Goal: Task Accomplishment & Management: Manage account settings

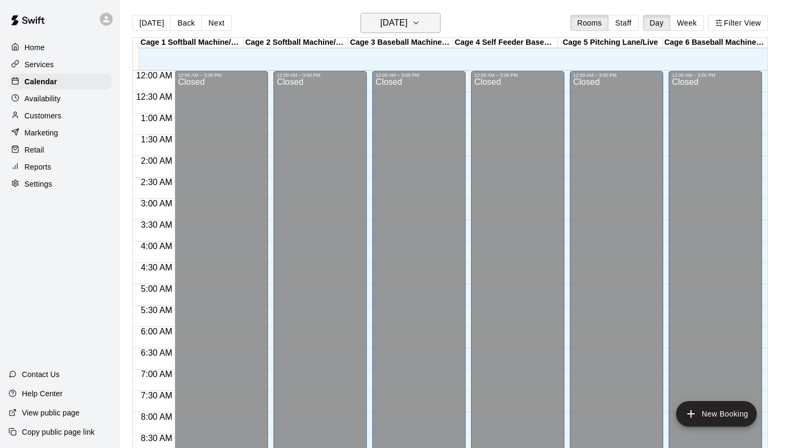
scroll to position [604, 0]
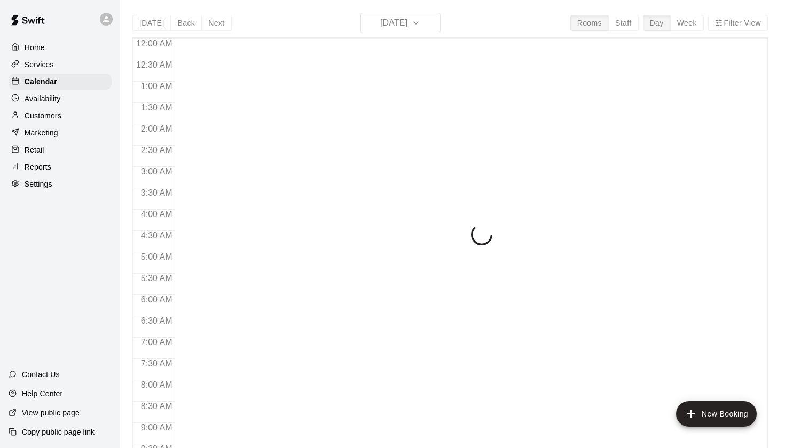
scroll to position [604, 0]
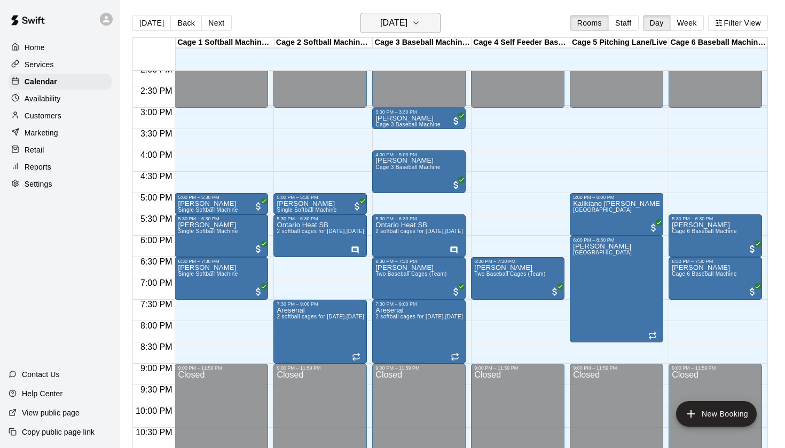
click at [394, 33] on button "[DATE]" at bounding box center [400, 23] width 80 height 20
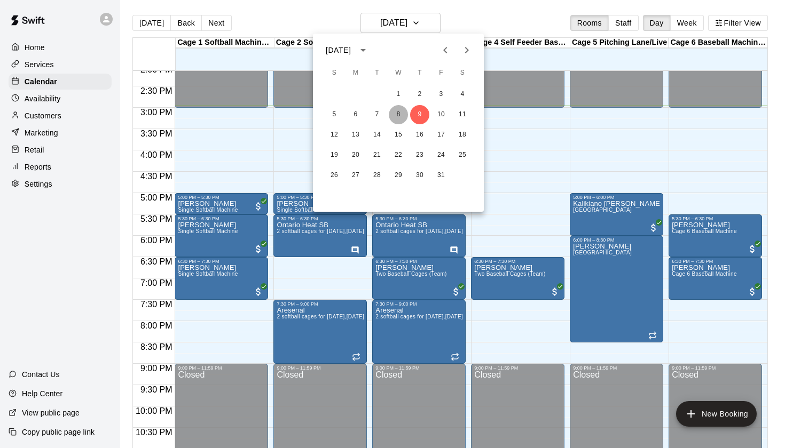
click at [401, 118] on button "8" at bounding box center [398, 114] width 19 height 19
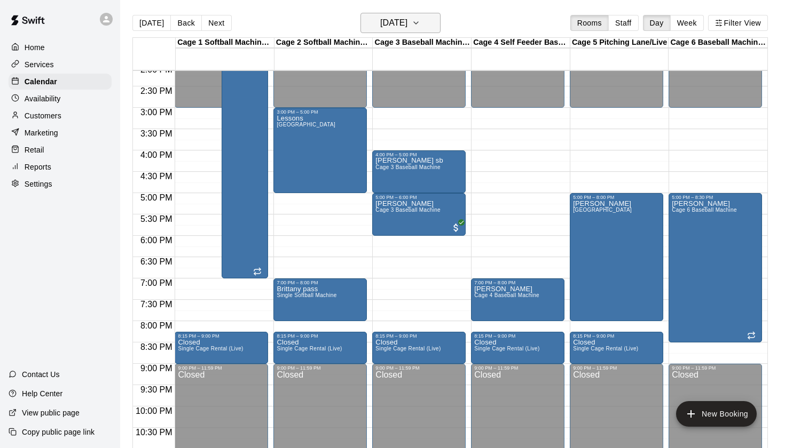
click at [407, 18] on h6 "Wednesday Oct 08" at bounding box center [393, 22] width 27 height 15
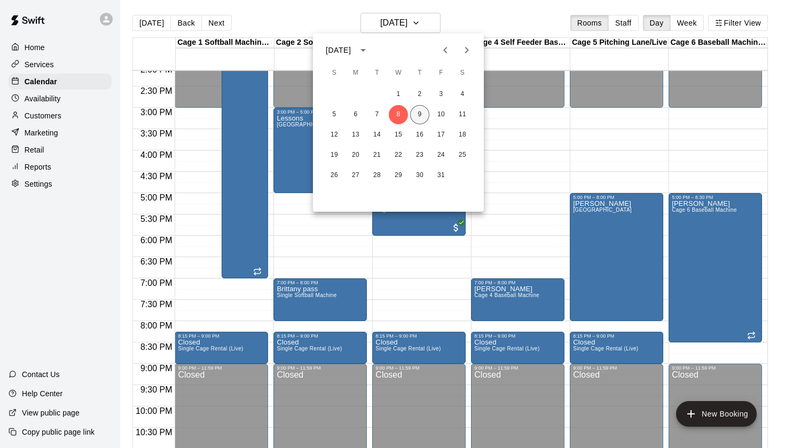
click at [421, 116] on button "9" at bounding box center [419, 114] width 19 height 19
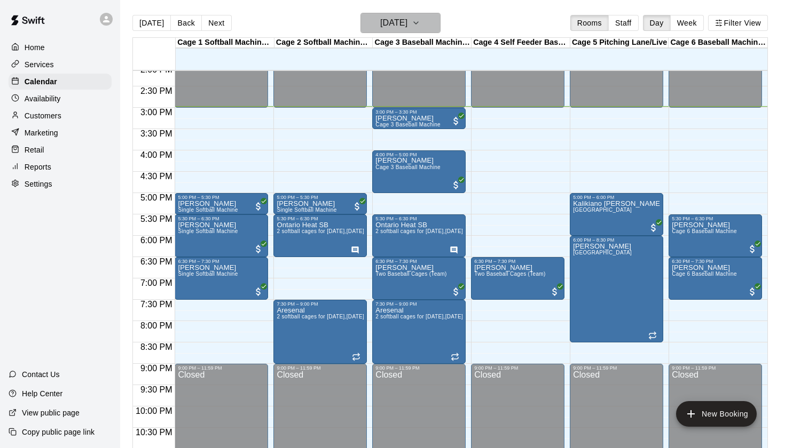
click at [360, 21] on button "[DATE]" at bounding box center [400, 23] width 80 height 20
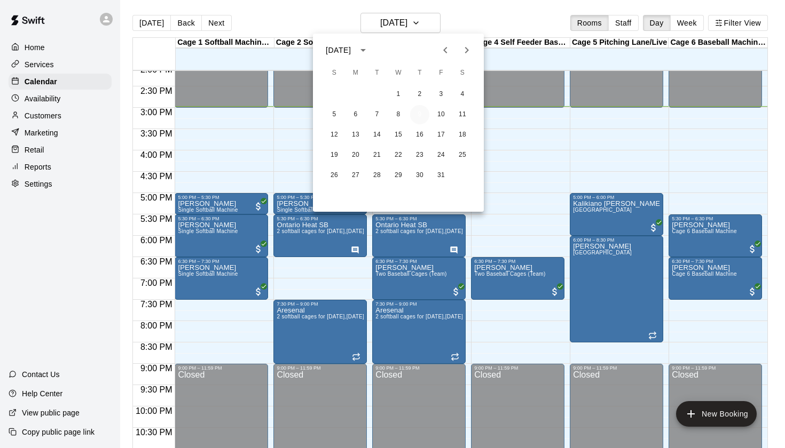
click at [423, 115] on button "9" at bounding box center [419, 114] width 19 height 19
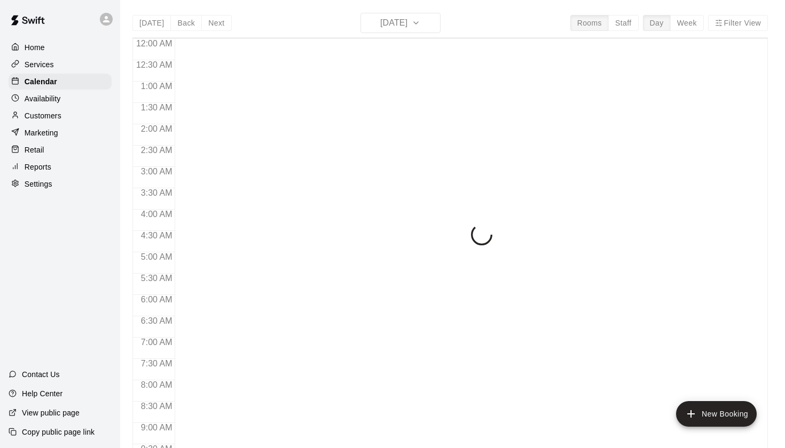
scroll to position [604, 0]
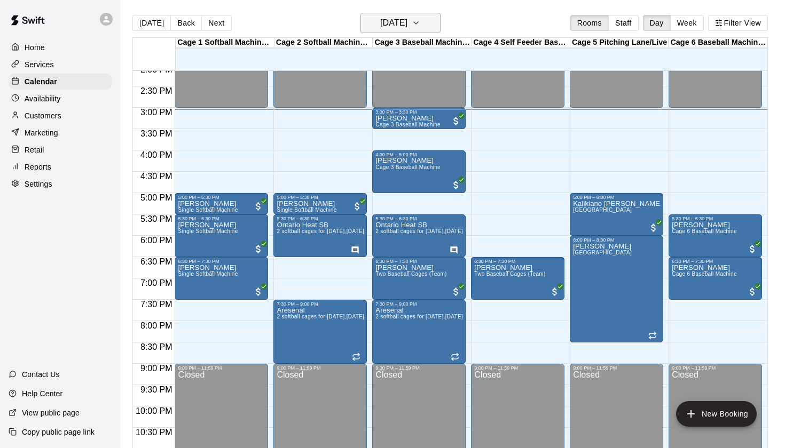
click at [427, 21] on button "[DATE]" at bounding box center [400, 23] width 80 height 20
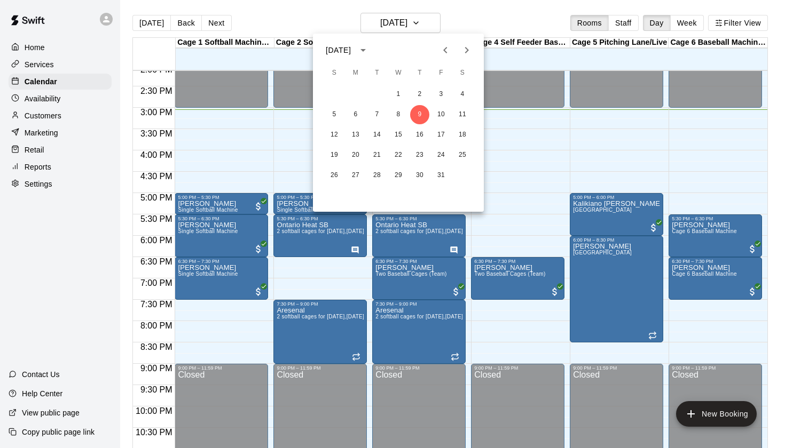
click at [481, 26] on div at bounding box center [392, 224] width 785 height 448
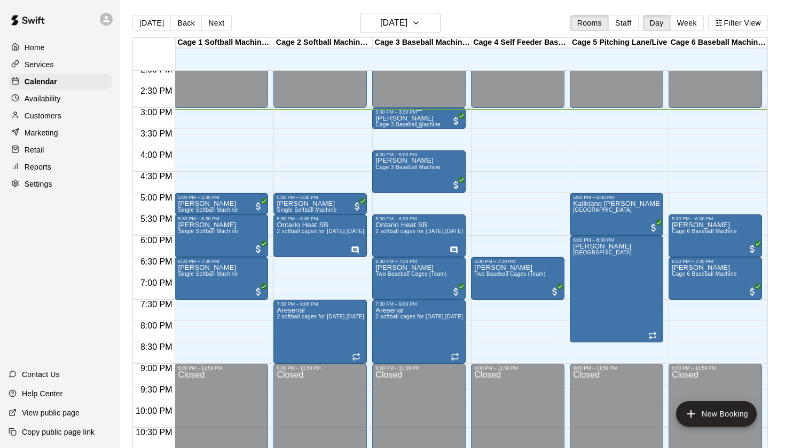
click at [408, 118] on p "Micah Donaldson" at bounding box center [407, 118] width 65 height 0
click at [390, 131] on icon "edit" at bounding box center [386, 130] width 13 height 13
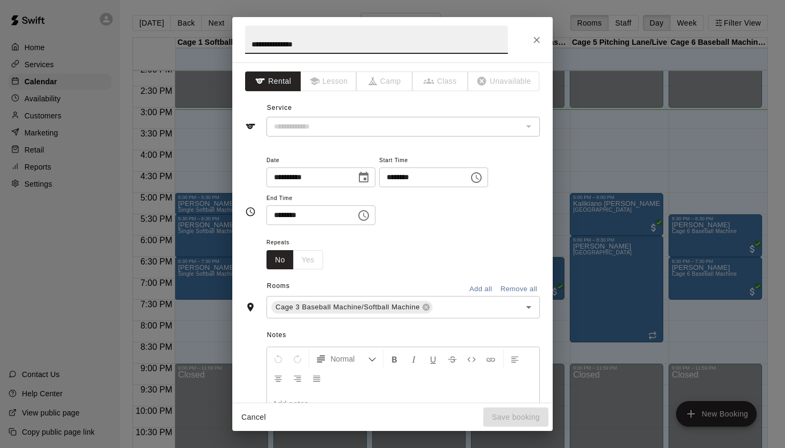
type input "**********"
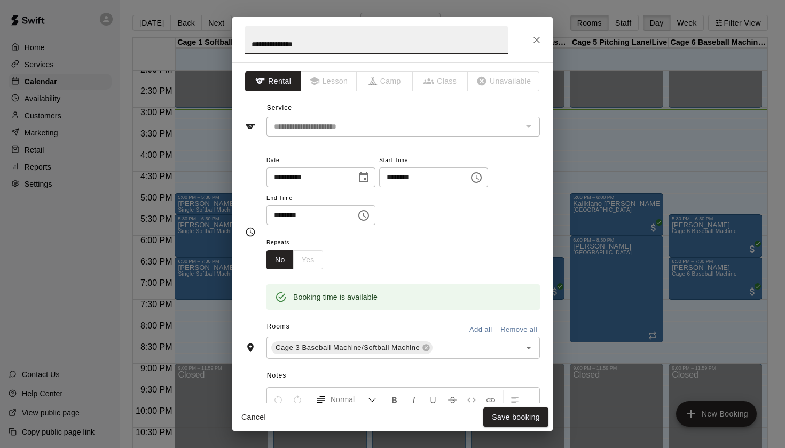
click at [535, 44] on icon "Close" at bounding box center [536, 40] width 11 height 11
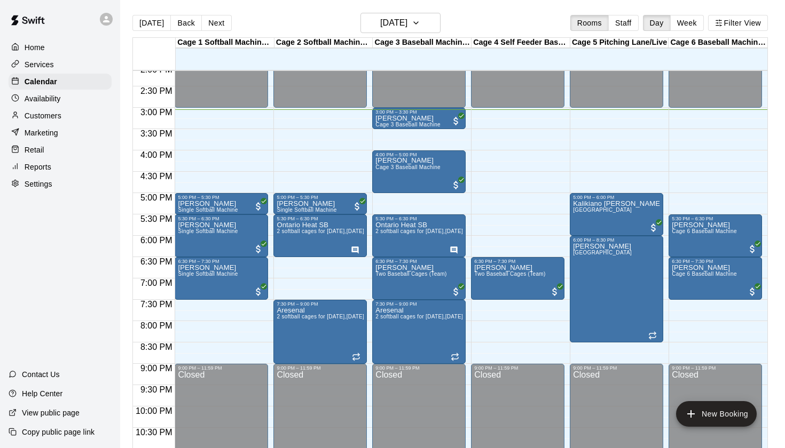
click at [522, 21] on div "Today Back Next Thursday Oct 09 Rooms Staff Day Week Filter View" at bounding box center [449, 25] width 635 height 25
click at [407, 26] on h6 "[DATE]" at bounding box center [393, 22] width 27 height 15
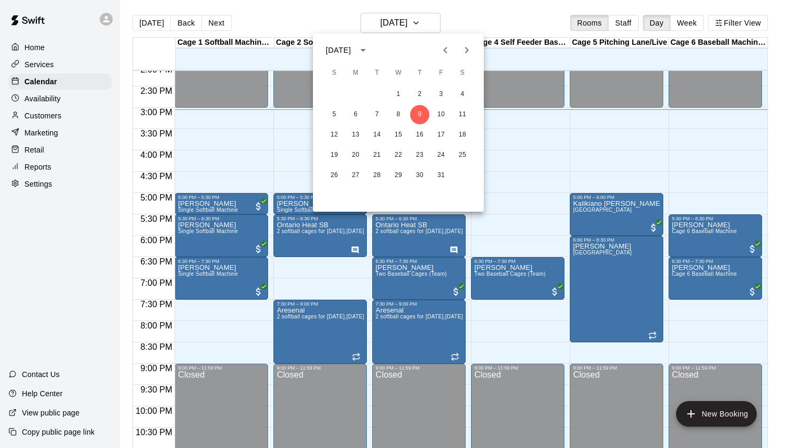
click at [496, 28] on div at bounding box center [392, 224] width 785 height 448
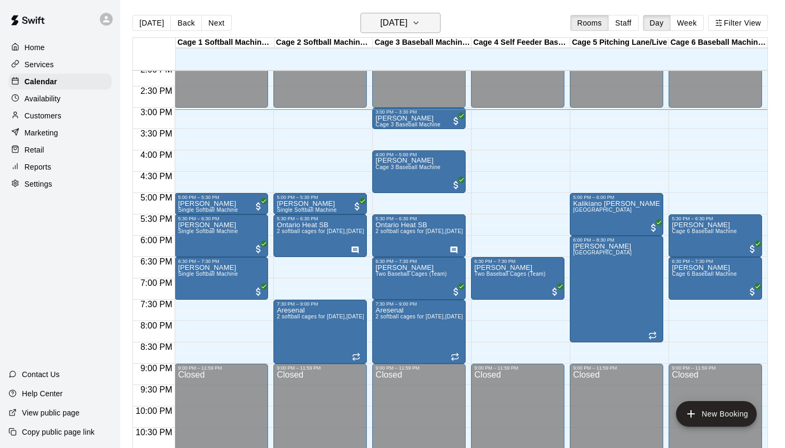
click at [438, 26] on button "[DATE]" at bounding box center [400, 23] width 80 height 20
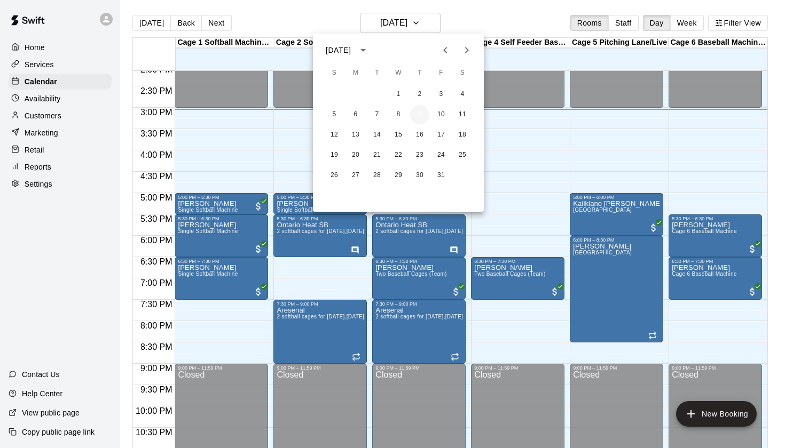
click at [418, 114] on button "9" at bounding box center [419, 114] width 19 height 19
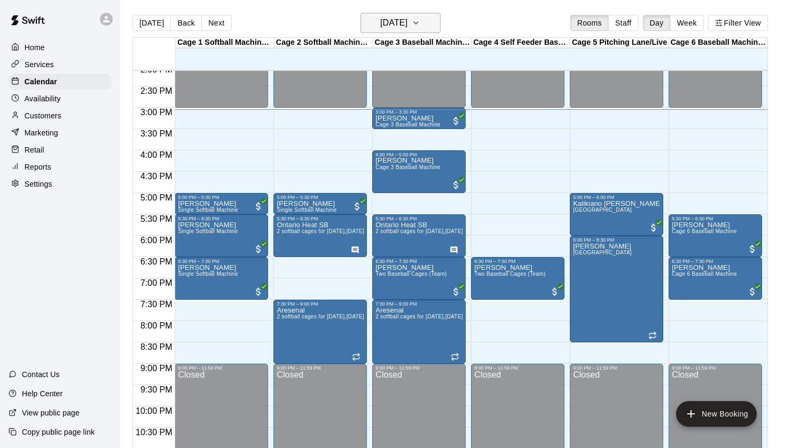
click at [424, 25] on button "[DATE]" at bounding box center [400, 23] width 80 height 20
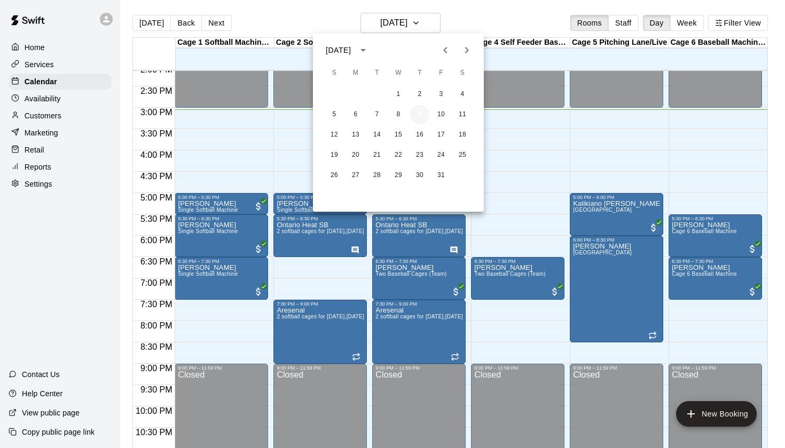
click at [424, 117] on button "9" at bounding box center [419, 114] width 19 height 19
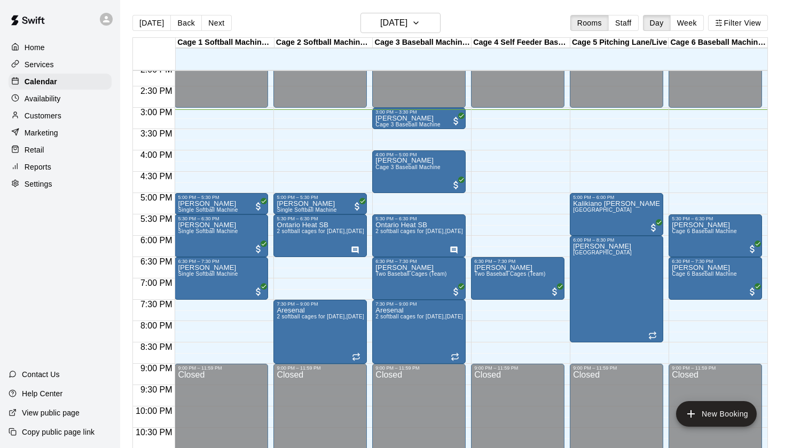
click at [464, 10] on main "Today Back Next Thursday Oct 09 Rooms Staff Day Week Filter View Cage 1 Softbal…" at bounding box center [452, 232] width 665 height 465
click at [423, 15] on button "[DATE]" at bounding box center [400, 23] width 80 height 20
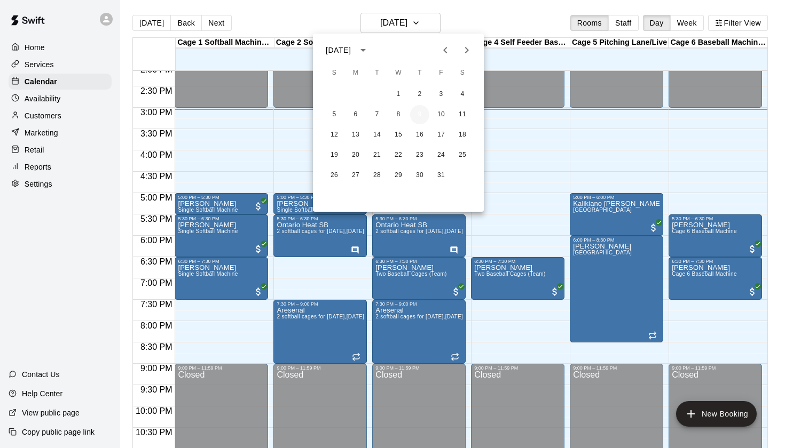
click at [422, 116] on button "9" at bounding box center [419, 114] width 19 height 19
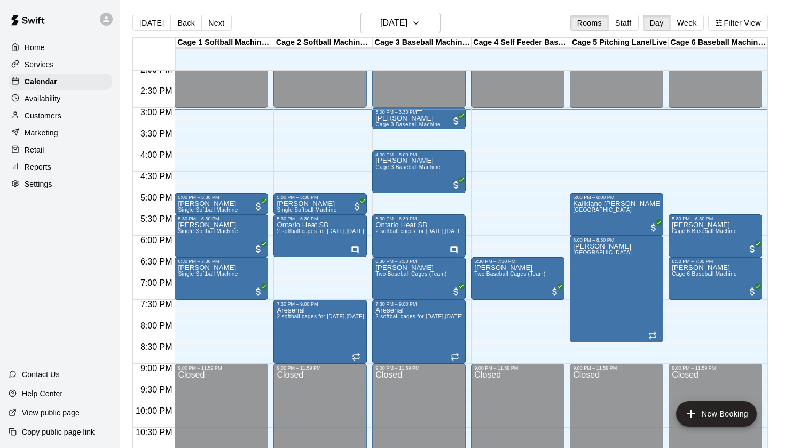
click at [407, 118] on p "[PERSON_NAME]" at bounding box center [407, 118] width 65 height 0
click at [388, 127] on icon "edit" at bounding box center [386, 130] width 13 height 13
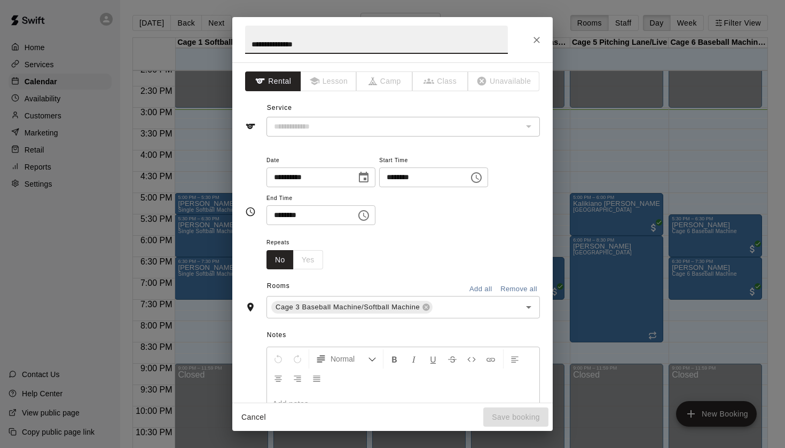
type input "**********"
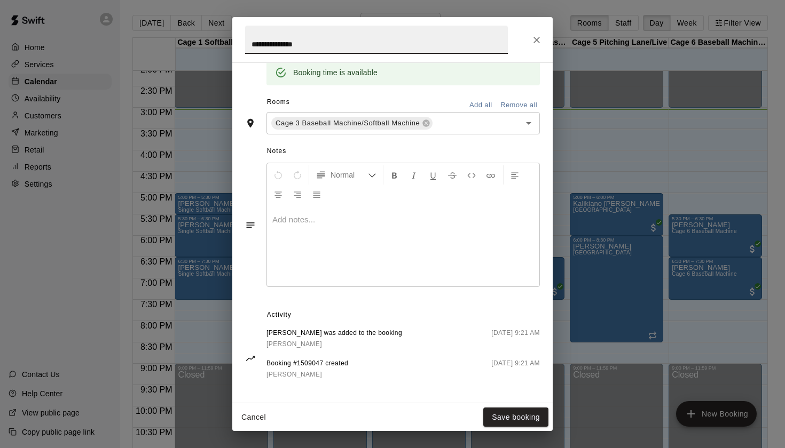
scroll to position [224, 0]
click at [300, 342] on span "Troy Donaldson" at bounding box center [294, 345] width 56 height 7
click at [535, 43] on icon "Close" at bounding box center [536, 40] width 11 height 11
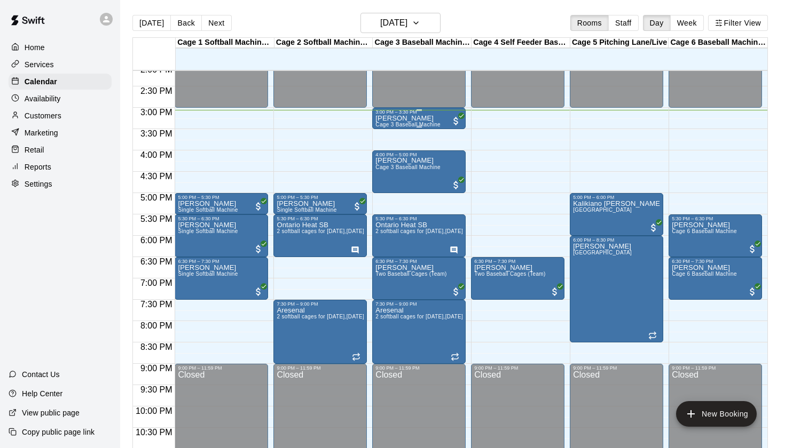
click at [418, 122] on div "Micah Donaldson Cage 3 Baseball Machine" at bounding box center [407, 339] width 65 height 448
click at [384, 123] on icon "edit" at bounding box center [386, 126] width 13 height 13
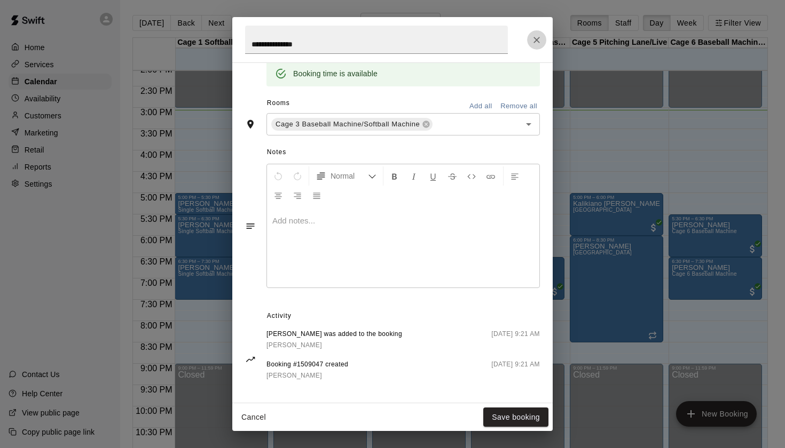
click at [542, 41] on button "Close" at bounding box center [536, 39] width 19 height 19
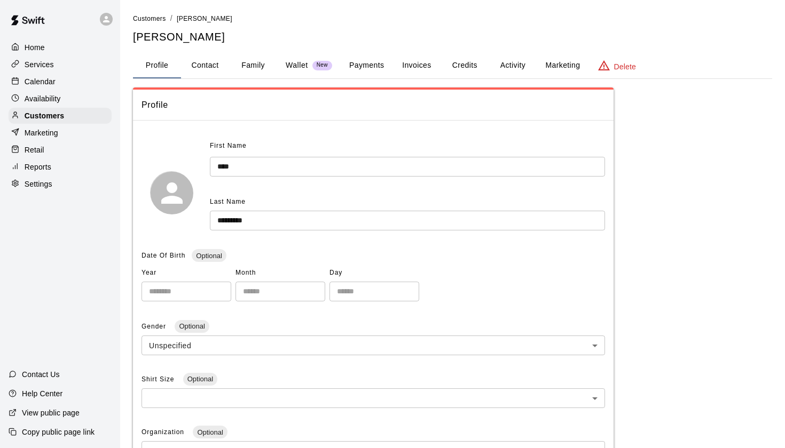
click at [210, 66] on button "Contact" at bounding box center [205, 66] width 48 height 26
select select "**"
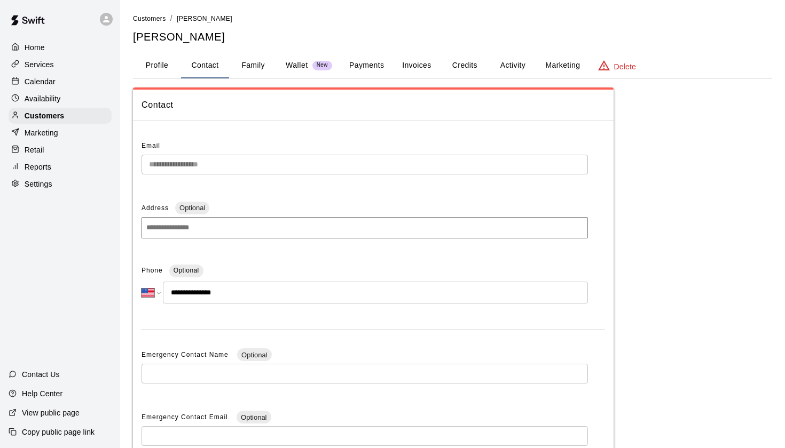
scroll to position [-1, 0]
click at [159, 72] on button "Profile" at bounding box center [157, 66] width 48 height 26
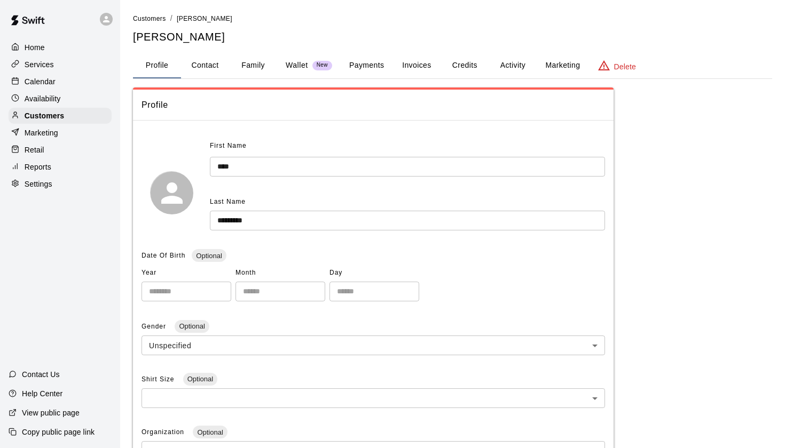
click at [210, 70] on button "Contact" at bounding box center [205, 66] width 48 height 26
select select "**"
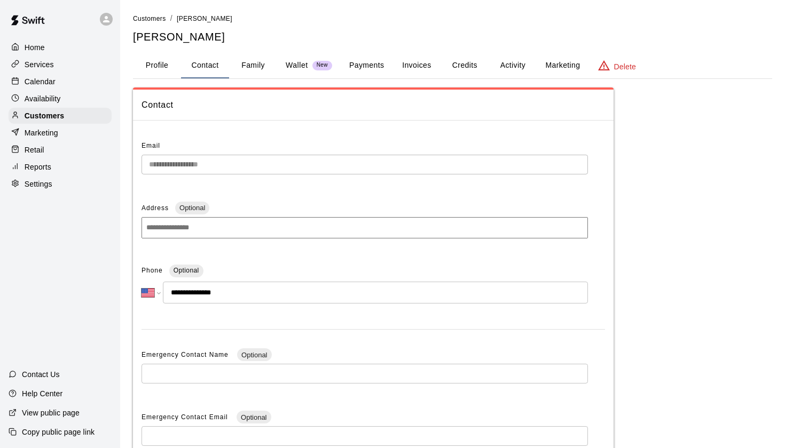
click at [169, 2] on main "**********" at bounding box center [452, 305] width 665 height 610
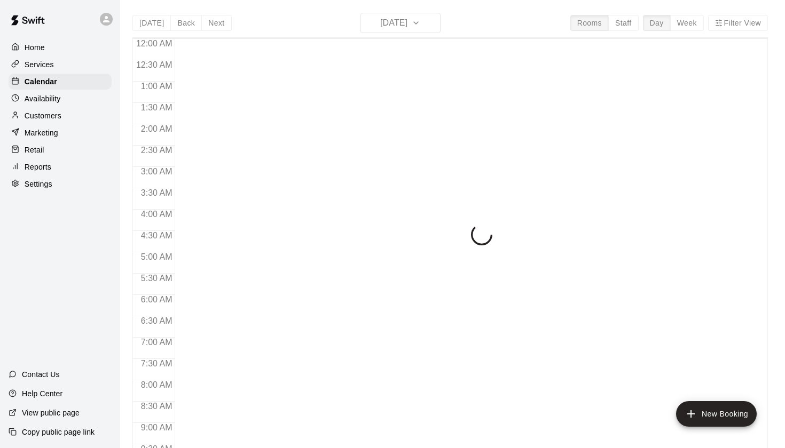
scroll to position [604, 0]
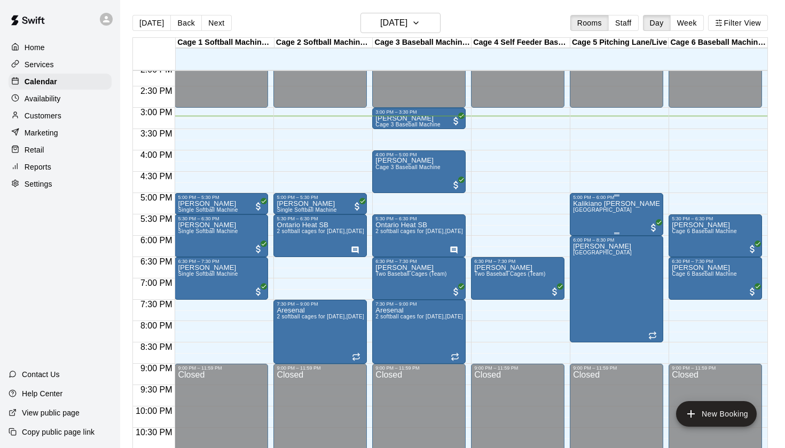
click at [609, 216] on div "Kalikiano [PERSON_NAME] [GEOGRAPHIC_DATA]" at bounding box center [616, 424] width 87 height 448
click at [584, 211] on icon "edit" at bounding box center [584, 212] width 10 height 10
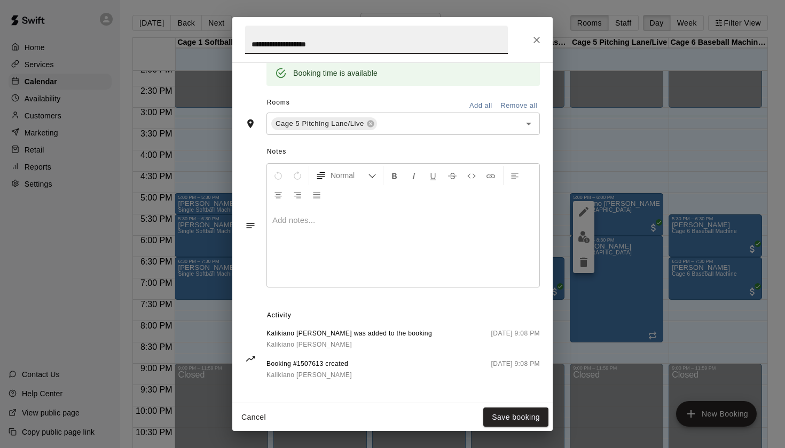
scroll to position [224, 0]
click at [293, 342] on span "Kalikiano [PERSON_NAME]" at bounding box center [308, 345] width 85 height 7
click at [539, 41] on icon "Close" at bounding box center [536, 40] width 11 height 11
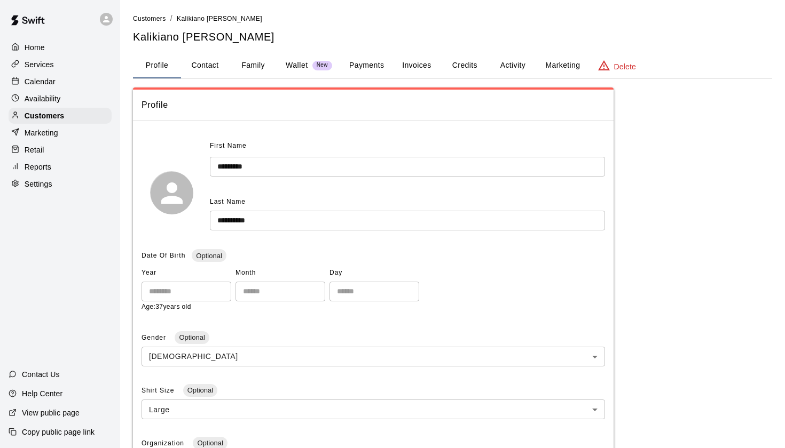
click at [212, 61] on button "Contact" at bounding box center [205, 66] width 48 height 26
select select "**"
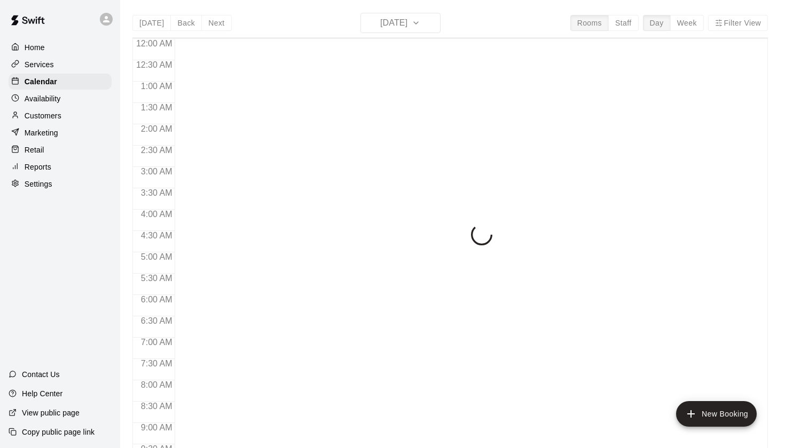
scroll to position [604, 0]
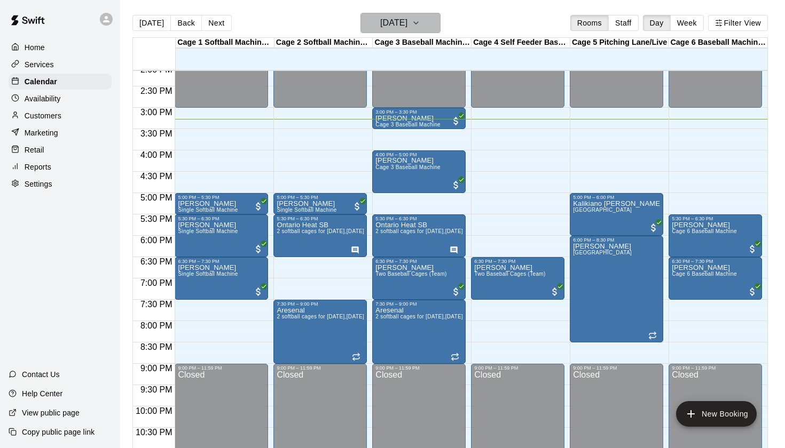
click at [407, 28] on h6 "[DATE]" at bounding box center [393, 22] width 27 height 15
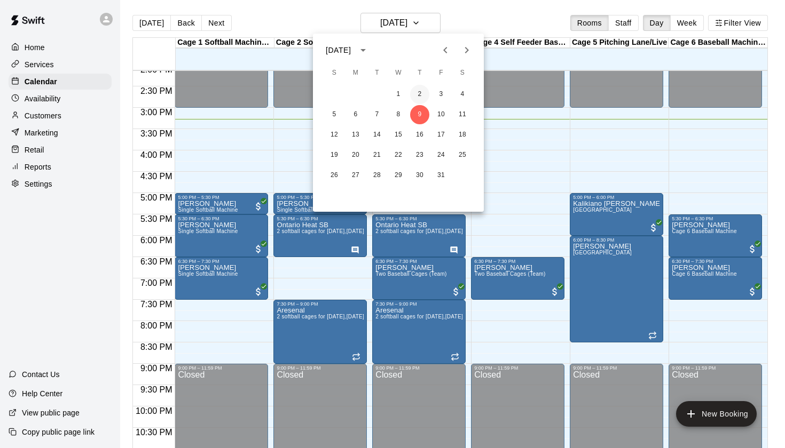
click at [416, 88] on button "2" at bounding box center [419, 94] width 19 height 19
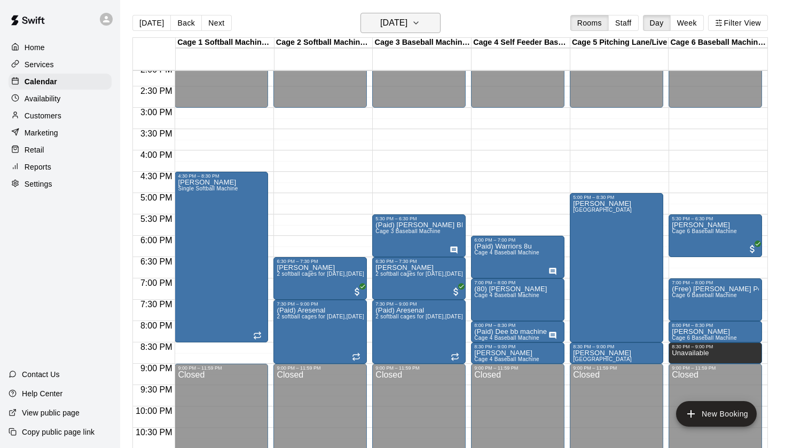
click at [427, 26] on button "Thursday Oct 02" at bounding box center [400, 23] width 80 height 20
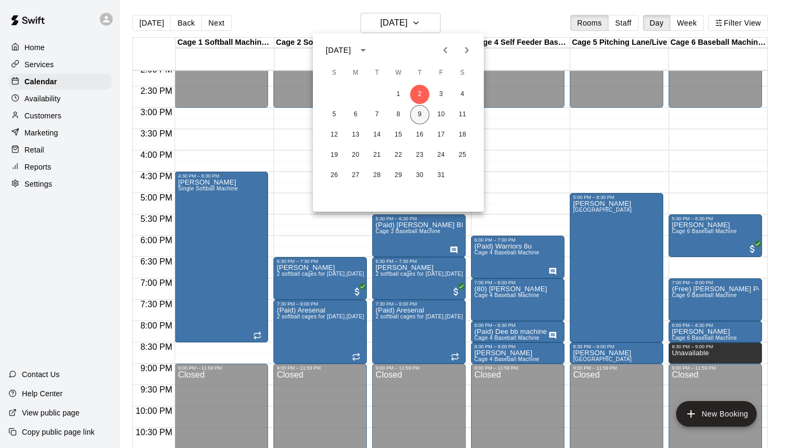
click at [421, 118] on button "9" at bounding box center [419, 114] width 19 height 19
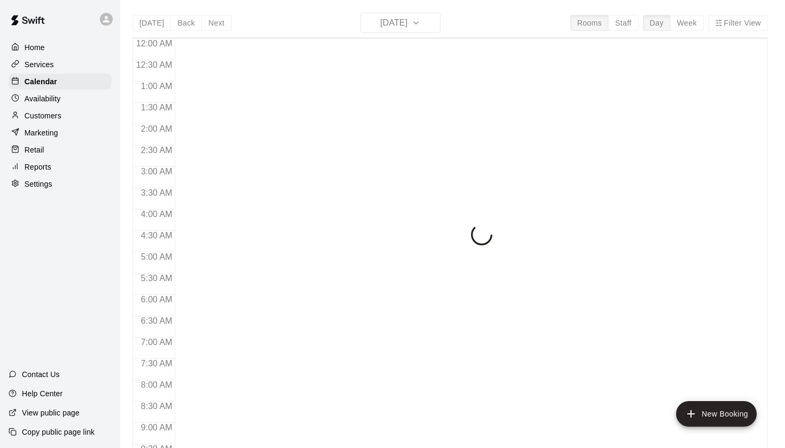
scroll to position [604, 0]
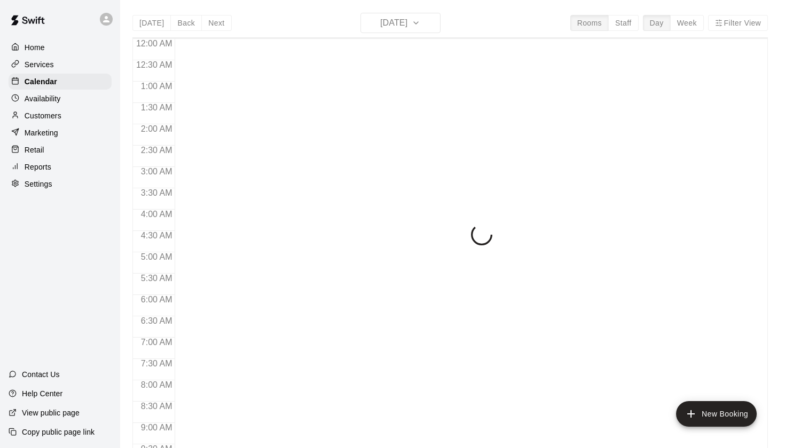
scroll to position [604, 0]
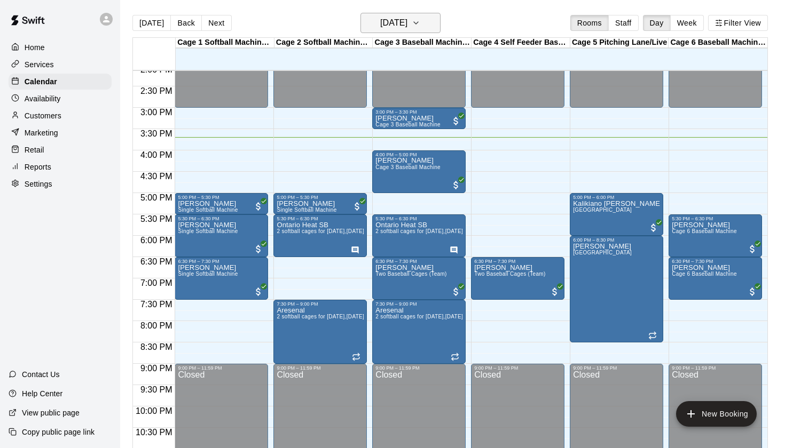
click at [428, 21] on button "[DATE]" at bounding box center [400, 23] width 80 height 20
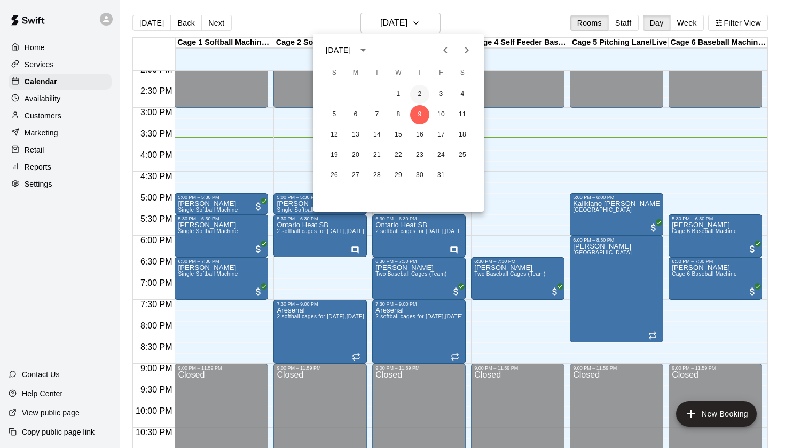
click at [422, 98] on button "2" at bounding box center [419, 94] width 19 height 19
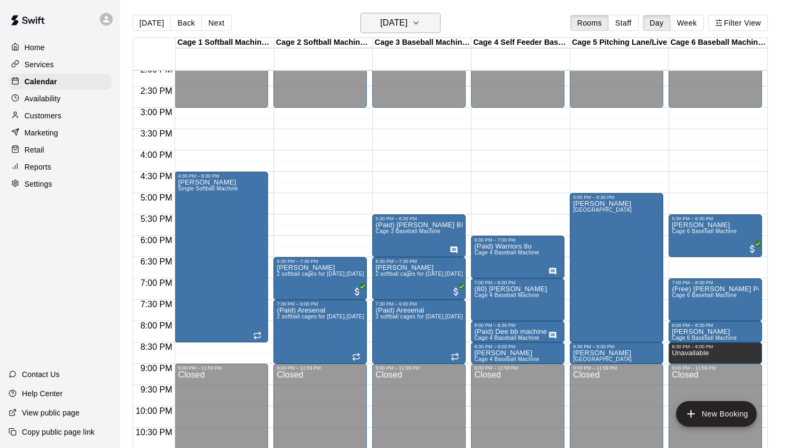
click at [407, 25] on h6 "[DATE]" at bounding box center [393, 22] width 27 height 15
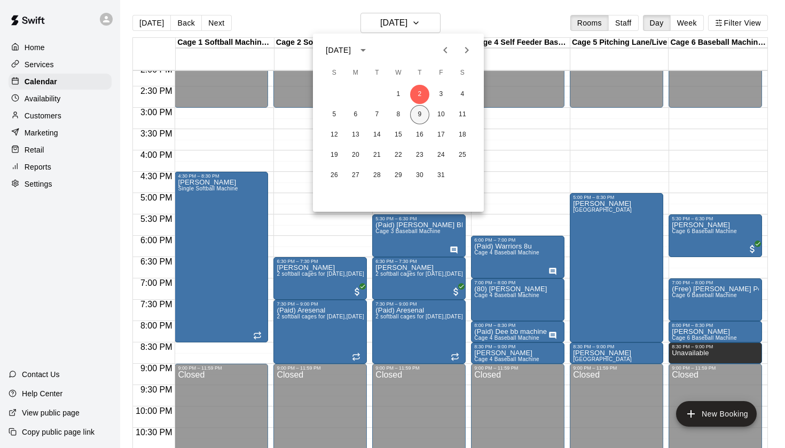
click at [418, 114] on button "9" at bounding box center [419, 114] width 19 height 19
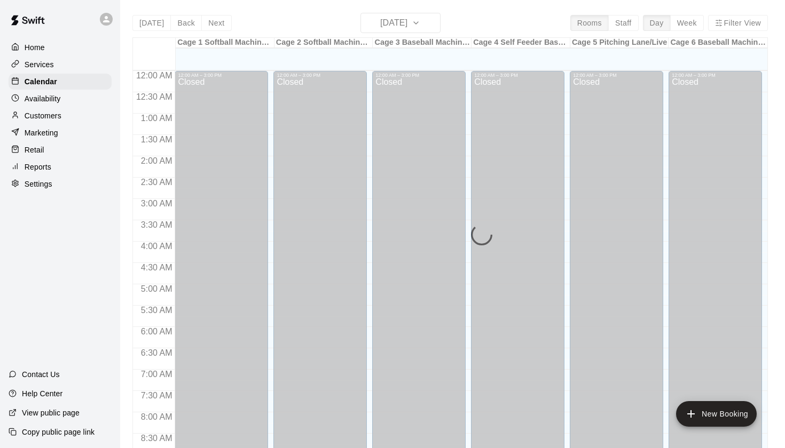
scroll to position [604, 0]
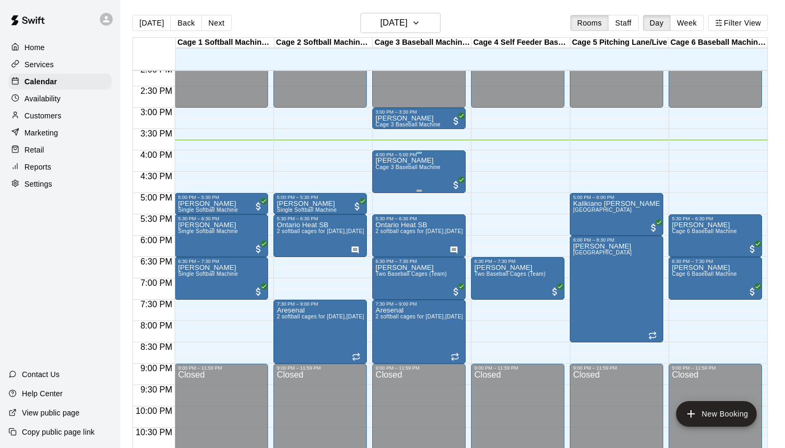
click at [432, 167] on span "Cage 3 Baseball Machine" at bounding box center [407, 167] width 65 height 6
click at [396, 171] on div at bounding box center [386, 201] width 21 height 72
click at [391, 171] on icon "edit" at bounding box center [386, 176] width 13 height 13
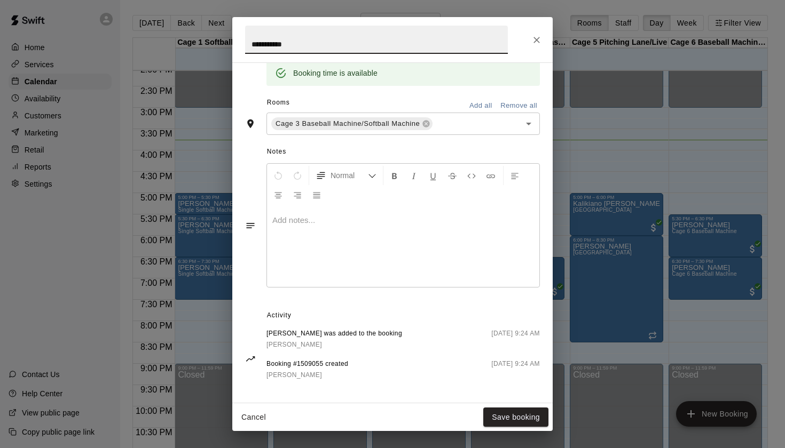
scroll to position [224, 0]
click at [299, 344] on span "Matthew Gordon" at bounding box center [294, 345] width 56 height 7
click at [534, 38] on icon "Close" at bounding box center [536, 40] width 11 height 11
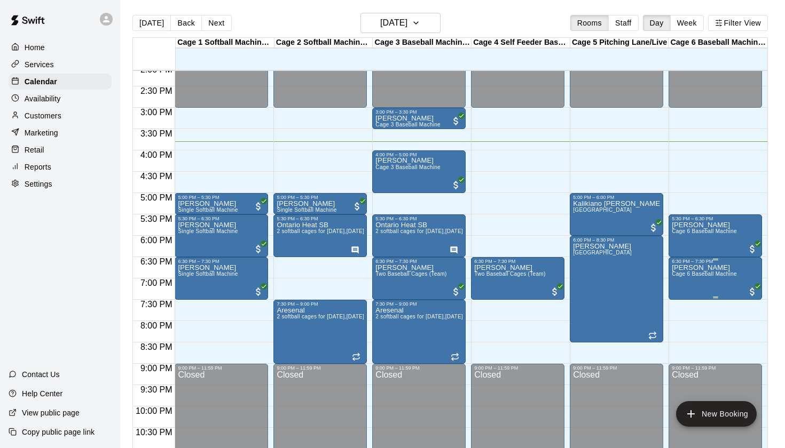
click at [683, 269] on button "edit" at bounding box center [681, 275] width 21 height 21
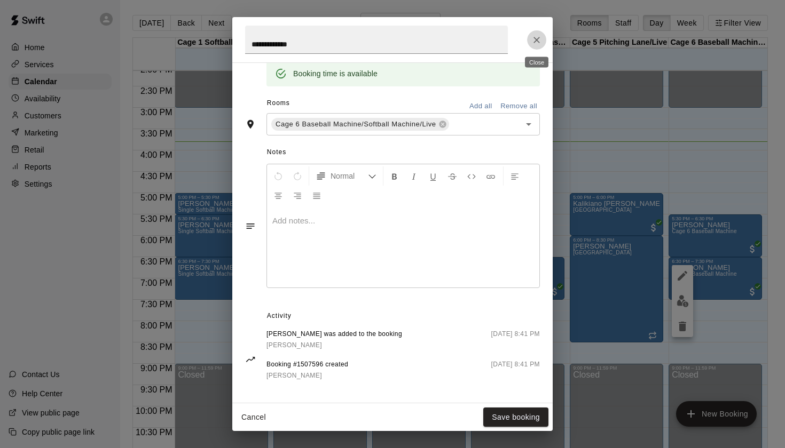
click at [537, 37] on icon "Close" at bounding box center [536, 40] width 11 height 11
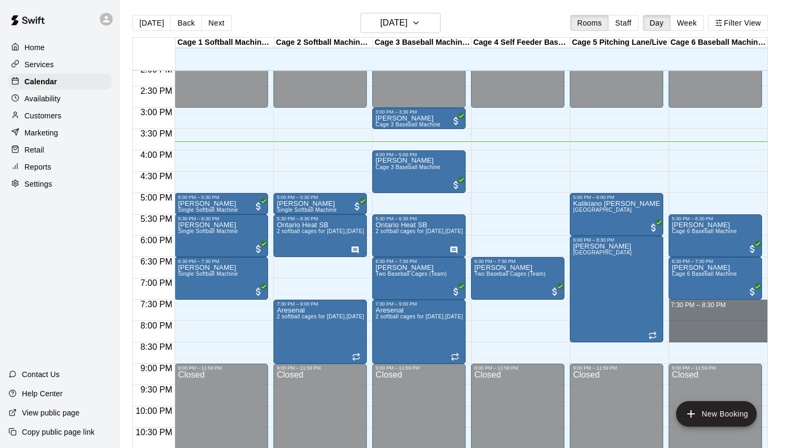
drag, startPoint x: 671, startPoint y: 302, endPoint x: 677, endPoint y: 331, distance: 29.9
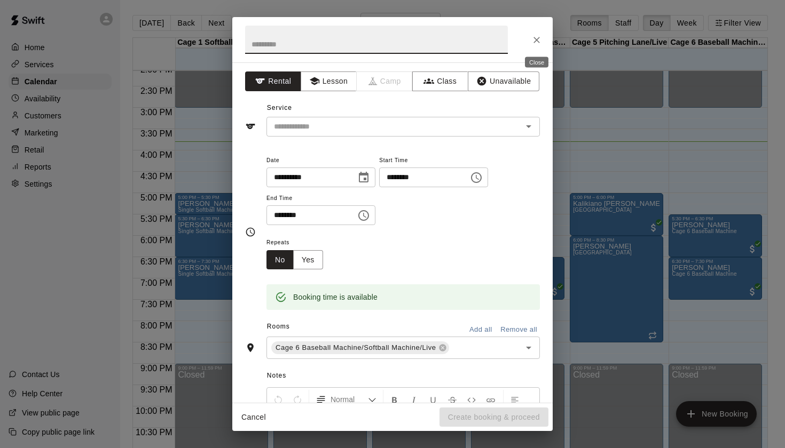
click at [535, 42] on icon "Close" at bounding box center [536, 40] width 6 height 6
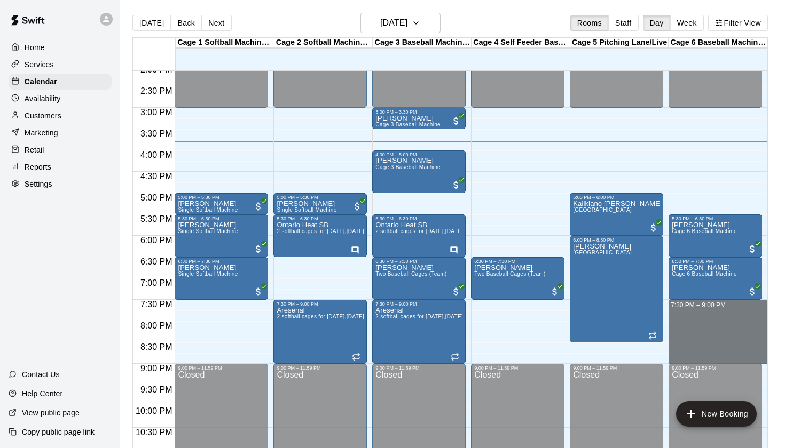
drag, startPoint x: 672, startPoint y: 303, endPoint x: 681, endPoint y: 356, distance: 53.6
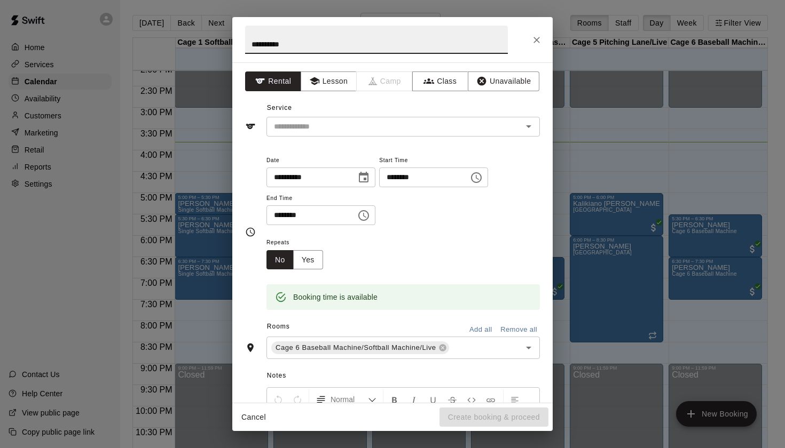
click at [250, 40] on input "*********" at bounding box center [376, 40] width 263 height 28
click at [366, 43] on input "**********" at bounding box center [376, 40] width 263 height 28
click at [530, 130] on icon "Open" at bounding box center [528, 126] width 13 height 13
type input "**********"
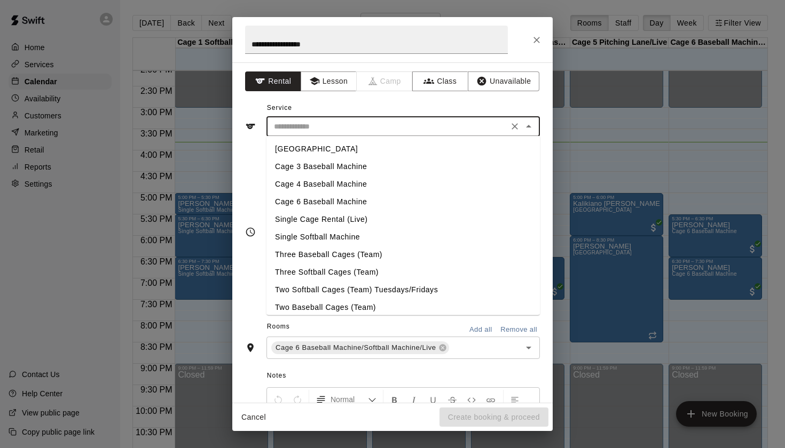
click at [328, 205] on li "Cage 6 Baseball Machine" at bounding box center [402, 202] width 273 height 18
type input "**********"
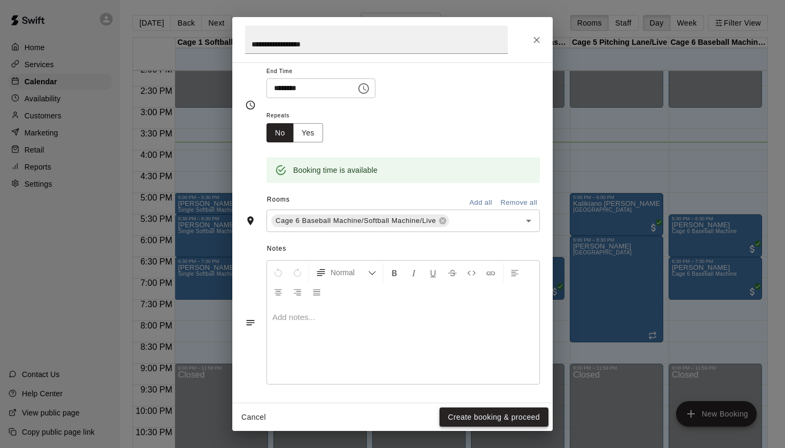
scroll to position [126, 0]
click at [491, 420] on button "Create booking & proceed" at bounding box center [493, 418] width 109 height 20
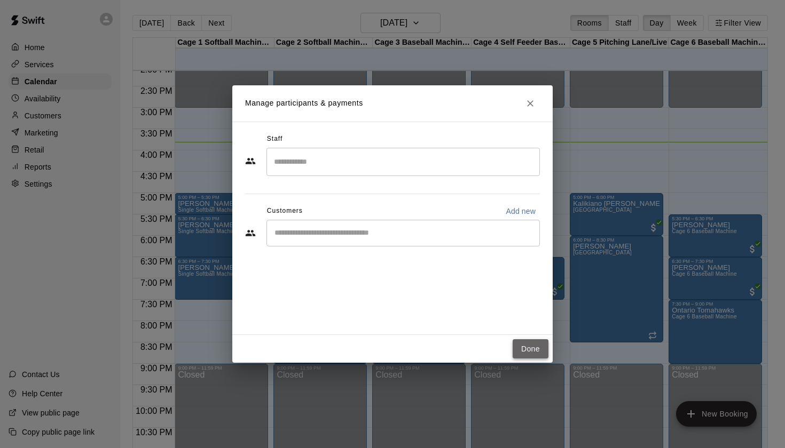
click at [532, 345] on button "Done" at bounding box center [530, 349] width 36 height 20
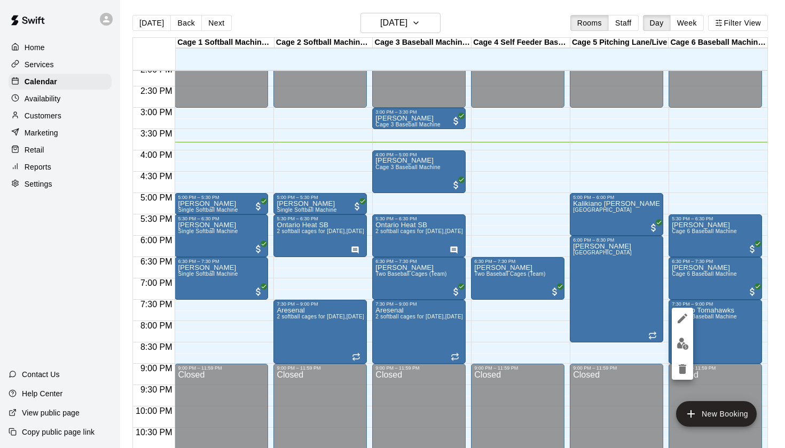
click at [717, 318] on div at bounding box center [392, 224] width 785 height 448
click at [690, 317] on button "edit" at bounding box center [681, 318] width 21 height 21
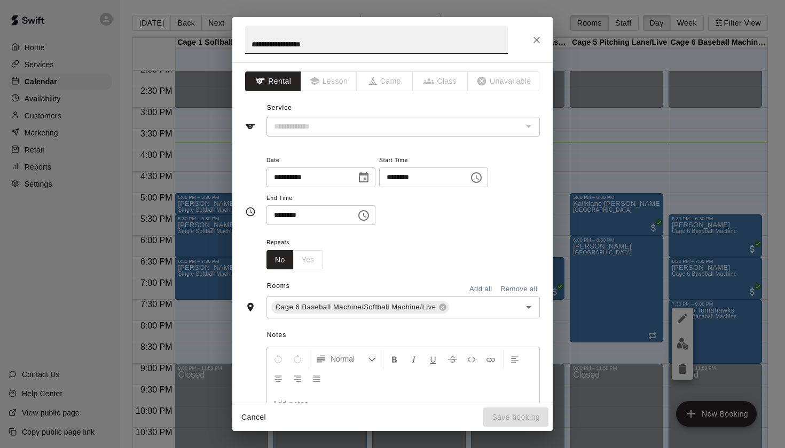
type input "**********"
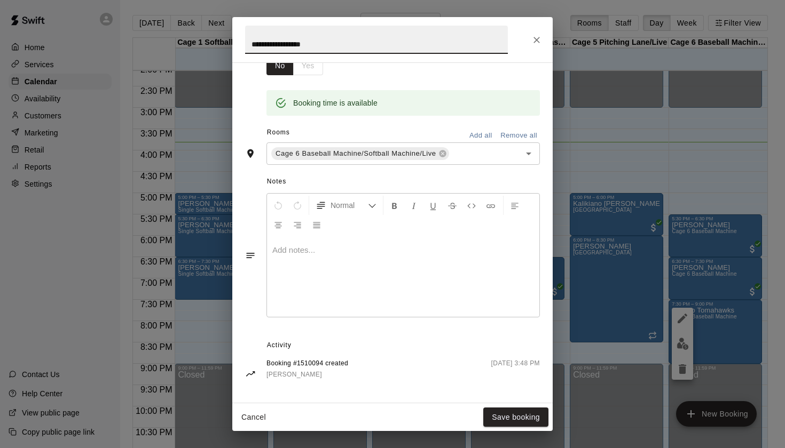
click at [393, 310] on div at bounding box center [403, 277] width 272 height 80
click at [515, 418] on button "Save booking" at bounding box center [515, 418] width 65 height 20
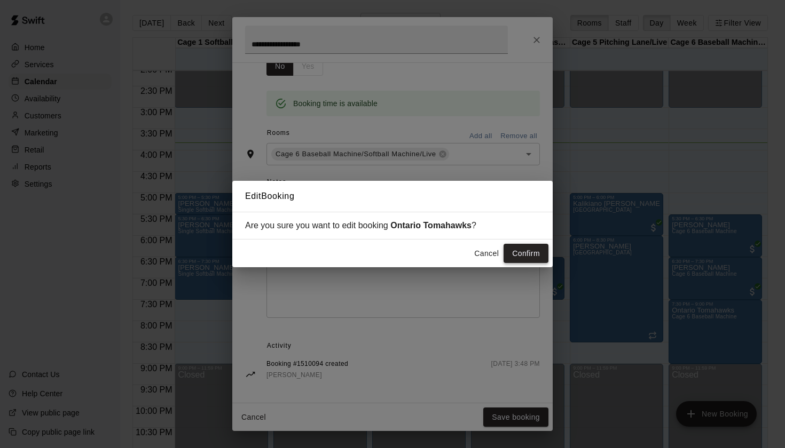
click at [526, 259] on button "Confirm" at bounding box center [525, 254] width 45 height 20
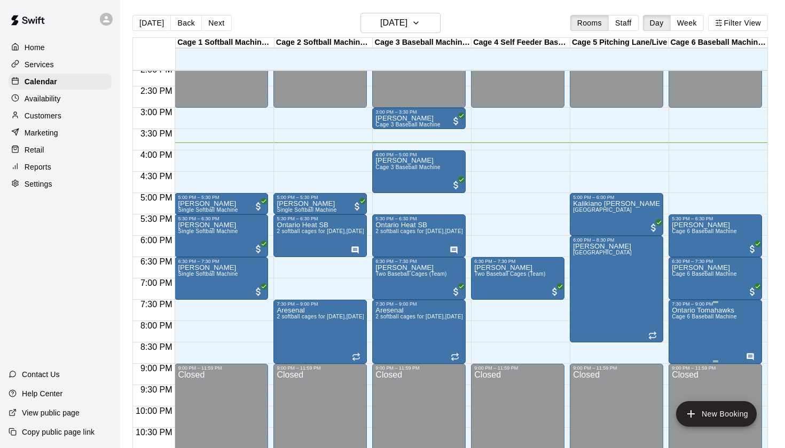
click at [725, 316] on span "Cage 6 Baseball Machine" at bounding box center [703, 317] width 65 height 6
click at [680, 326] on icon "edit" at bounding box center [682, 325] width 13 height 13
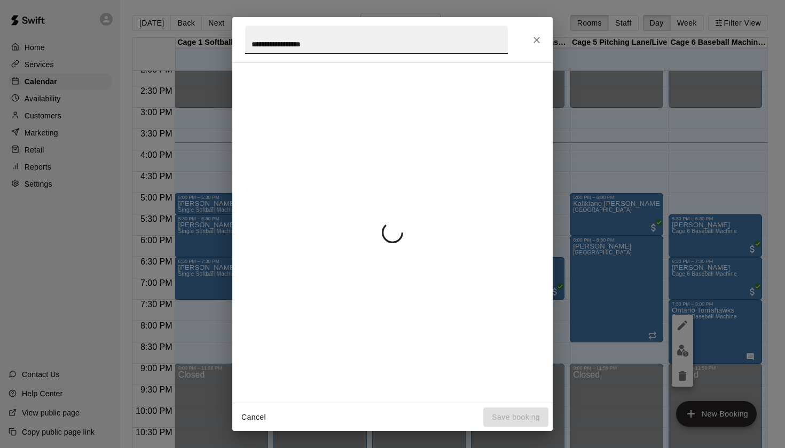
scroll to position [2, 0]
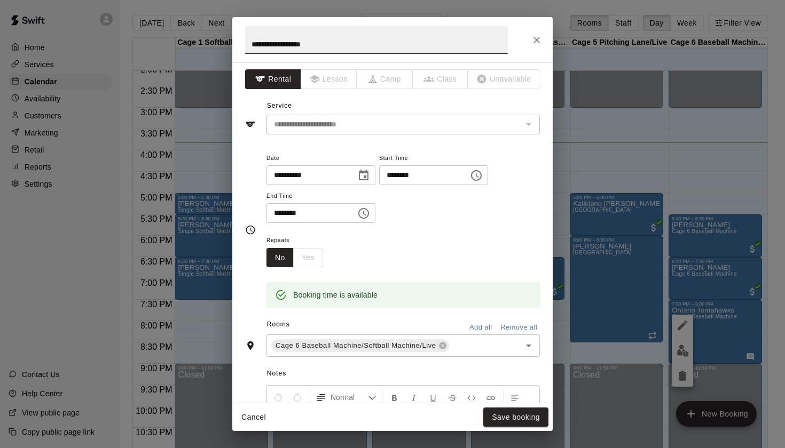
click at [346, 44] on input "**********" at bounding box center [376, 40] width 263 height 28
type input "**********"
click at [512, 413] on button "Save booking" at bounding box center [515, 418] width 65 height 20
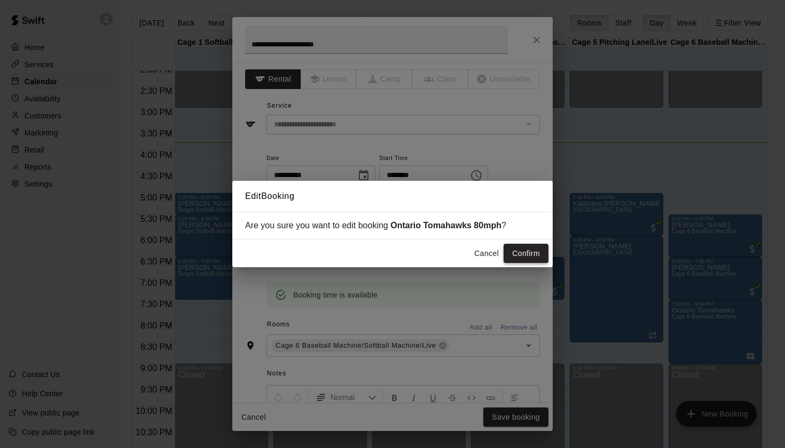
click at [526, 254] on button "Confirm" at bounding box center [525, 254] width 45 height 20
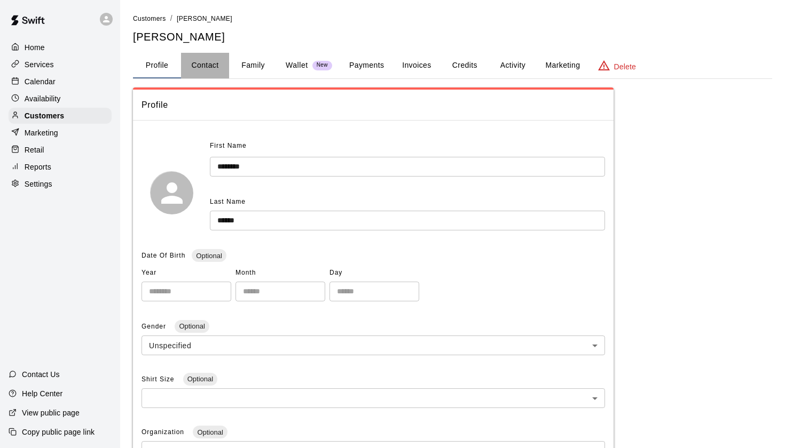
click at [212, 63] on button "Contact" at bounding box center [205, 66] width 48 height 26
select select "**"
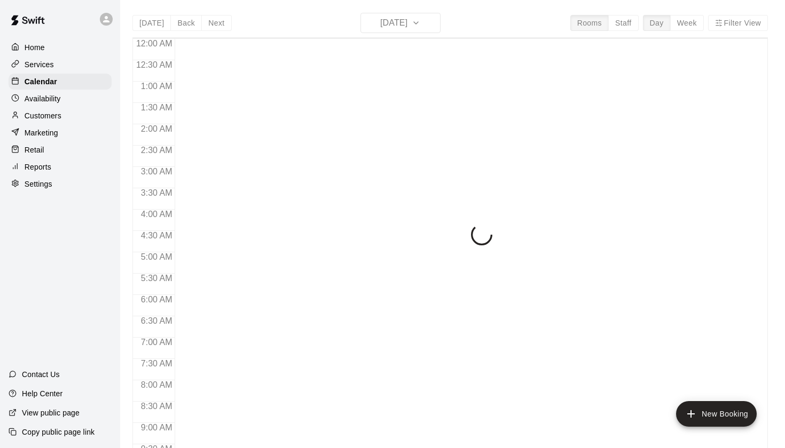
scroll to position [604, 0]
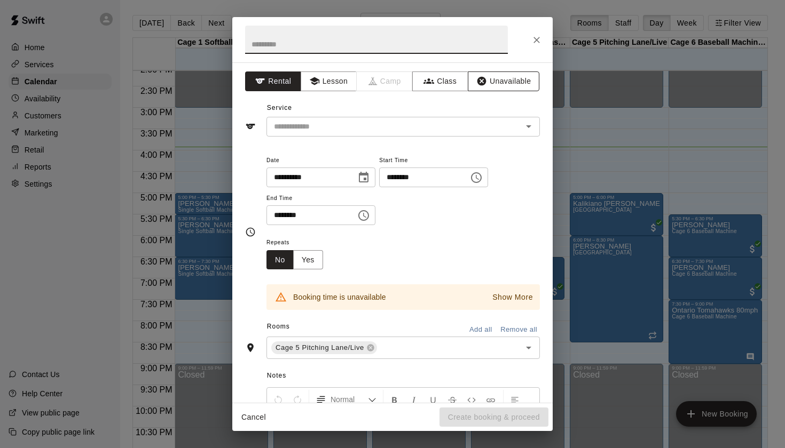
click at [500, 79] on button "Unavailable" at bounding box center [504, 82] width 72 height 20
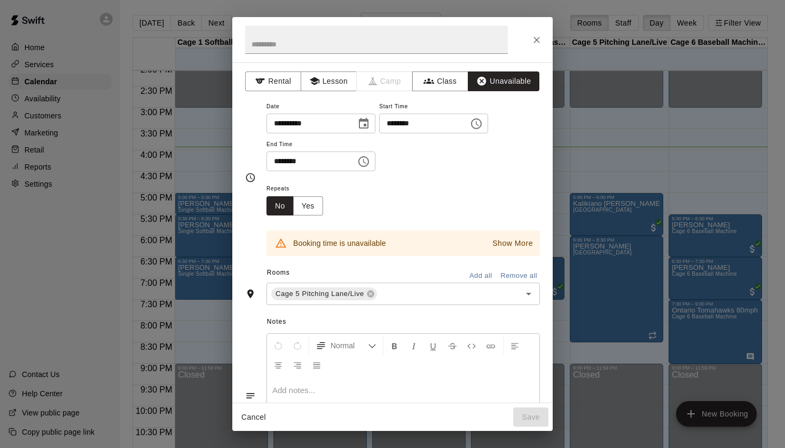
scroll to position [0, 0]
click at [363, 162] on icon "Choose time, selected time is 5:15 PM" at bounding box center [363, 161] width 13 height 13
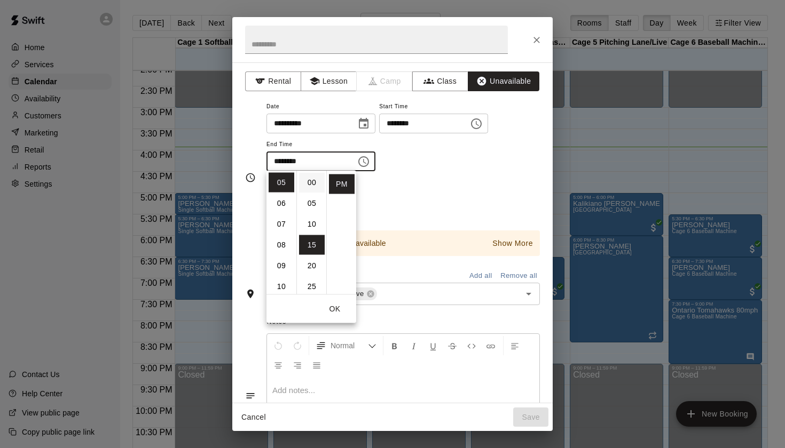
scroll to position [-1, 0]
click at [313, 181] on li "00" at bounding box center [312, 183] width 26 height 20
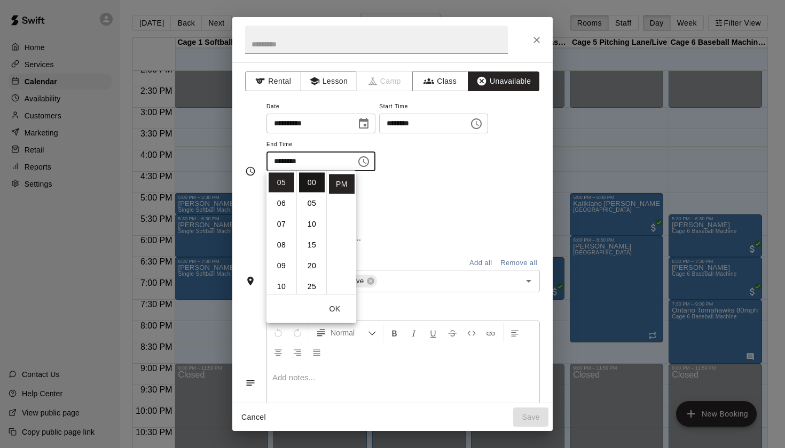
type input "********"
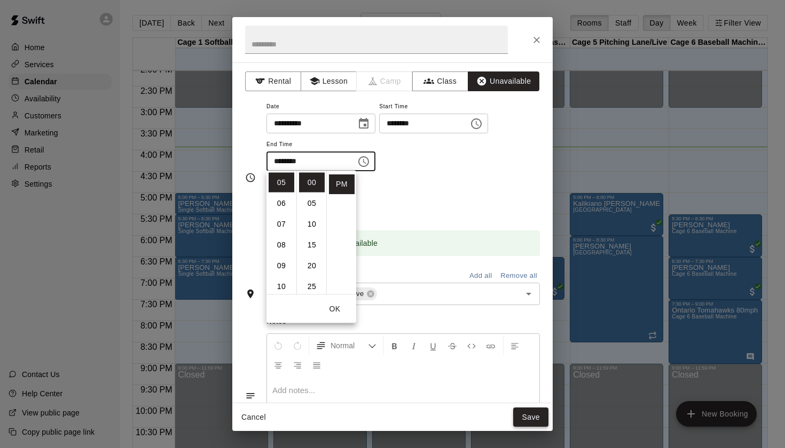
click at [546, 417] on button "Save" at bounding box center [530, 418] width 35 height 20
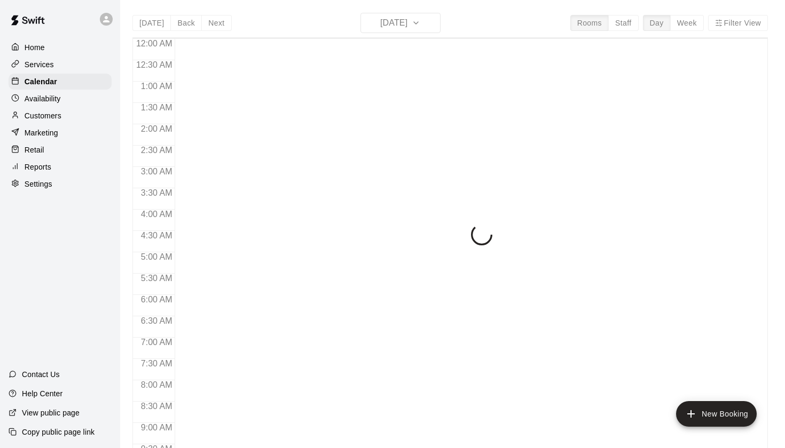
scroll to position [604, 0]
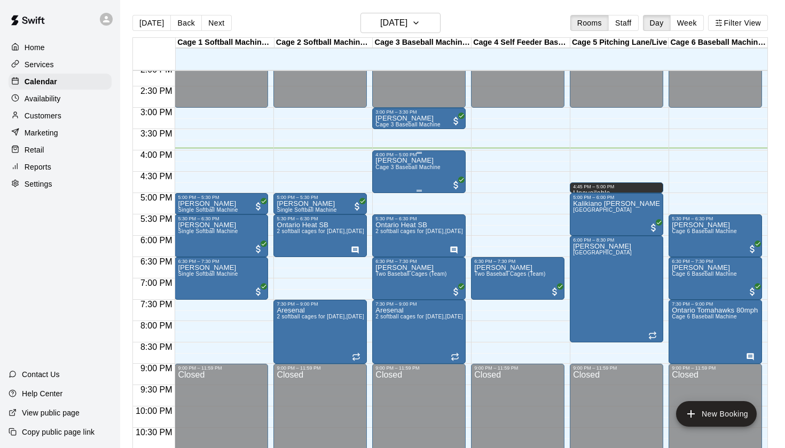
click at [419, 161] on p "Emma Gordon" at bounding box center [407, 161] width 65 height 0
click at [388, 170] on icon "edit" at bounding box center [387, 173] width 10 height 10
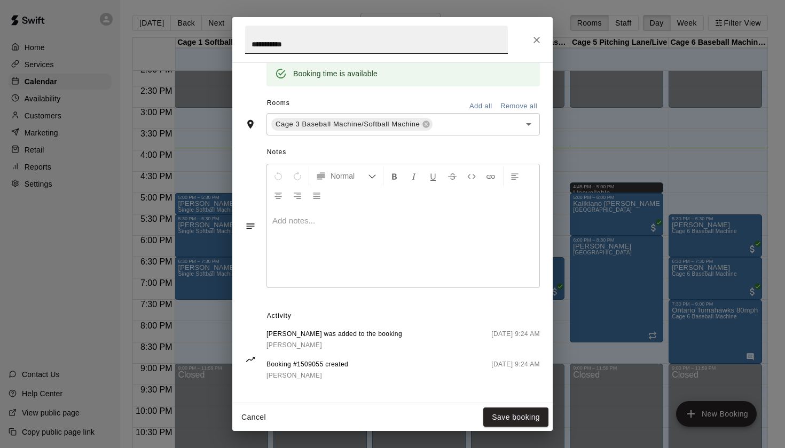
scroll to position [224, 0]
click at [285, 342] on span "Matthew Gordon" at bounding box center [294, 345] width 56 height 7
click at [529, 45] on button "Close" at bounding box center [536, 39] width 19 height 19
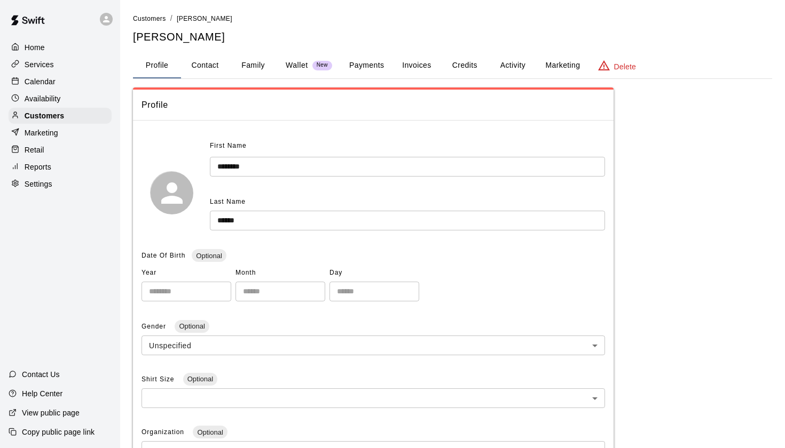
click at [201, 68] on button "Contact" at bounding box center [205, 66] width 48 height 26
select select "**"
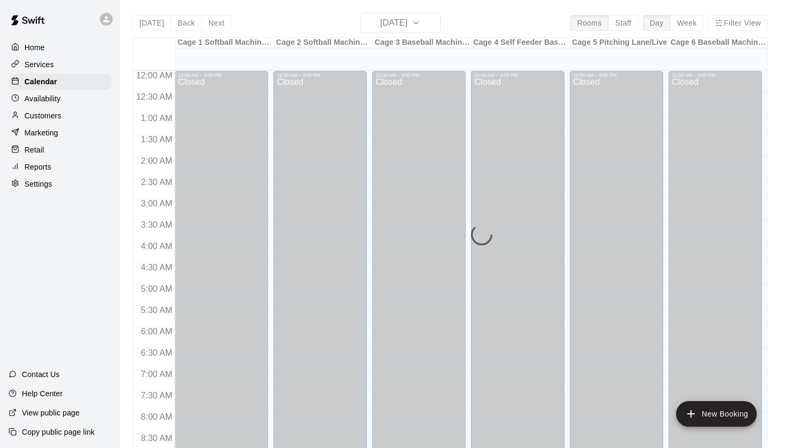
scroll to position [604, 0]
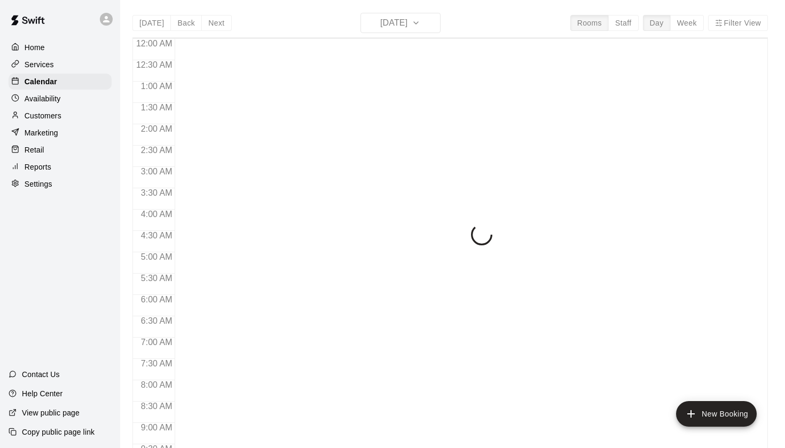
scroll to position [604, 0]
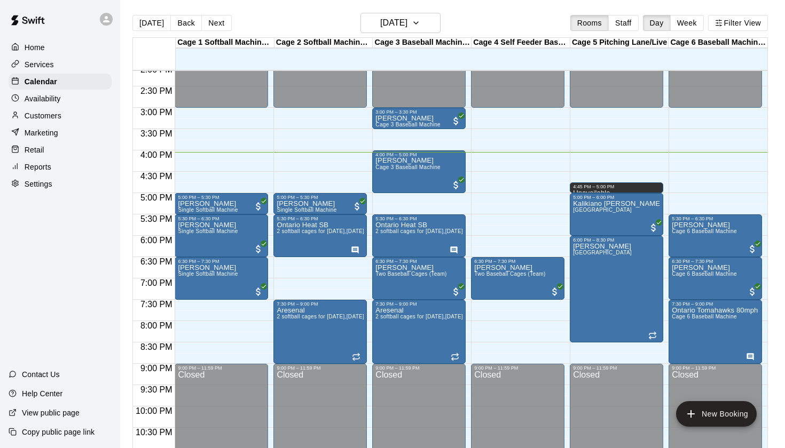
click at [539, 23] on div "[DATE] Back [DATE][DATE] Rooms Staff Day Week Filter View" at bounding box center [449, 25] width 635 height 25
click at [419, 33] on button "[DATE]" at bounding box center [400, 23] width 80 height 20
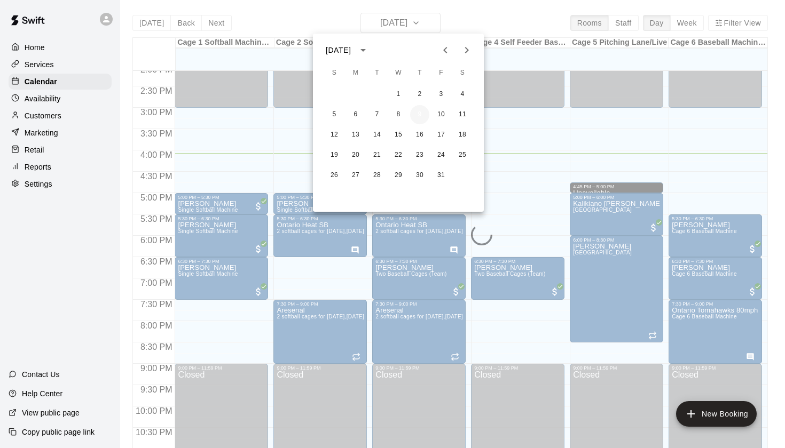
click at [423, 113] on button "9" at bounding box center [419, 114] width 19 height 19
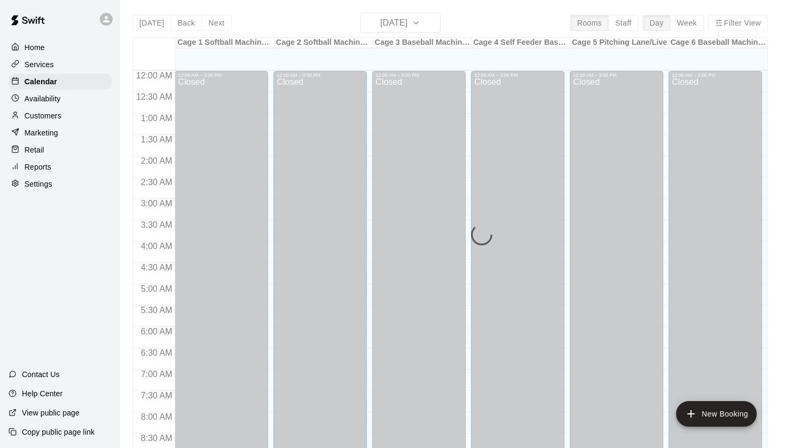
scroll to position [604, 0]
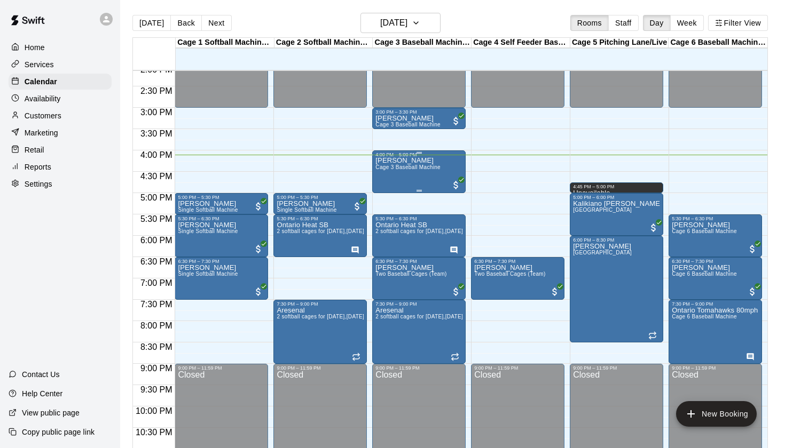
click at [425, 183] on div "Emma Gordon Cage 3 Baseball Machine" at bounding box center [407, 381] width 65 height 448
click at [384, 170] on icon "edit" at bounding box center [387, 169] width 10 height 10
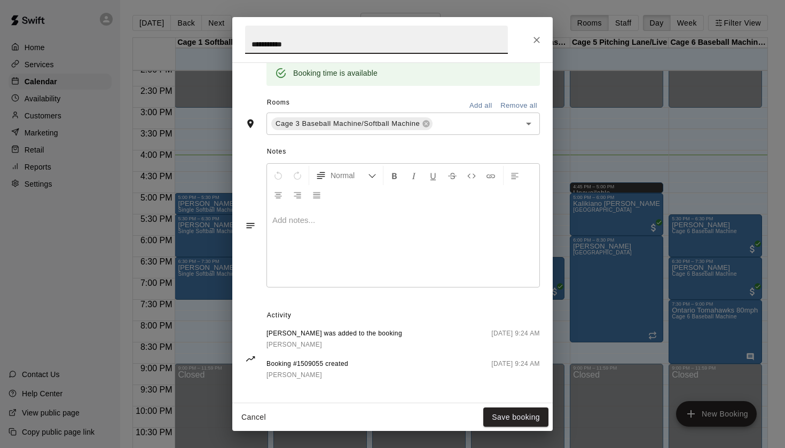
scroll to position [224, 0]
click at [539, 37] on icon "Close" at bounding box center [536, 40] width 6 height 6
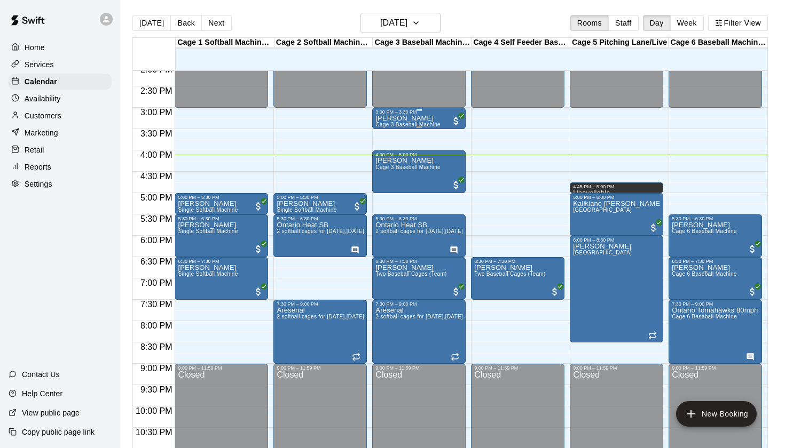
click at [413, 118] on p "[PERSON_NAME]" at bounding box center [407, 118] width 65 height 0
click at [388, 131] on icon "edit" at bounding box center [387, 130] width 10 height 10
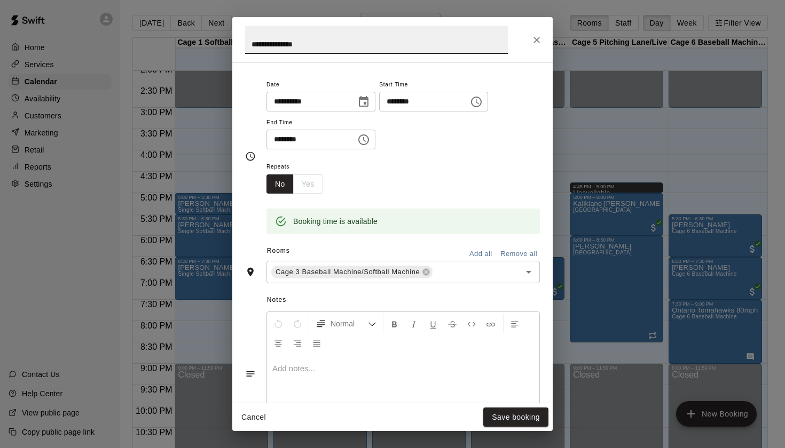
scroll to position [0, 0]
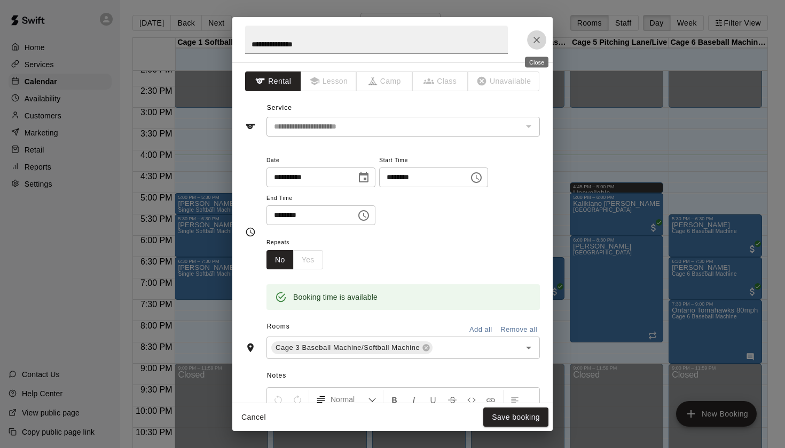
click at [535, 33] on button "Close" at bounding box center [536, 39] width 19 height 19
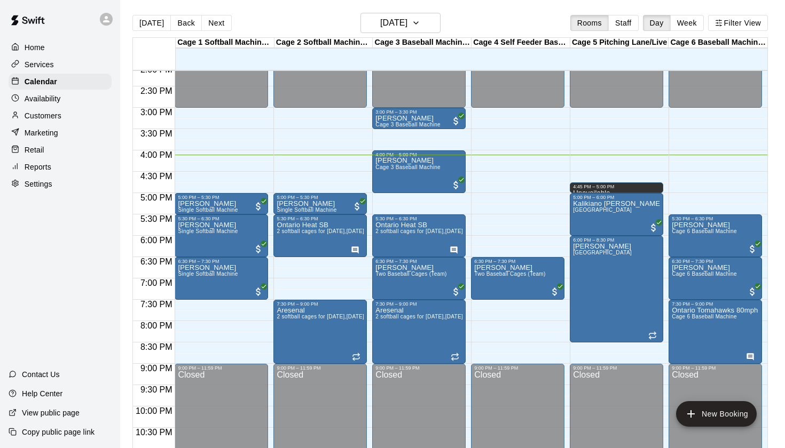
click at [516, 25] on div "Today Back Next Thursday Oct 09 Rooms Staff Day Week Filter View" at bounding box center [449, 25] width 635 height 25
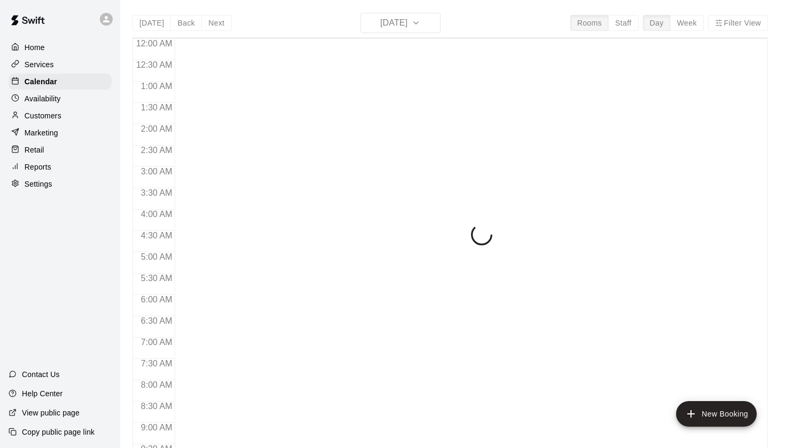
scroll to position [604, 0]
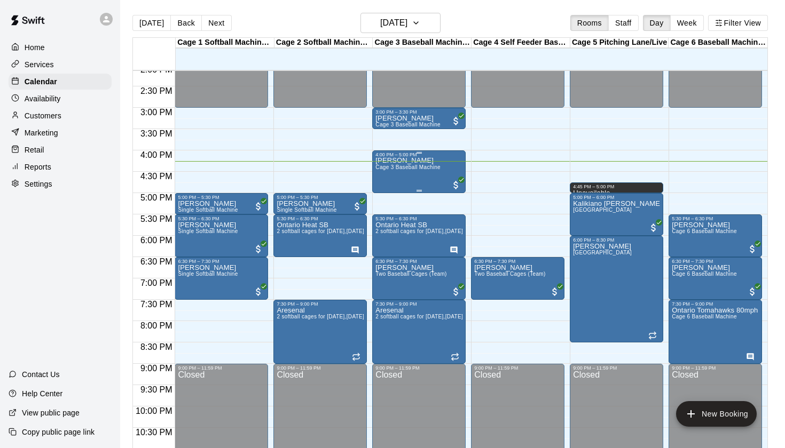
click at [410, 168] on span "Cage 3 Baseball Machine" at bounding box center [407, 167] width 65 height 6
click at [391, 173] on icon "edit" at bounding box center [386, 176] width 13 height 13
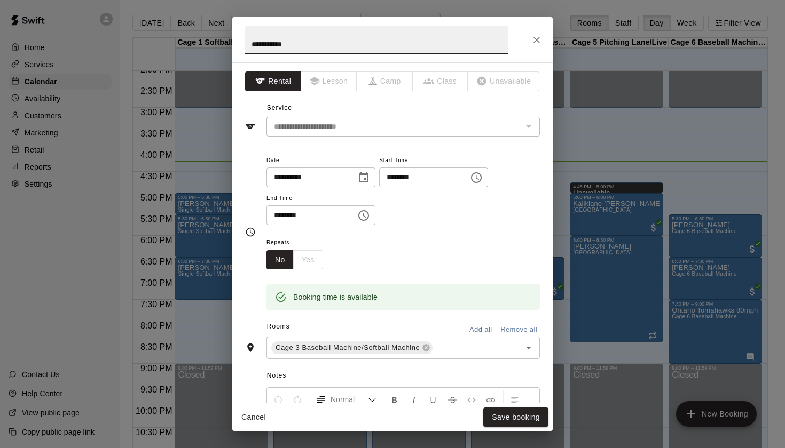
click at [532, 39] on icon "Close" at bounding box center [536, 40] width 11 height 11
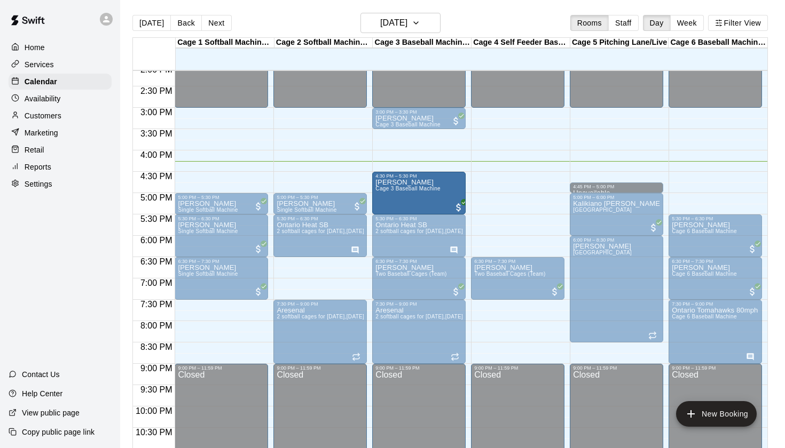
drag, startPoint x: 415, startPoint y: 175, endPoint x: 414, endPoint y: 199, distance: 24.0
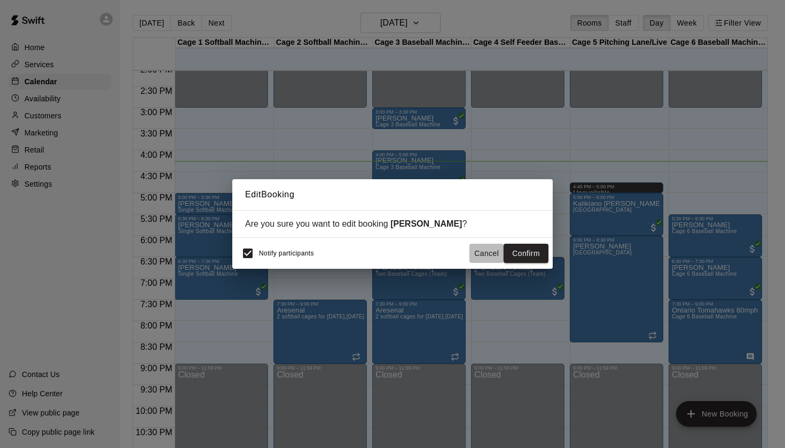
click at [477, 254] on button "Cancel" at bounding box center [486, 254] width 34 height 20
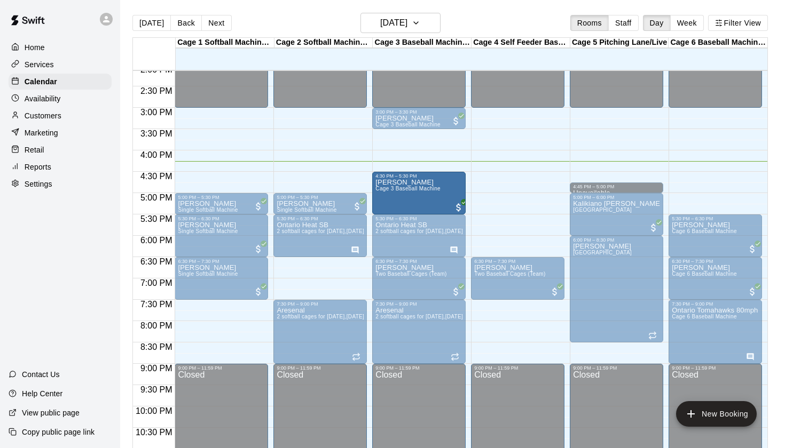
drag, startPoint x: 424, startPoint y: 164, endPoint x: 424, endPoint y: 192, distance: 27.8
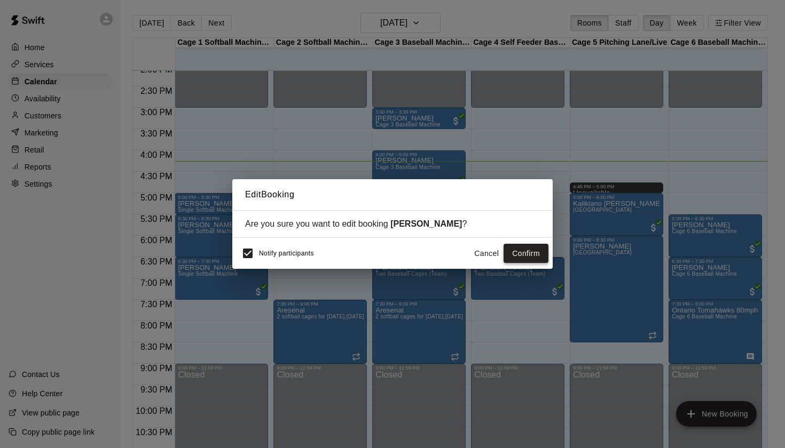
click at [534, 253] on button "Confirm" at bounding box center [525, 254] width 45 height 20
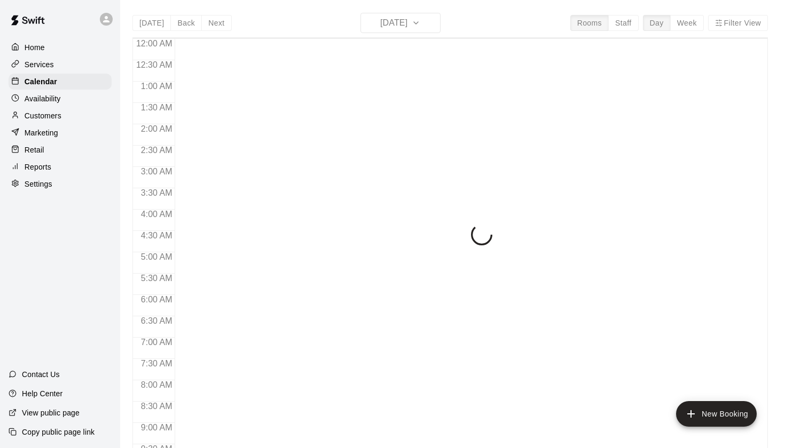
scroll to position [604, 0]
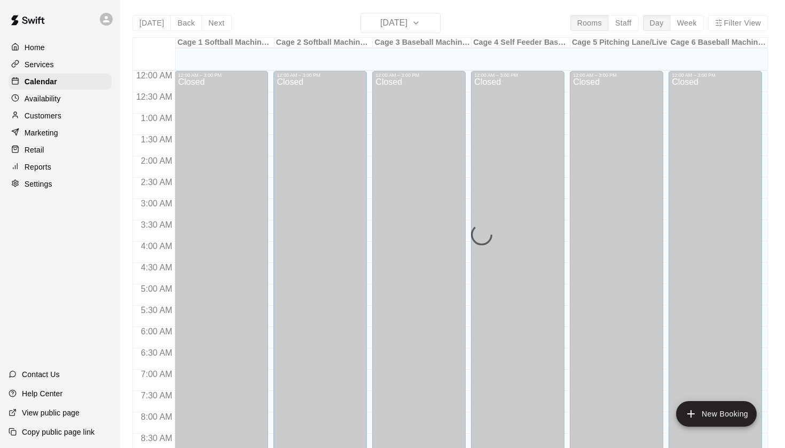
scroll to position [604, 0]
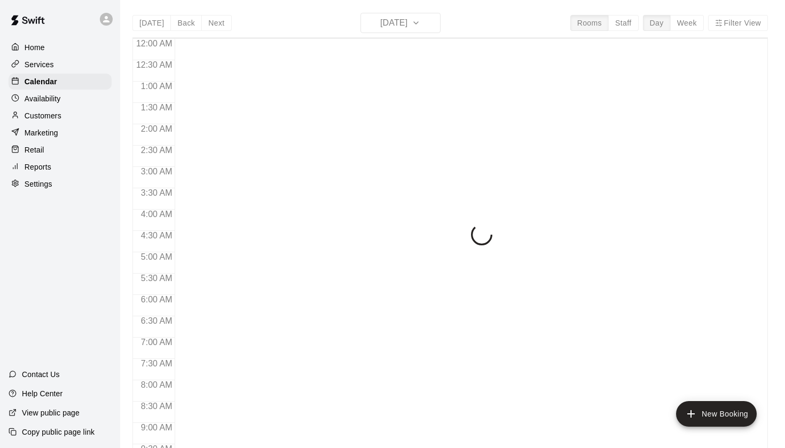
scroll to position [604, 0]
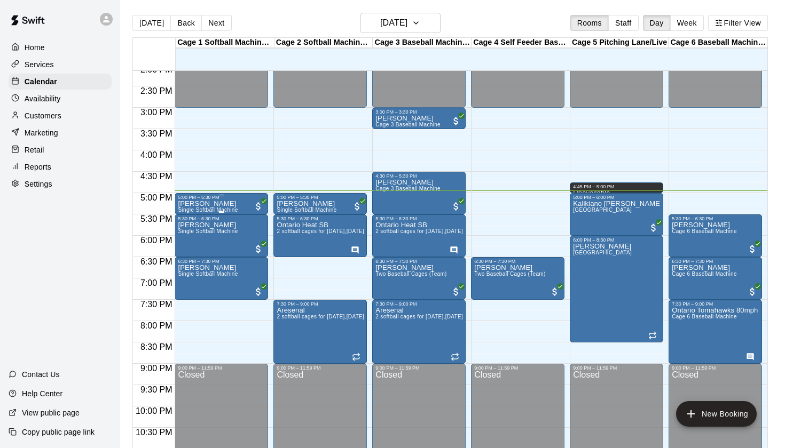
click at [225, 209] on span "Single Softball Machine" at bounding box center [208, 210] width 60 height 6
click at [192, 215] on icon "edit" at bounding box center [189, 219] width 10 height 10
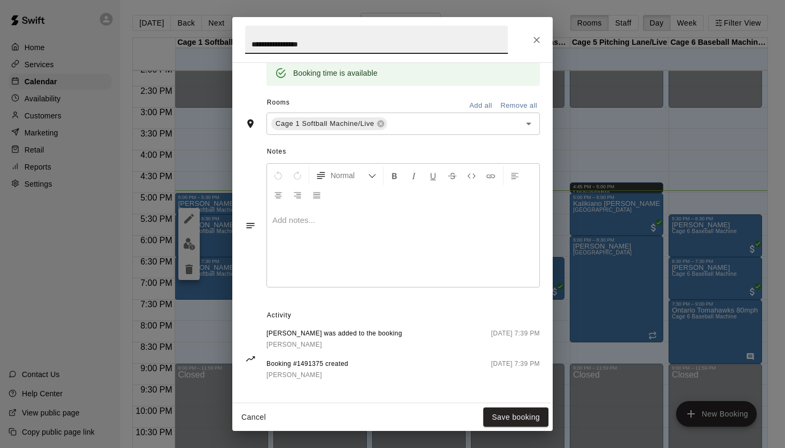
scroll to position [224, 0]
click at [309, 343] on span "[PERSON_NAME]" at bounding box center [294, 345] width 56 height 7
click at [533, 40] on icon "Close" at bounding box center [536, 40] width 11 height 11
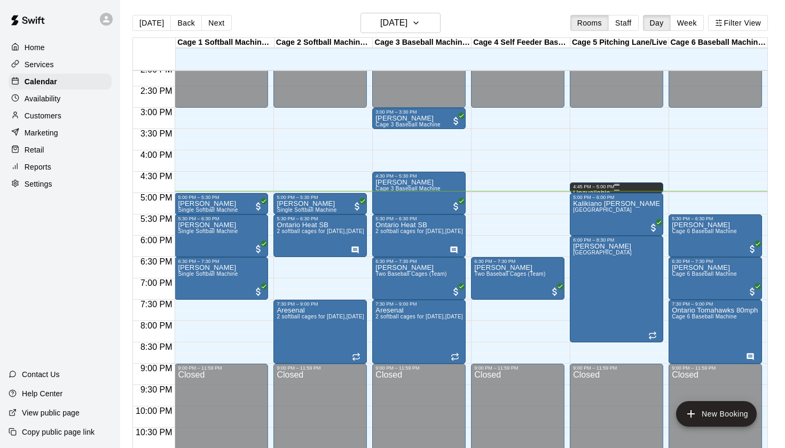
click at [645, 188] on div "4:45 PM – 5:00 PM" at bounding box center [616, 186] width 87 height 5
click at [581, 220] on icon "delete" at bounding box center [583, 221] width 7 height 10
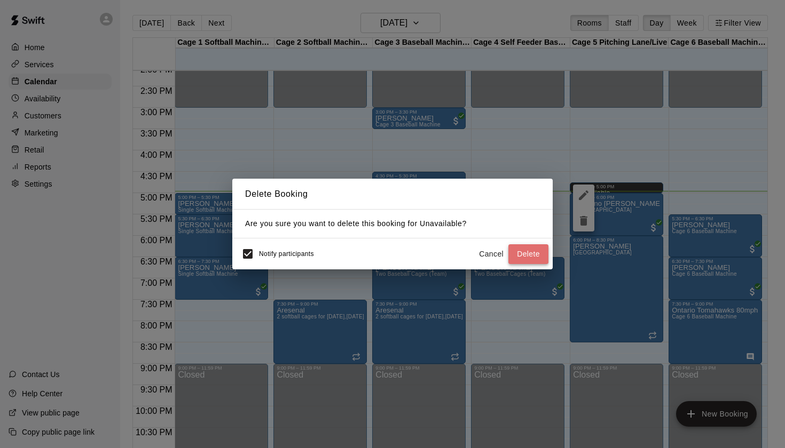
click at [528, 260] on button "Delete" at bounding box center [528, 254] width 40 height 20
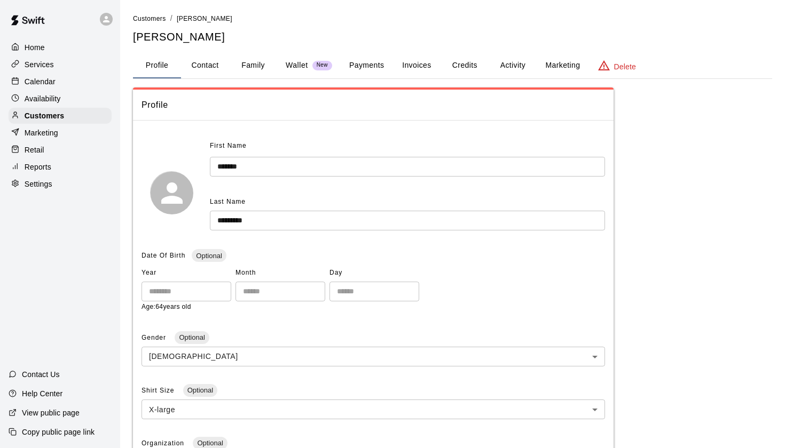
click at [195, 65] on button "Contact" at bounding box center [205, 66] width 48 height 26
select select "**"
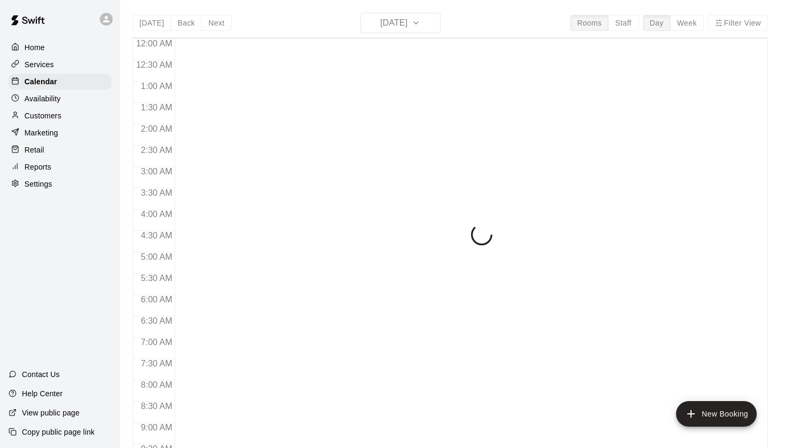
scroll to position [604, 0]
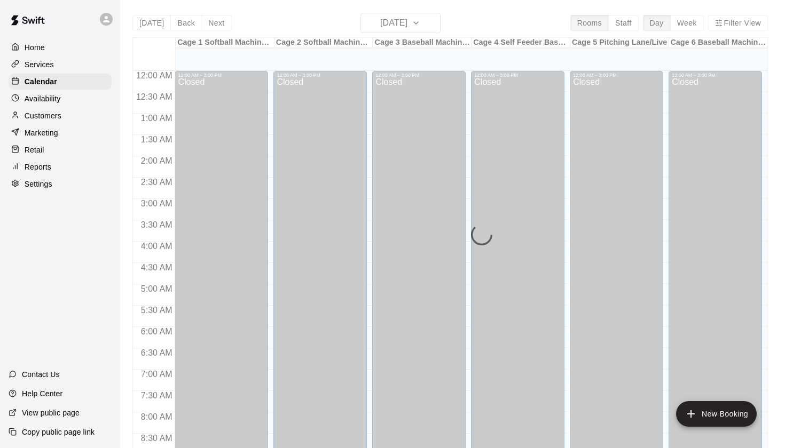
scroll to position [604, 0]
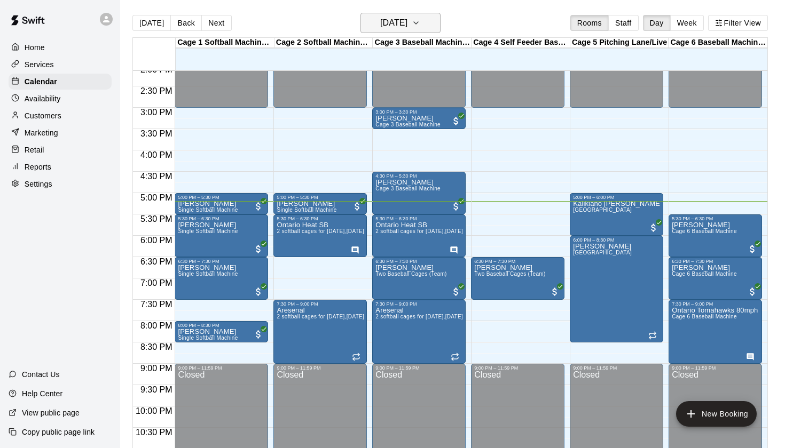
click at [430, 30] on button "[DATE]" at bounding box center [400, 23] width 80 height 20
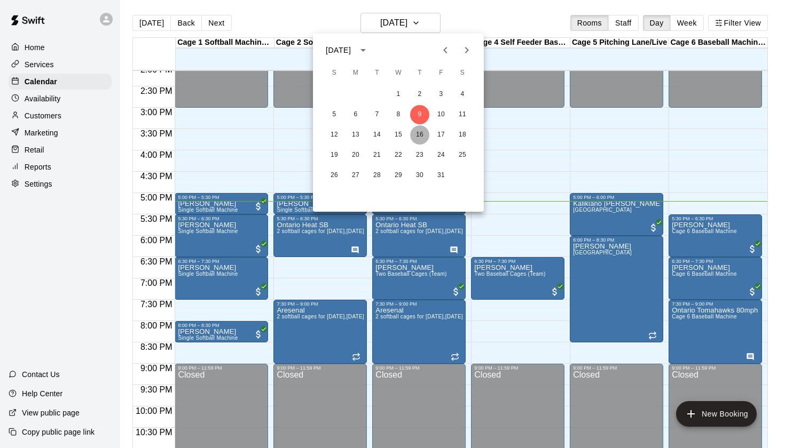
click at [420, 136] on button "16" at bounding box center [419, 134] width 19 height 19
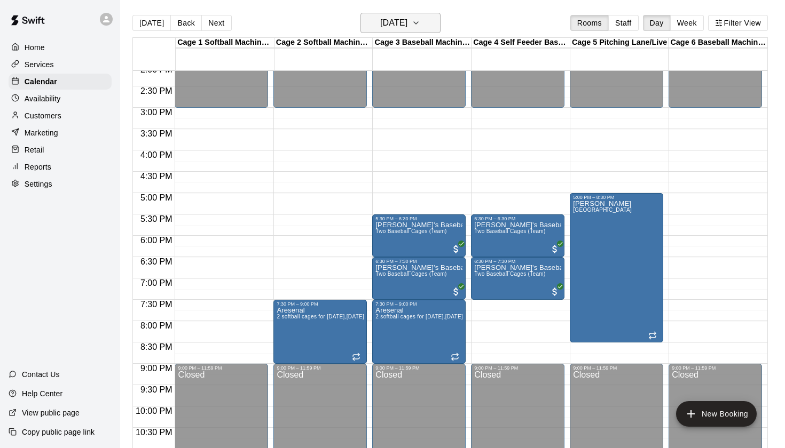
click at [407, 28] on h6 "Thursday Oct 16" at bounding box center [393, 22] width 27 height 15
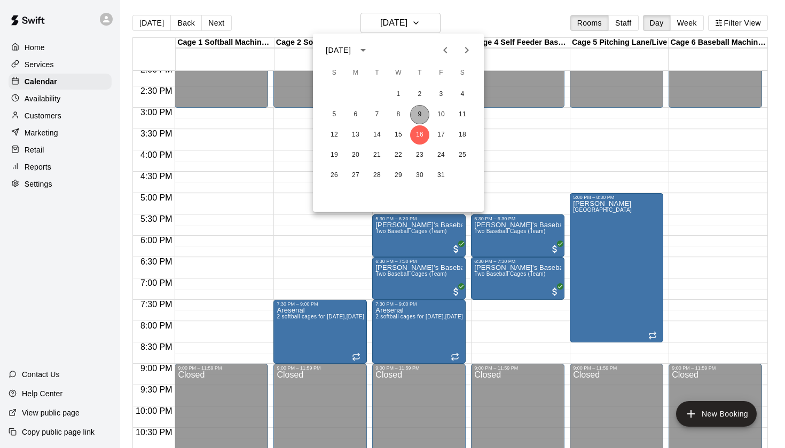
click at [423, 112] on button "9" at bounding box center [419, 114] width 19 height 19
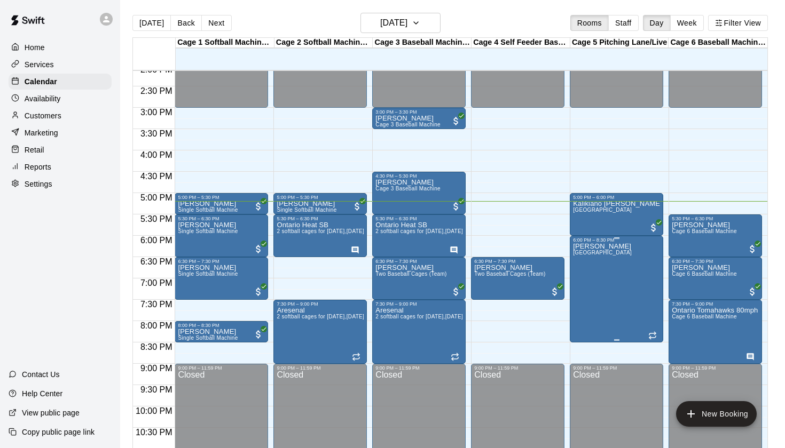
click at [588, 303] on icon "delete" at bounding box center [583, 305] width 13 height 13
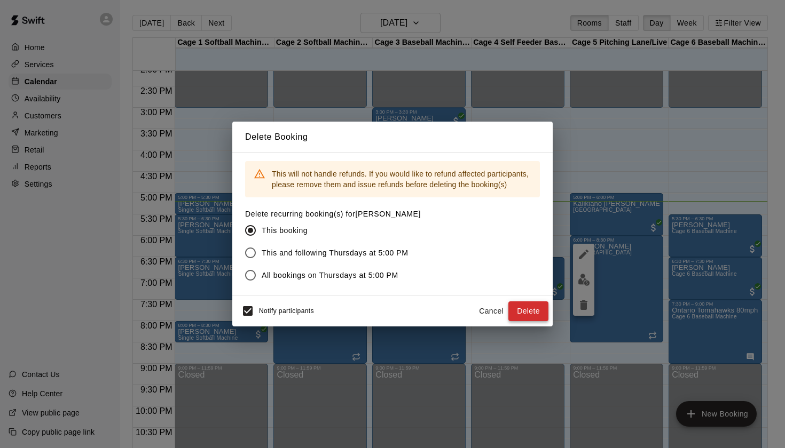
click at [534, 309] on button "Delete" at bounding box center [528, 312] width 40 height 20
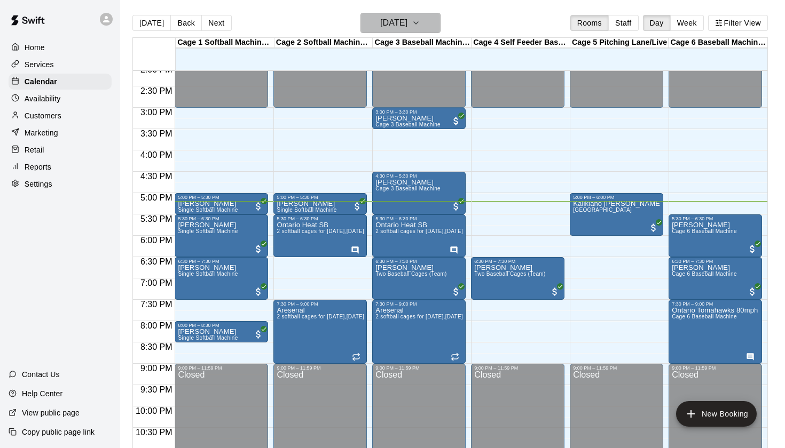
click at [427, 23] on button "[DATE]" at bounding box center [400, 23] width 80 height 20
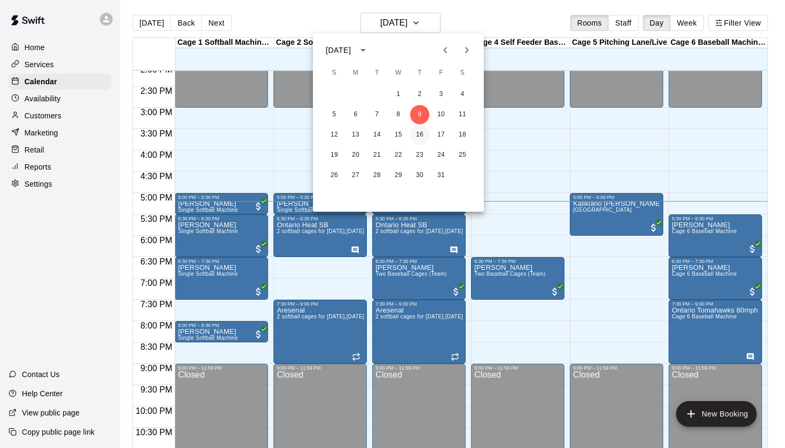
click at [422, 139] on button "16" at bounding box center [419, 134] width 19 height 19
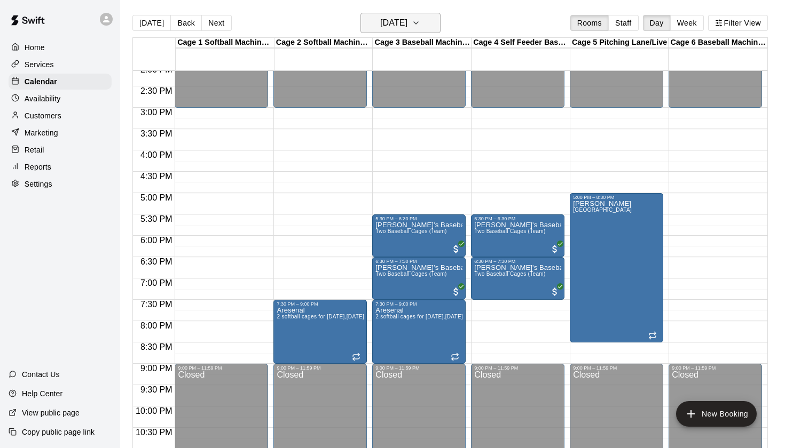
click at [407, 16] on h6 "Thursday Oct 16" at bounding box center [393, 22] width 27 height 15
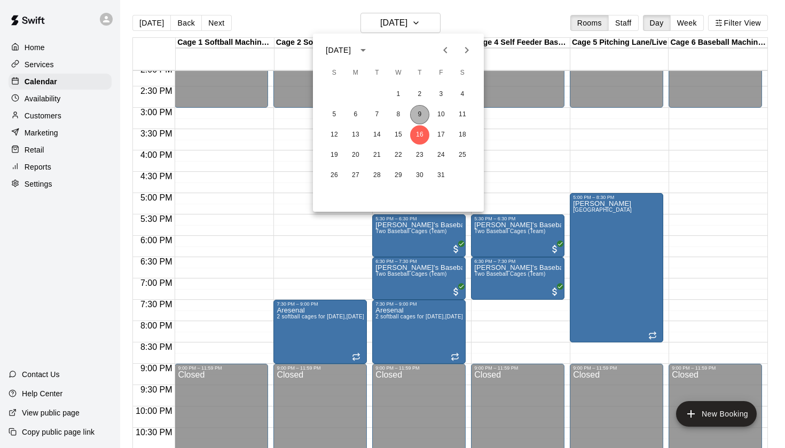
click at [418, 119] on button "9" at bounding box center [419, 114] width 19 height 19
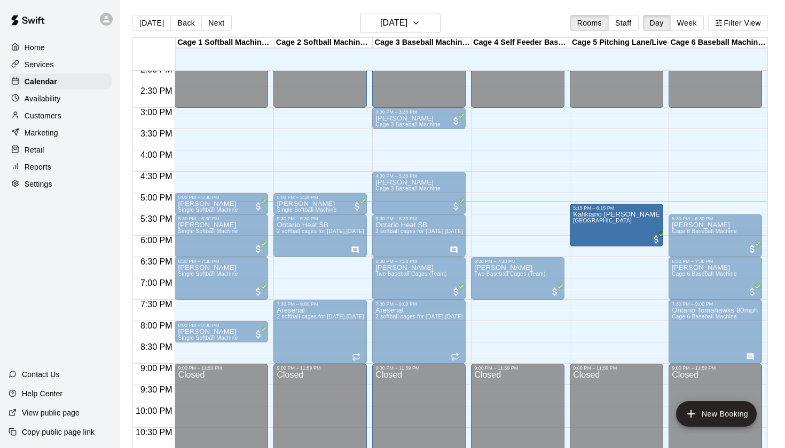
drag, startPoint x: 609, startPoint y: 215, endPoint x: 610, endPoint y: 229, distance: 14.4
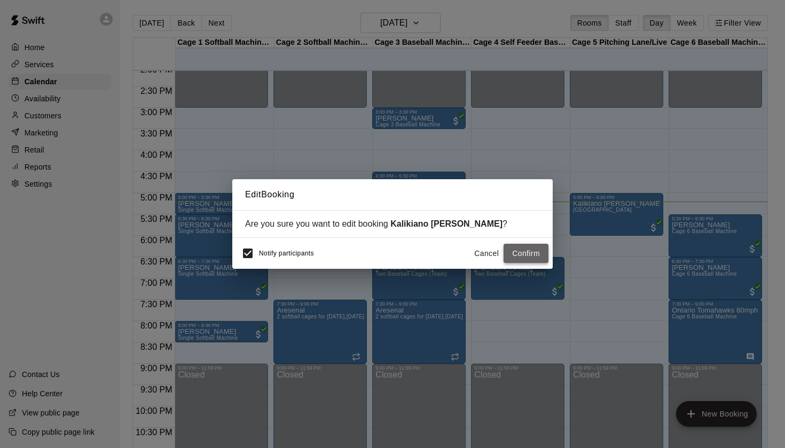
click at [532, 260] on button "Confirm" at bounding box center [525, 254] width 45 height 20
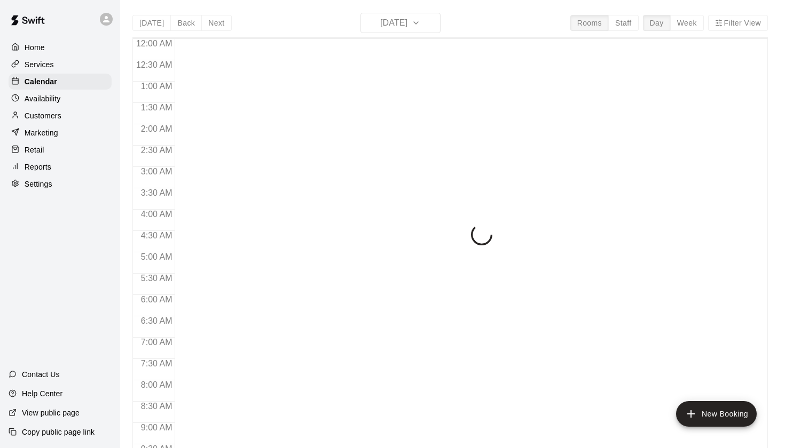
scroll to position [604, 0]
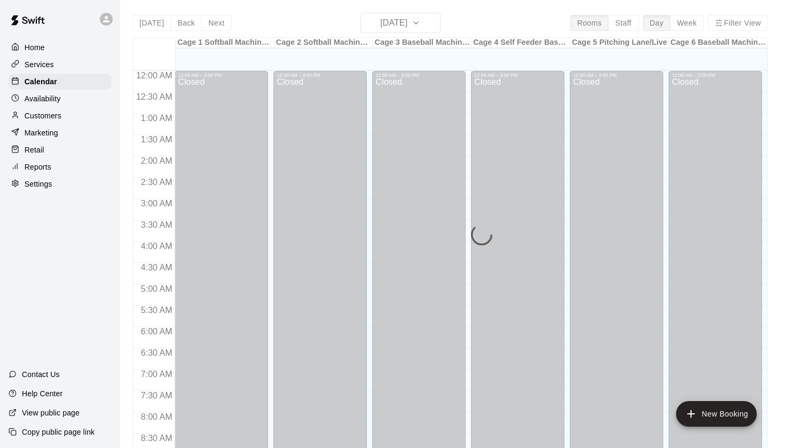
scroll to position [604, 0]
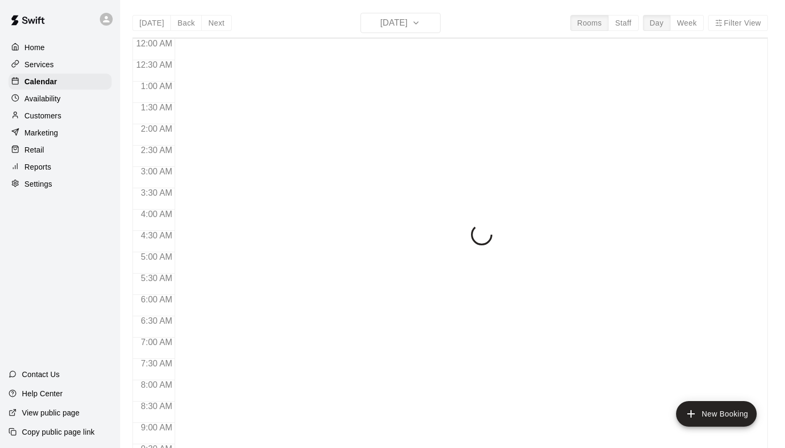
scroll to position [604, 0]
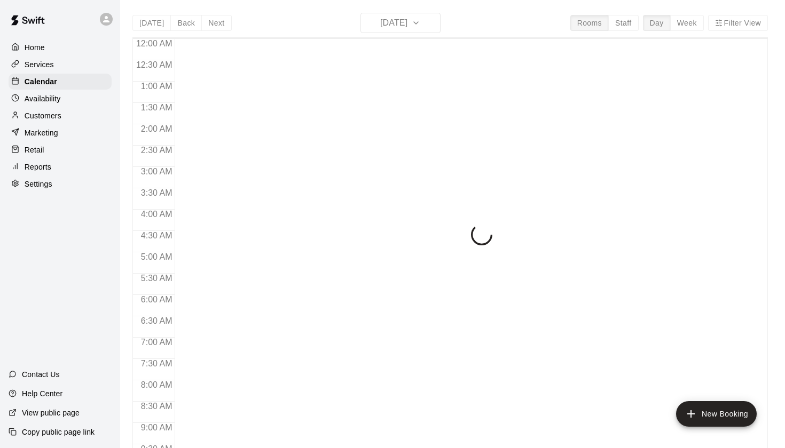
scroll to position [604, 0]
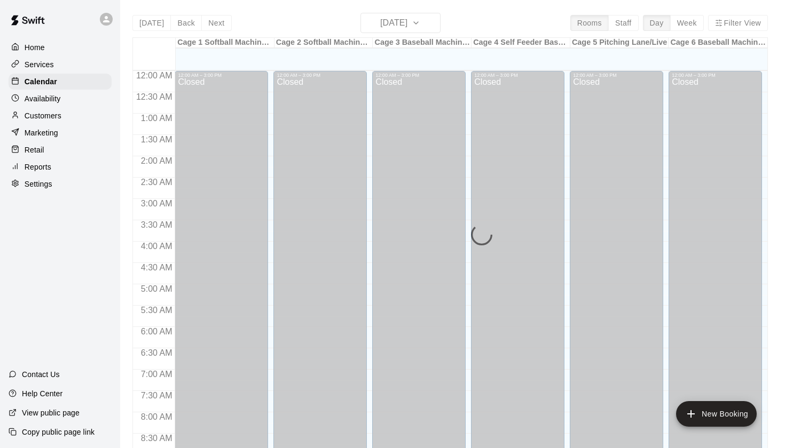
scroll to position [604, 0]
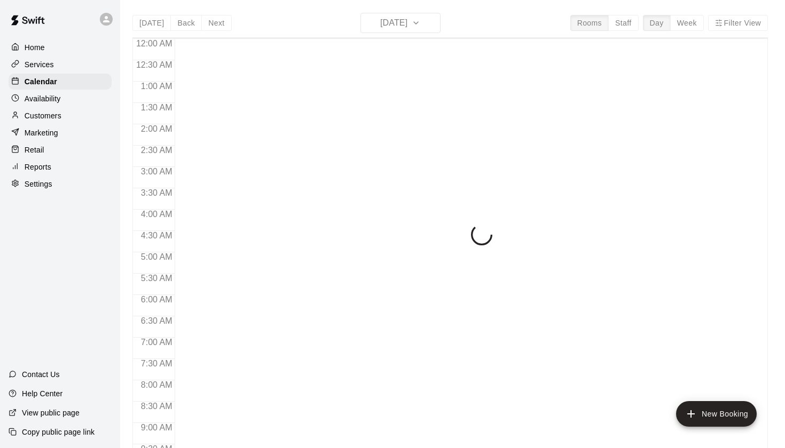
scroll to position [604, 0]
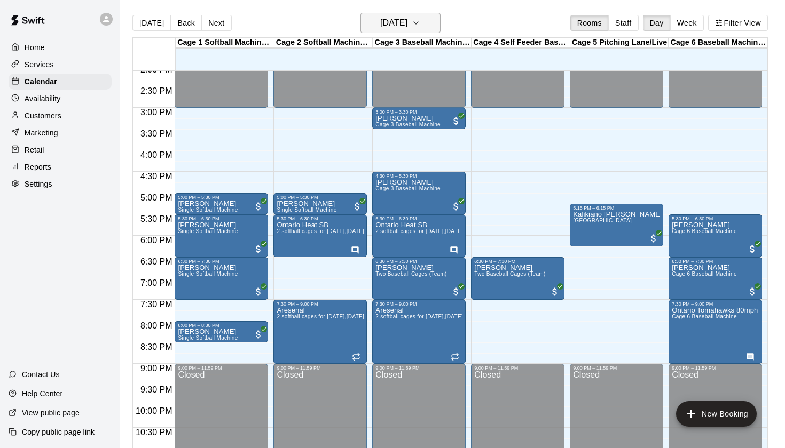
click at [398, 23] on h6 "[DATE]" at bounding box center [393, 22] width 27 height 15
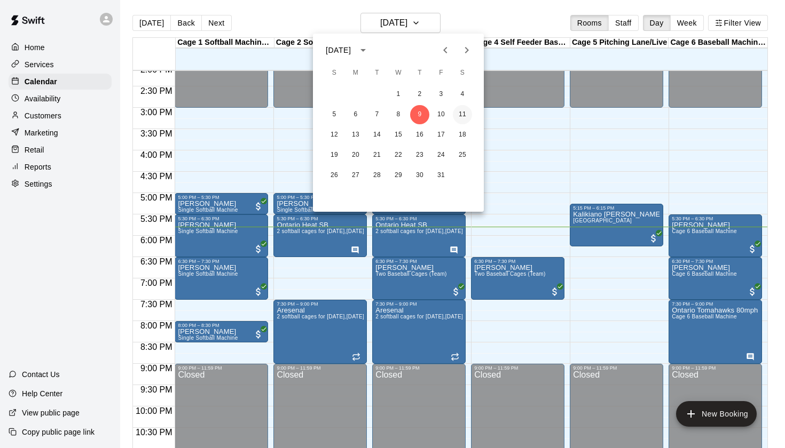
click at [457, 116] on button "11" at bounding box center [462, 114] width 19 height 19
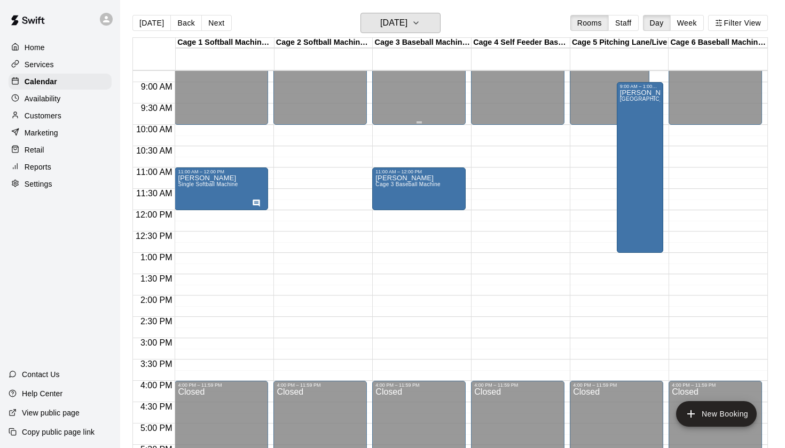
scroll to position [375, 0]
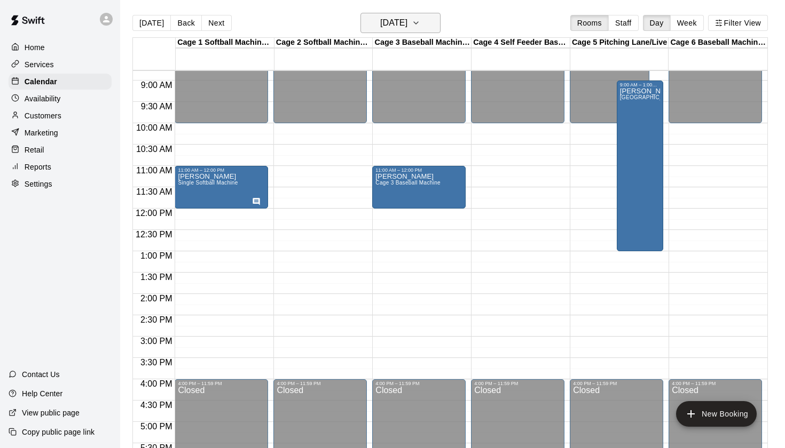
click at [405, 23] on h6 "Saturday Oct 11" at bounding box center [393, 22] width 27 height 15
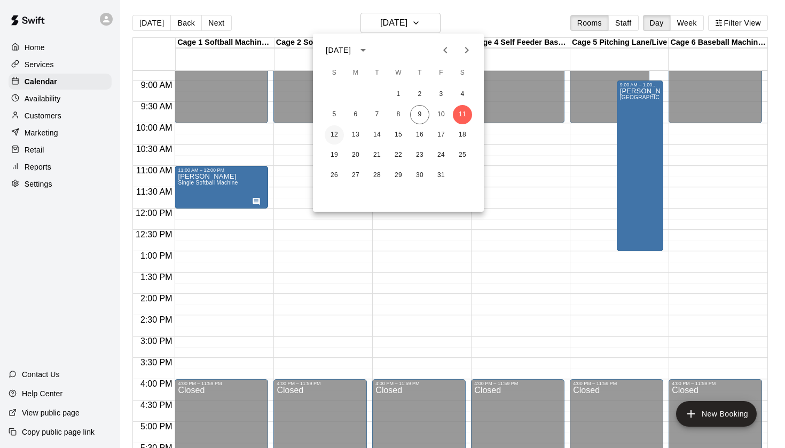
click at [331, 130] on button "12" at bounding box center [334, 134] width 19 height 19
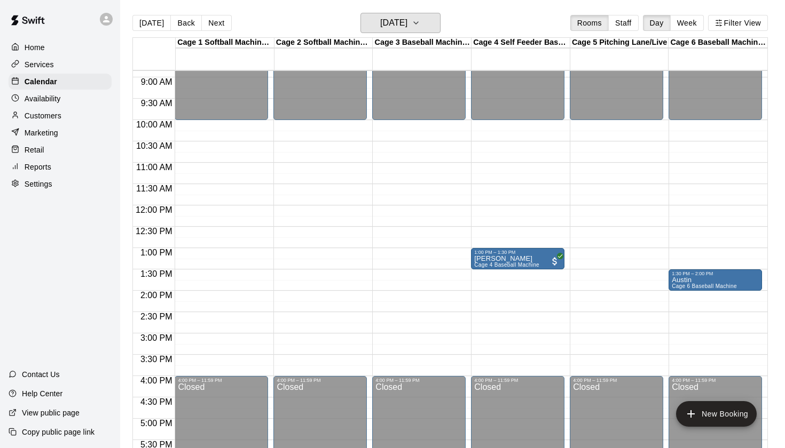
scroll to position [384, 0]
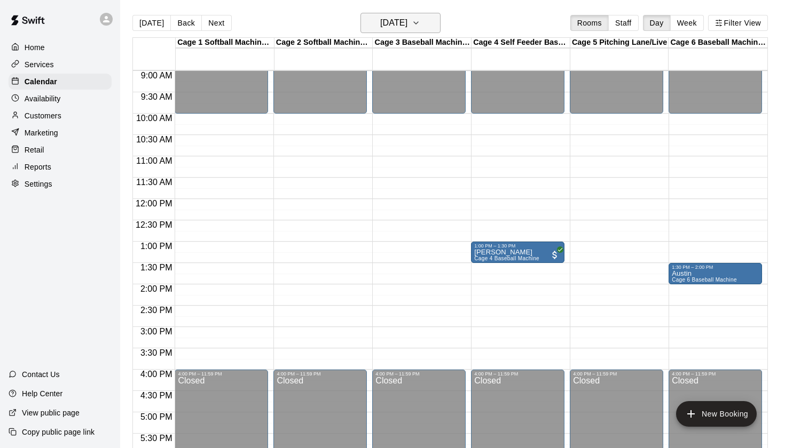
click at [407, 27] on h6 "Sunday Oct 12" at bounding box center [393, 22] width 27 height 15
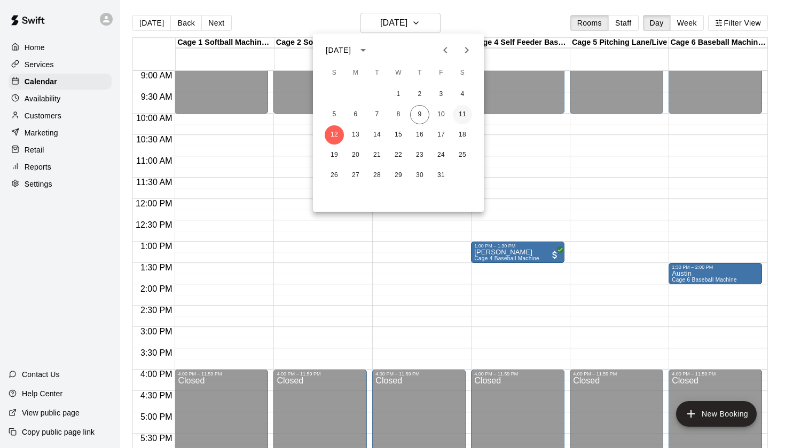
click at [463, 117] on button "11" at bounding box center [462, 114] width 19 height 19
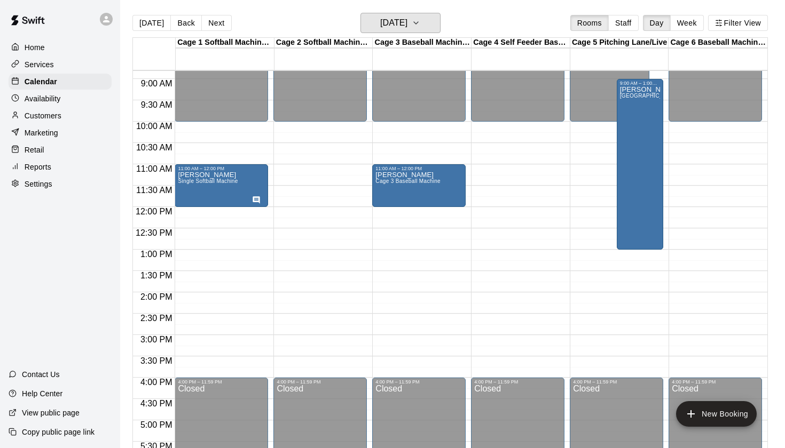
scroll to position [374, 0]
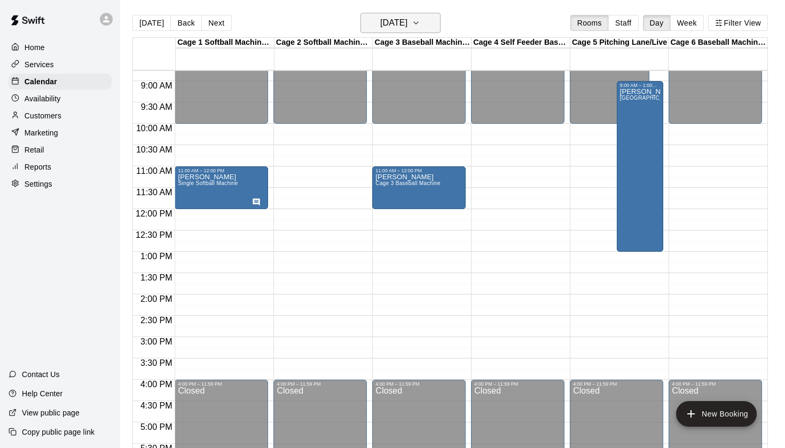
click at [407, 25] on h6 "Saturday Oct 11" at bounding box center [393, 22] width 27 height 15
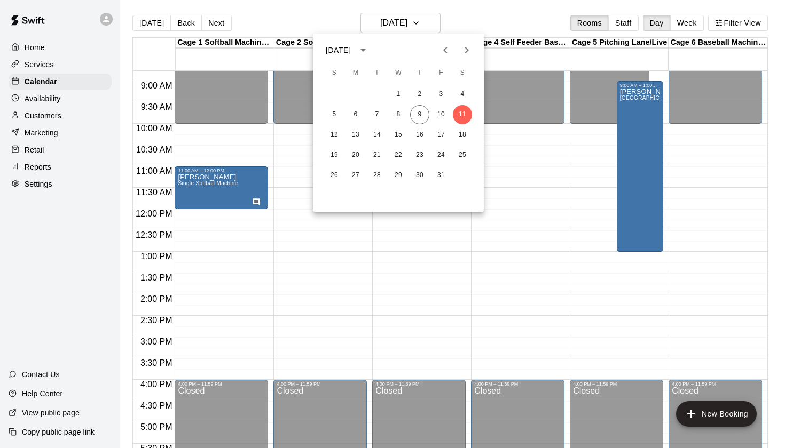
click at [471, 22] on div at bounding box center [392, 224] width 785 height 448
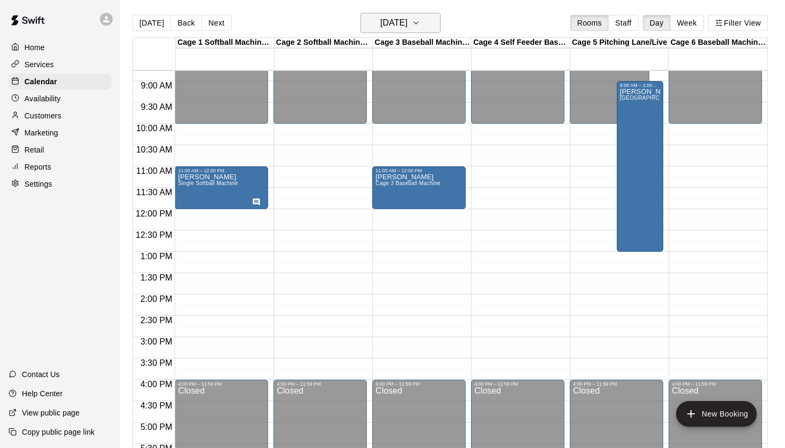
click at [407, 29] on h6 "Saturday Oct 11" at bounding box center [393, 22] width 27 height 15
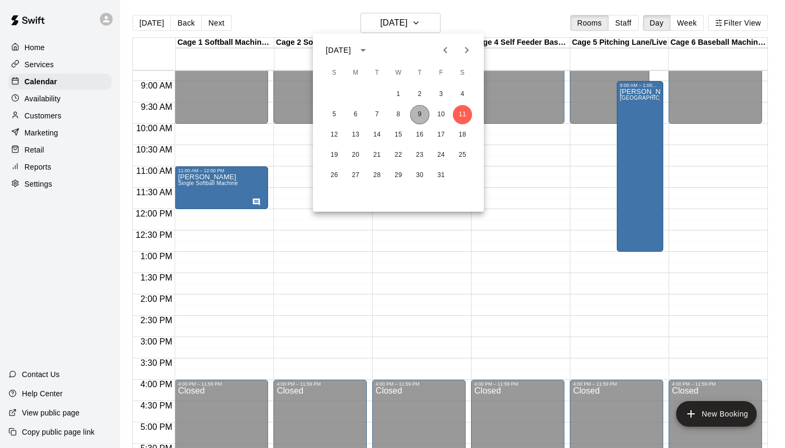
click at [422, 110] on button "9" at bounding box center [419, 114] width 19 height 19
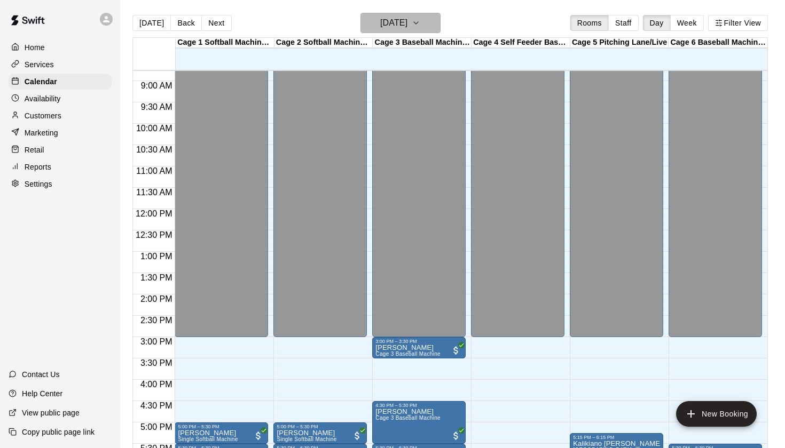
click at [426, 28] on button "[DATE]" at bounding box center [400, 23] width 80 height 20
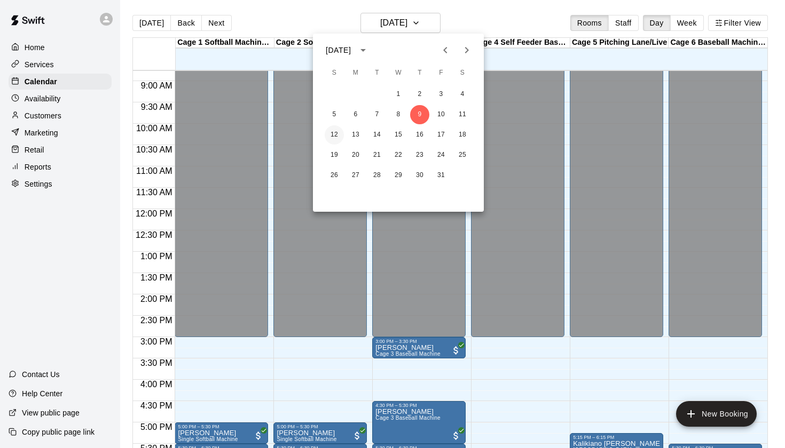
click at [337, 132] on button "12" at bounding box center [334, 134] width 19 height 19
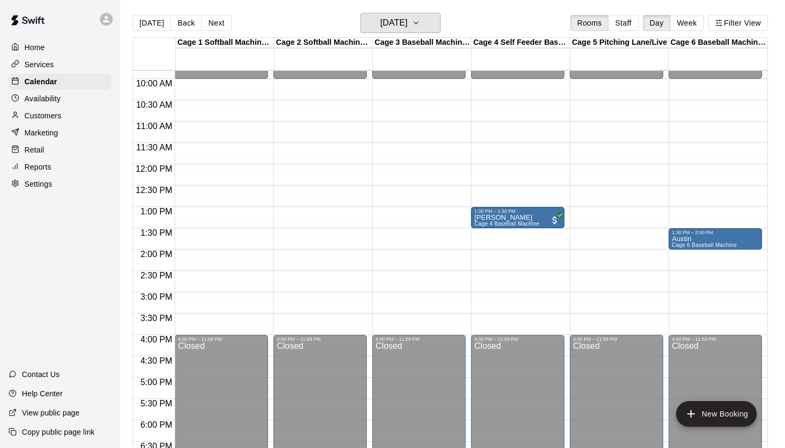
scroll to position [420, 0]
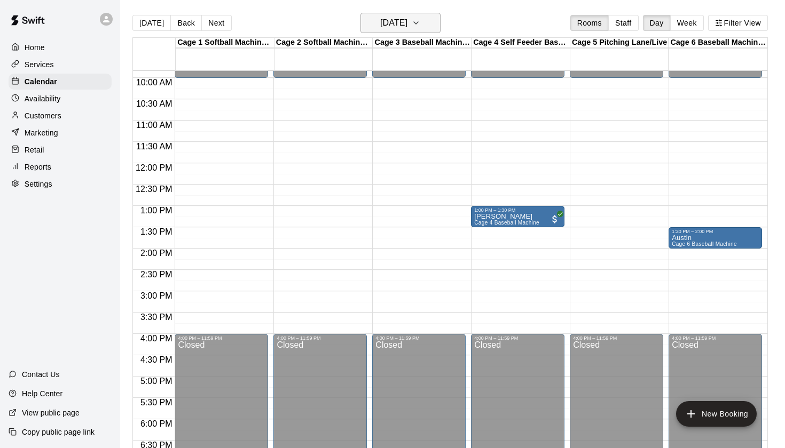
click at [422, 32] on button "Sunday Oct 12" at bounding box center [400, 23] width 80 height 20
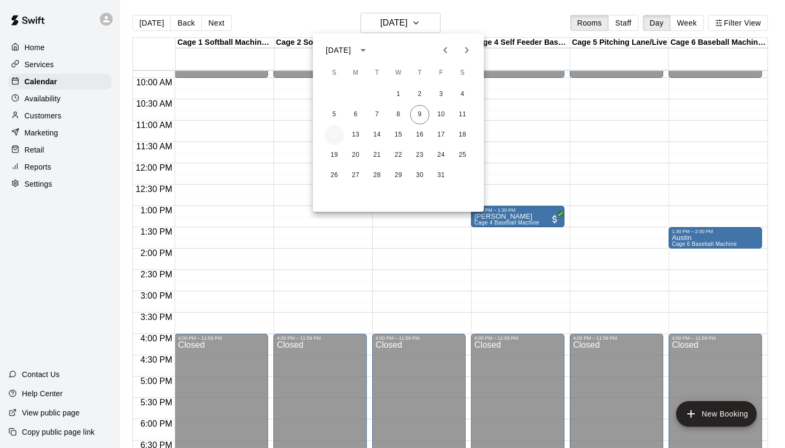
click at [336, 136] on button "12" at bounding box center [334, 134] width 19 height 19
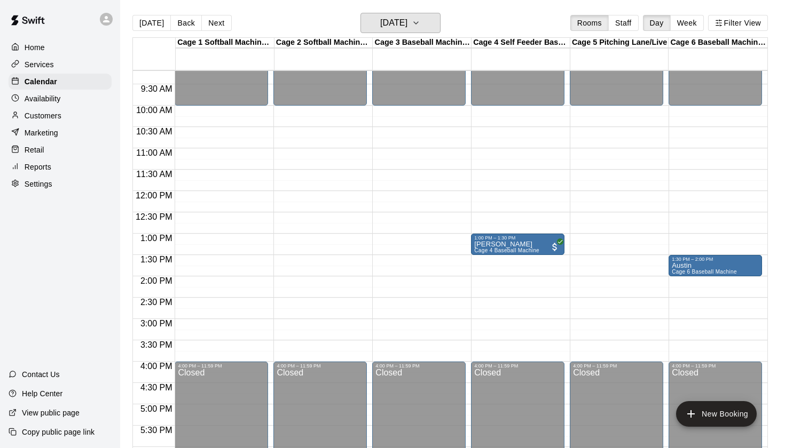
scroll to position [393, 0]
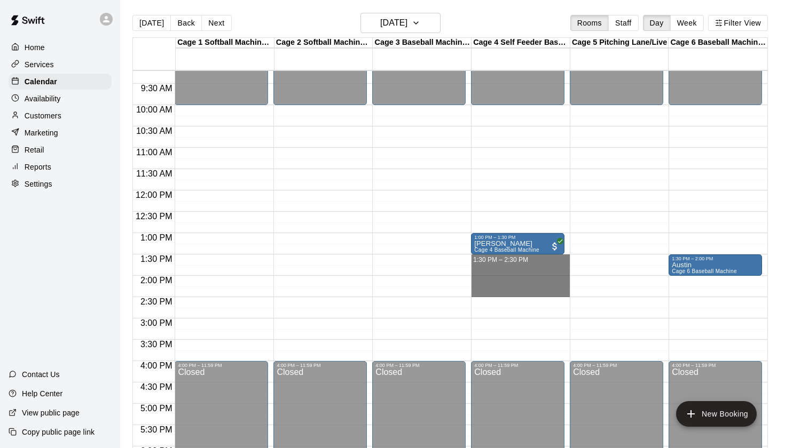
drag, startPoint x: 473, startPoint y: 258, endPoint x: 475, endPoint y: 291, distance: 33.1
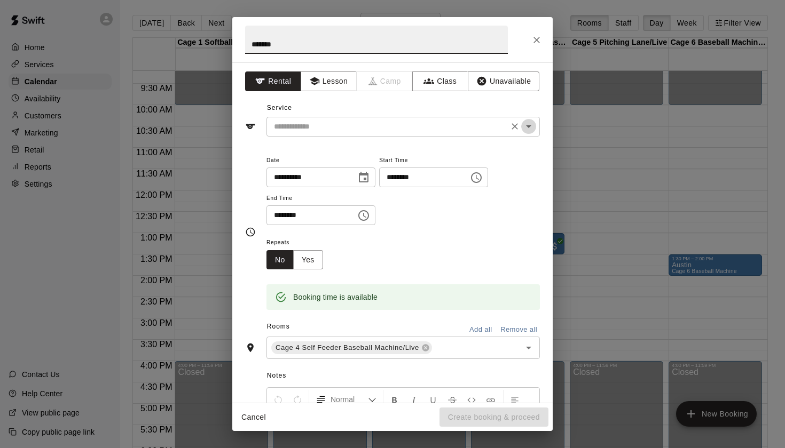
click at [535, 122] on div "​" at bounding box center [402, 127] width 273 height 20
type input "******"
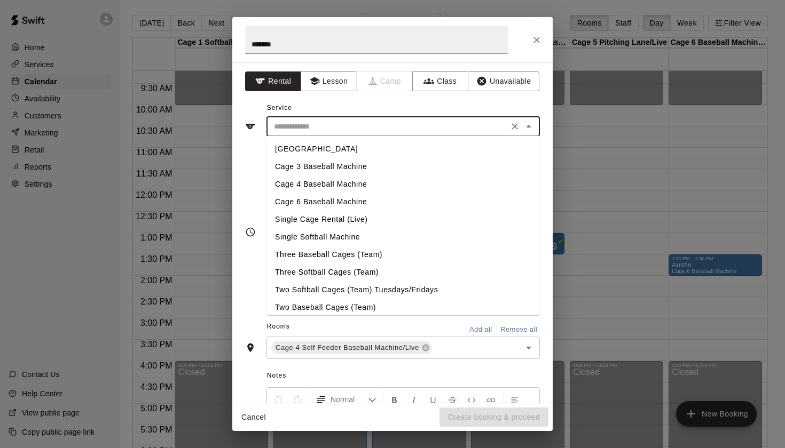
click at [309, 186] on li "Cage 4 Baseball Machine" at bounding box center [402, 185] width 273 height 18
type input "**********"
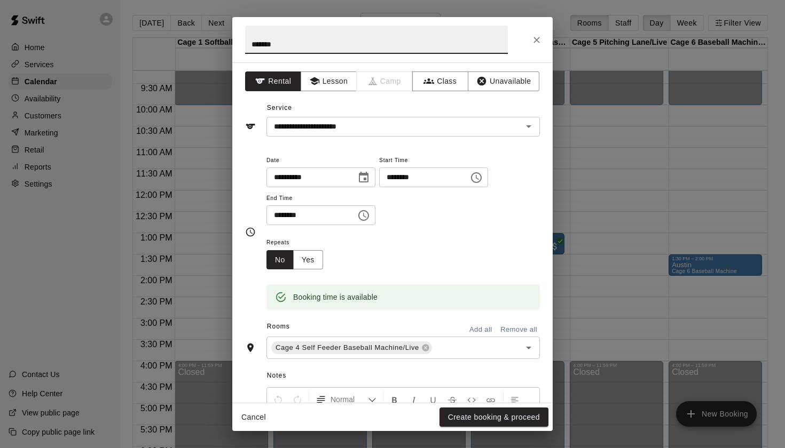
click at [336, 52] on input "******" at bounding box center [376, 40] width 263 height 28
click at [544, 39] on button "Close" at bounding box center [536, 39] width 19 height 19
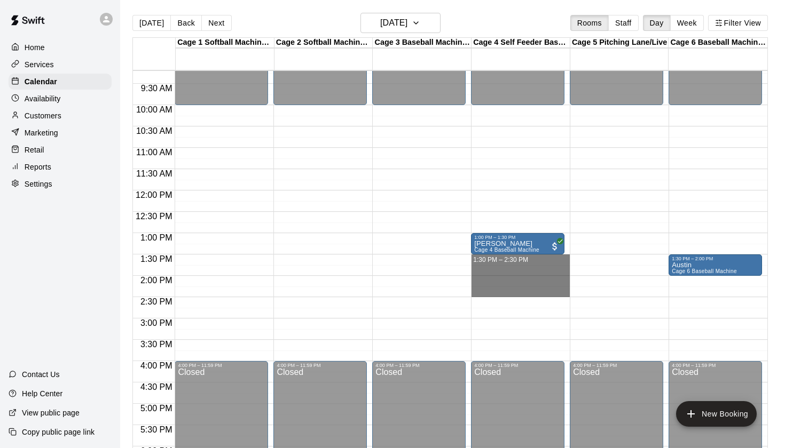
drag, startPoint x: 476, startPoint y: 258, endPoint x: 477, endPoint y: 288, distance: 29.9
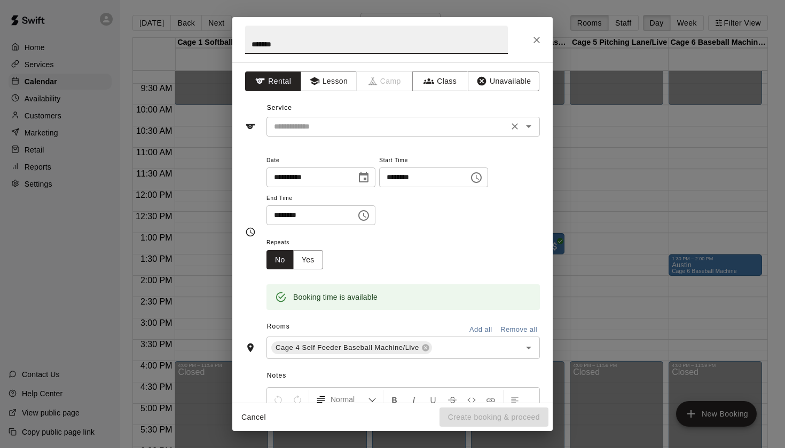
click at [532, 132] on icon "Open" at bounding box center [528, 126] width 13 height 13
type input "******"
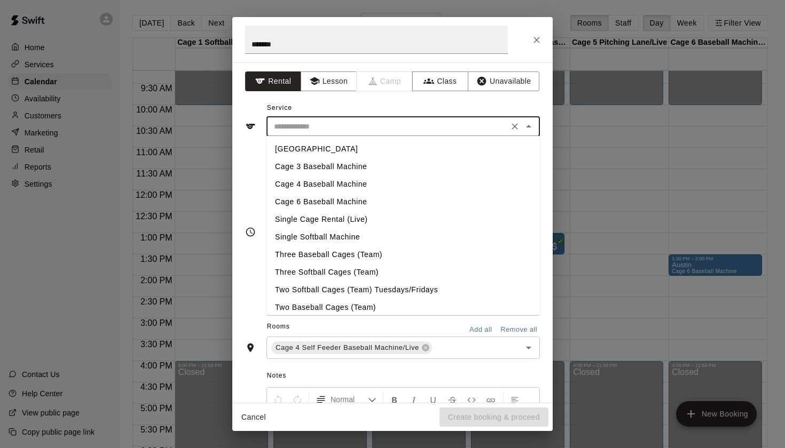
click at [323, 185] on li "Cage 4 Baseball Machine" at bounding box center [402, 185] width 273 height 18
type input "**********"
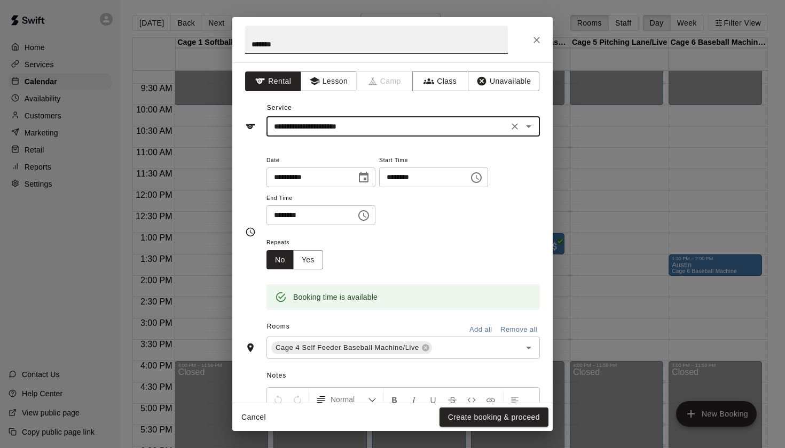
click at [381, 46] on input "******" at bounding box center [376, 40] width 263 height 28
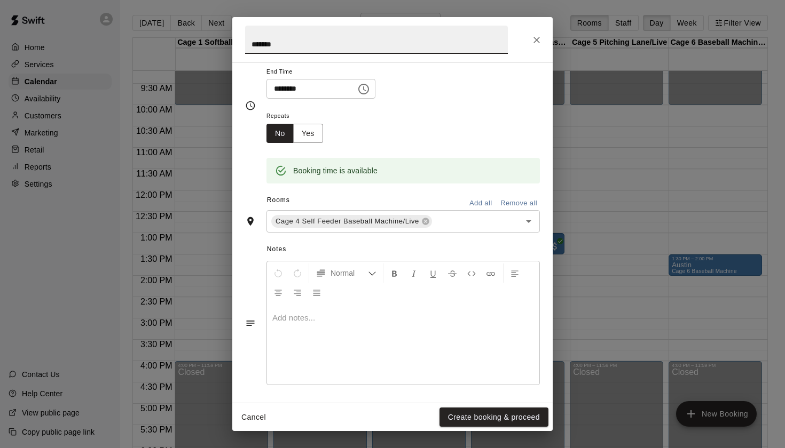
click at [344, 336] on div at bounding box center [403, 345] width 272 height 80
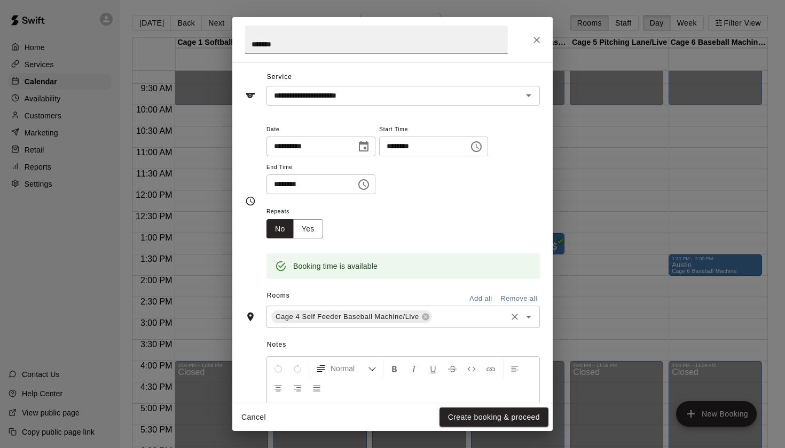
scroll to position [6, 0]
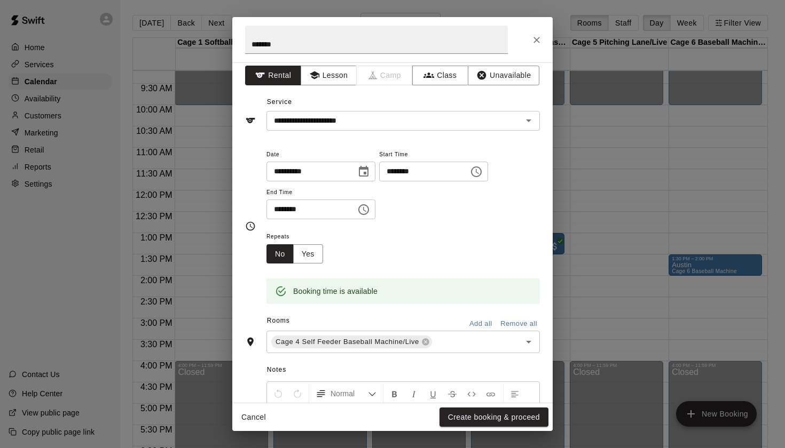
click at [368, 214] on icon "Choose time, selected time is 2:30 PM" at bounding box center [363, 209] width 11 height 11
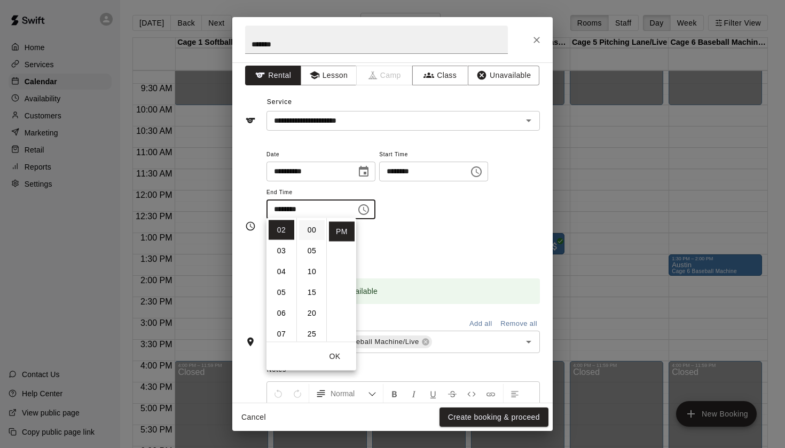
scroll to position [0, 0]
click at [309, 232] on li "00" at bounding box center [312, 230] width 26 height 20
type input "********"
click at [505, 257] on div "Repeats No Yes" at bounding box center [402, 247] width 273 height 34
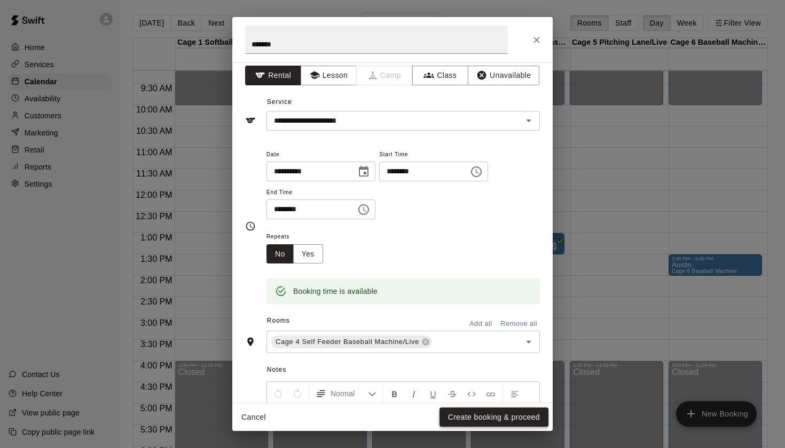
click at [517, 415] on button "Create booking & proceed" at bounding box center [493, 418] width 109 height 20
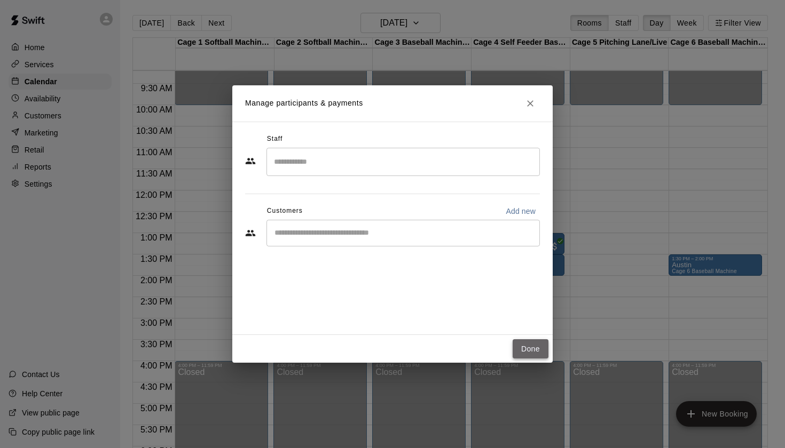
click at [521, 349] on button "Done" at bounding box center [530, 349] width 36 height 20
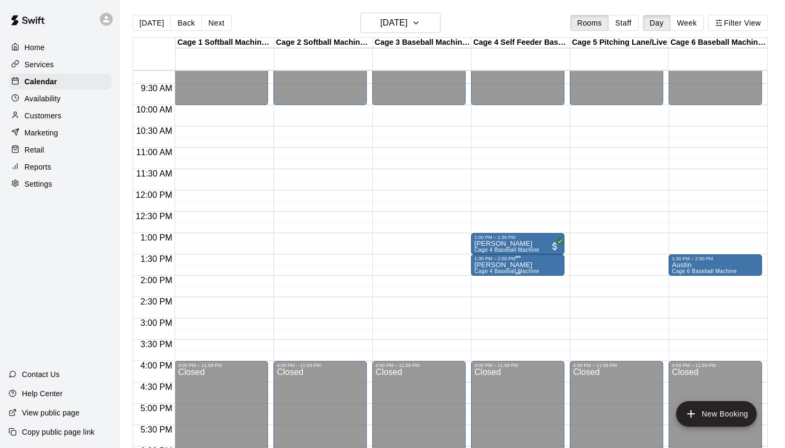
click at [531, 262] on div "1:30 PM – 2:00 PM" at bounding box center [517, 258] width 87 height 5
click at [487, 262] on icon "edit" at bounding box center [485, 267] width 13 height 13
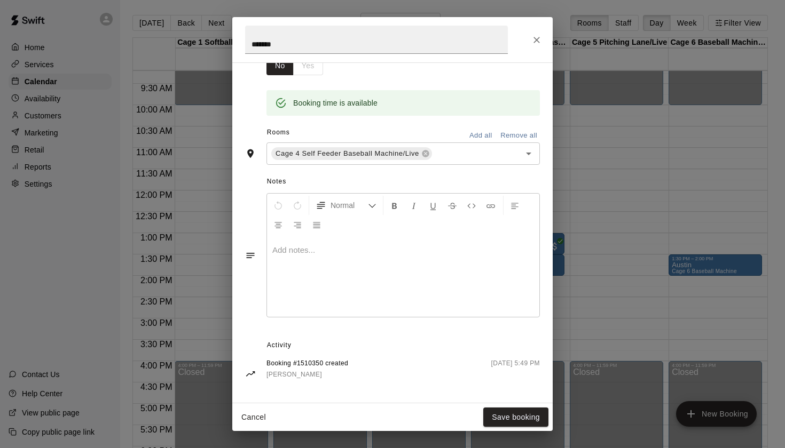
click at [368, 310] on div at bounding box center [403, 277] width 272 height 80
click at [526, 44] on div "******" at bounding box center [392, 39] width 320 height 45
click at [532, 39] on icon "Close" at bounding box center [536, 40] width 11 height 11
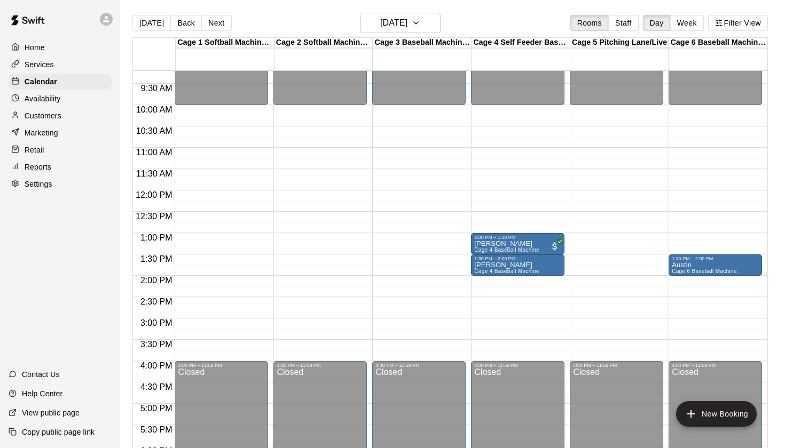
click at [512, 15] on div "Today Back Next Sunday Oct 12 Rooms Staff Day Week Filter View" at bounding box center [449, 25] width 635 height 25
click at [479, 270] on icon "edit" at bounding box center [485, 273] width 13 height 13
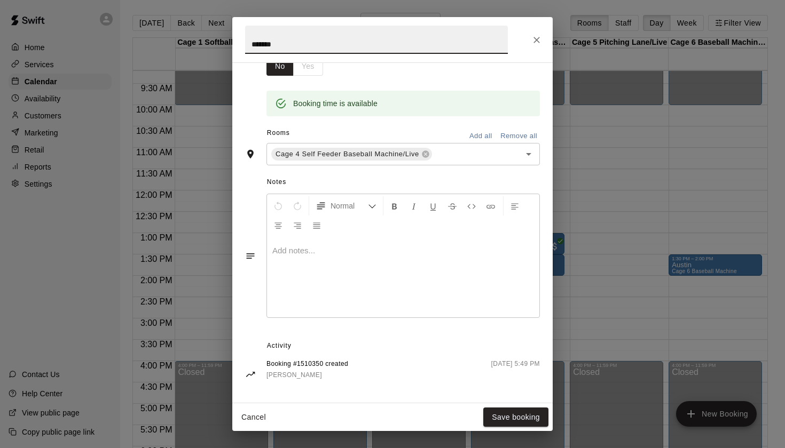
click at [357, 283] on div at bounding box center [403, 278] width 272 height 80
click at [508, 417] on button "Save booking" at bounding box center [515, 418] width 65 height 20
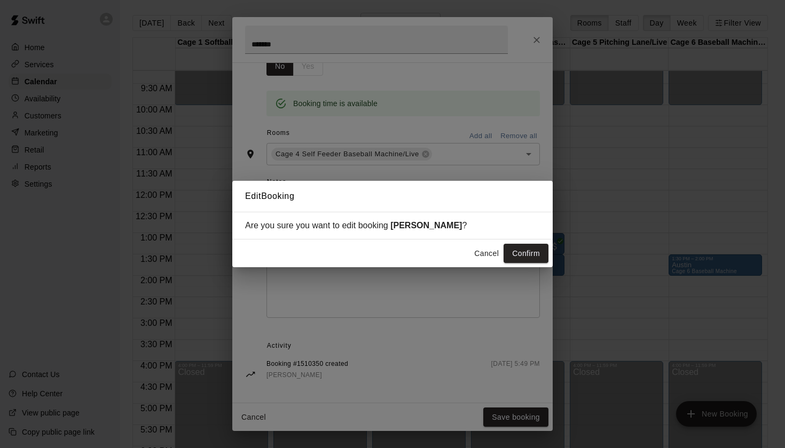
click at [486, 250] on button "Cancel" at bounding box center [486, 254] width 34 height 20
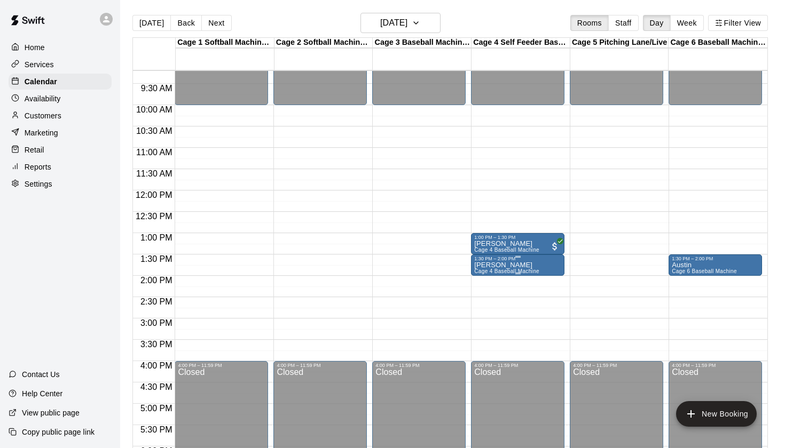
click at [487, 271] on icon "edit" at bounding box center [485, 273] width 10 height 10
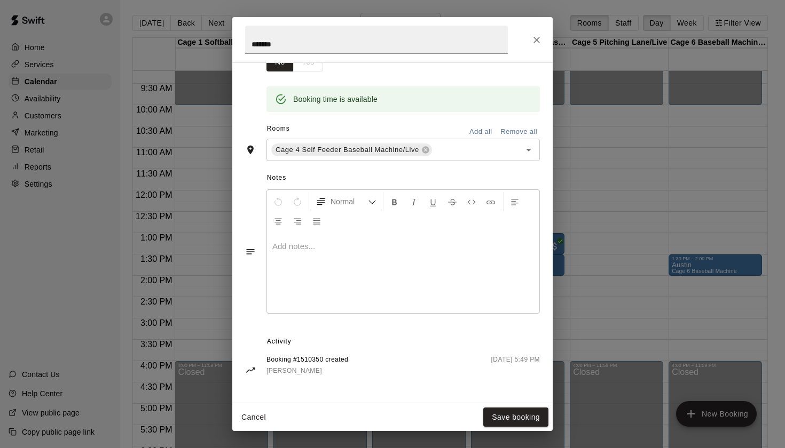
click at [360, 299] on div at bounding box center [403, 273] width 272 height 80
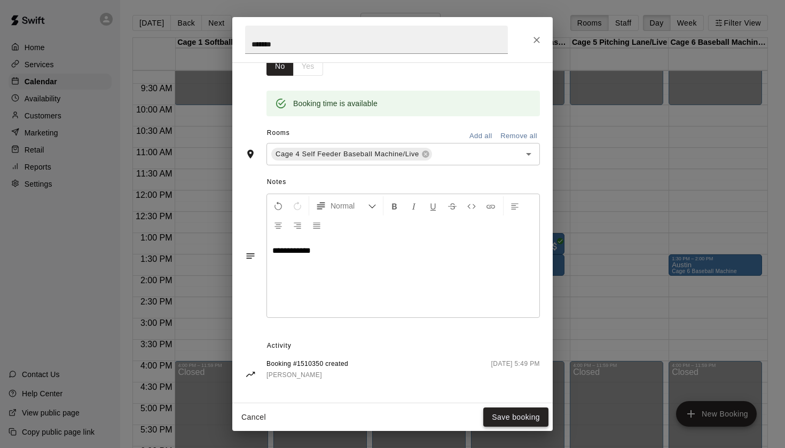
click at [519, 419] on button "Save booking" at bounding box center [515, 418] width 65 height 20
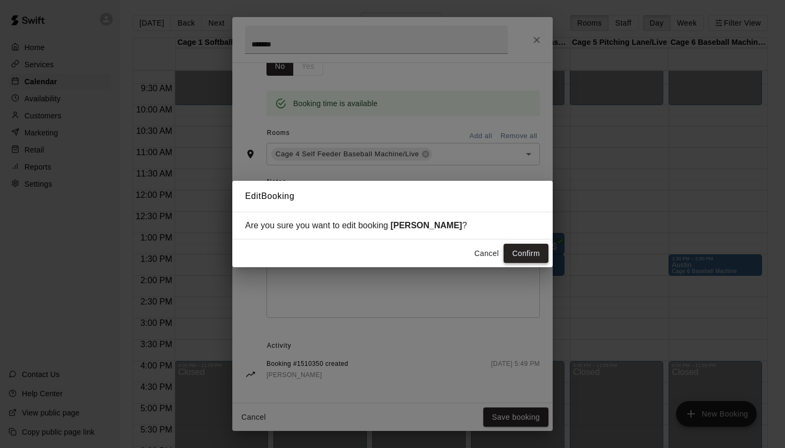
click at [526, 260] on button "Confirm" at bounding box center [525, 254] width 45 height 20
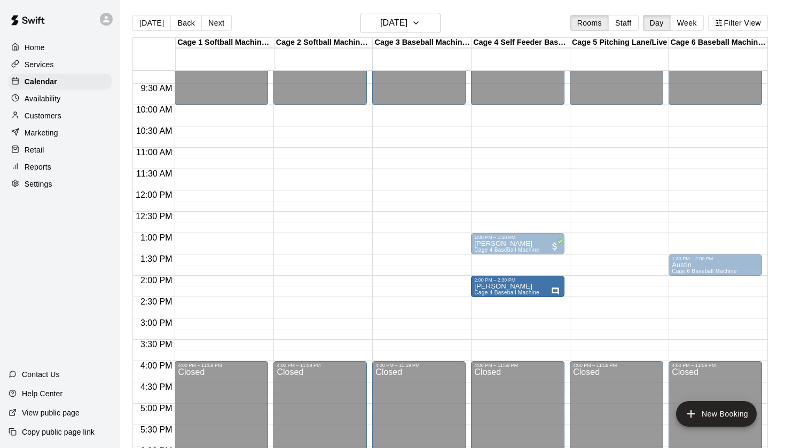
drag, startPoint x: 513, startPoint y: 266, endPoint x: 511, endPoint y: 293, distance: 26.2
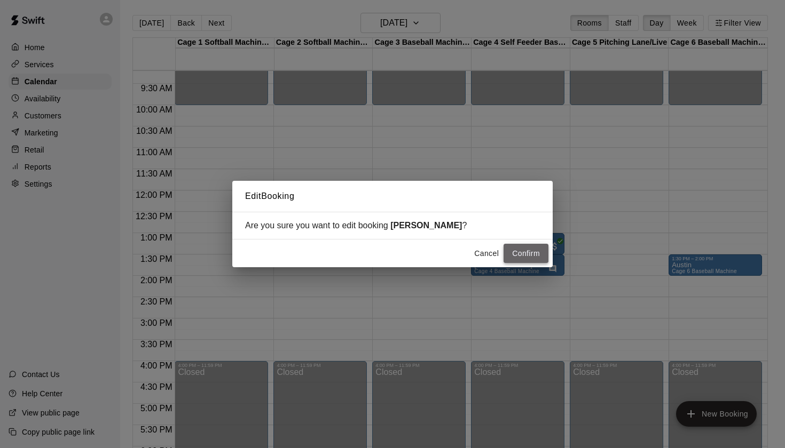
click at [529, 258] on button "Confirm" at bounding box center [525, 254] width 45 height 20
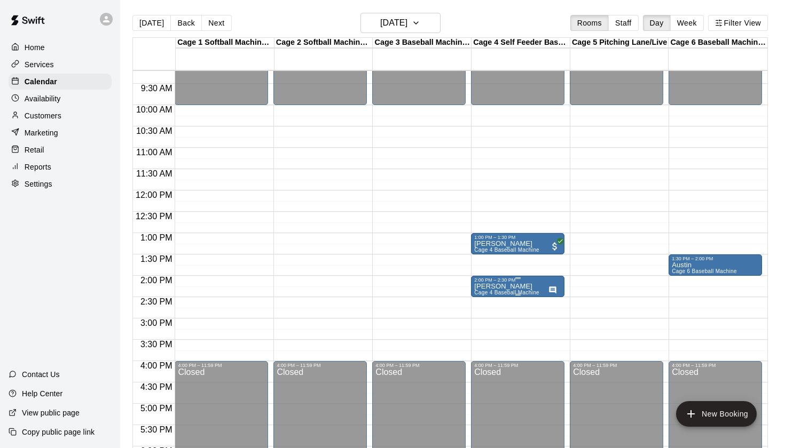
click at [520, 293] on span "Cage 4 Baseball Machine" at bounding box center [506, 293] width 65 height 6
click at [491, 304] on icon "edit" at bounding box center [485, 301] width 13 height 13
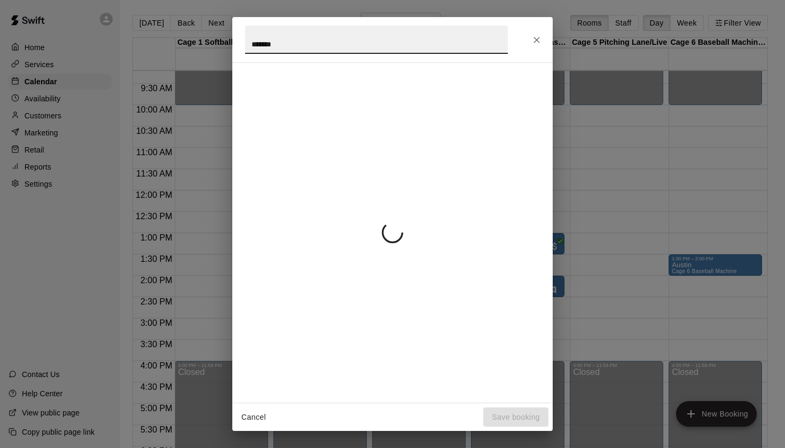
scroll to position [2, 0]
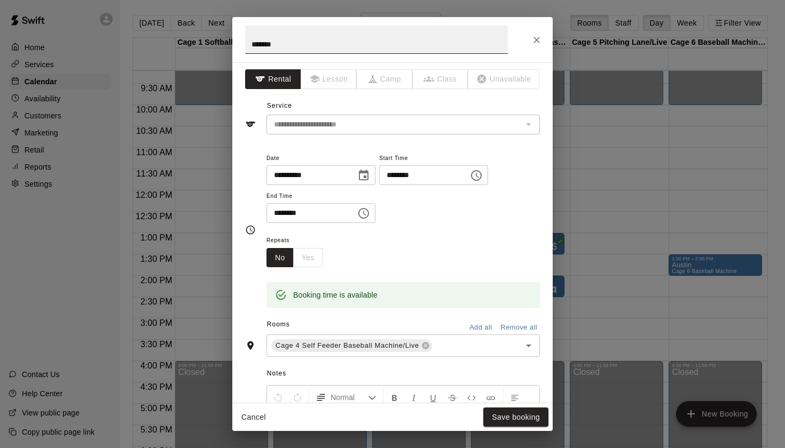
click at [359, 43] on input "******" at bounding box center [376, 40] width 263 height 28
type input "**********"
click at [524, 426] on button "Save booking" at bounding box center [515, 418] width 65 height 20
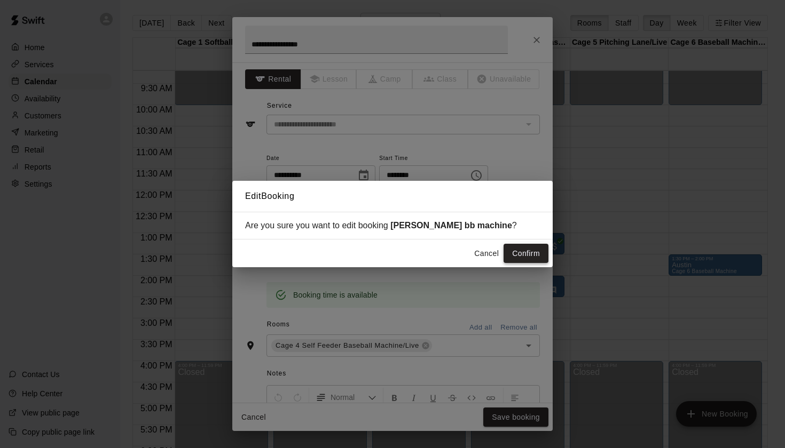
click at [524, 246] on button "Confirm" at bounding box center [525, 254] width 45 height 20
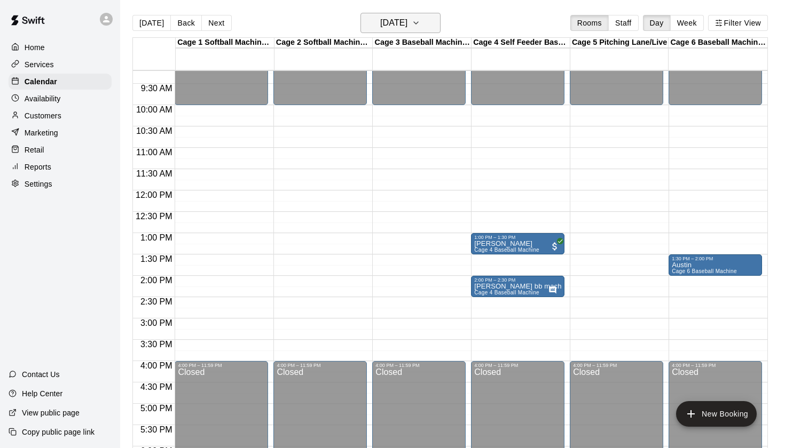
click at [420, 25] on icon "button" at bounding box center [416, 23] width 9 height 13
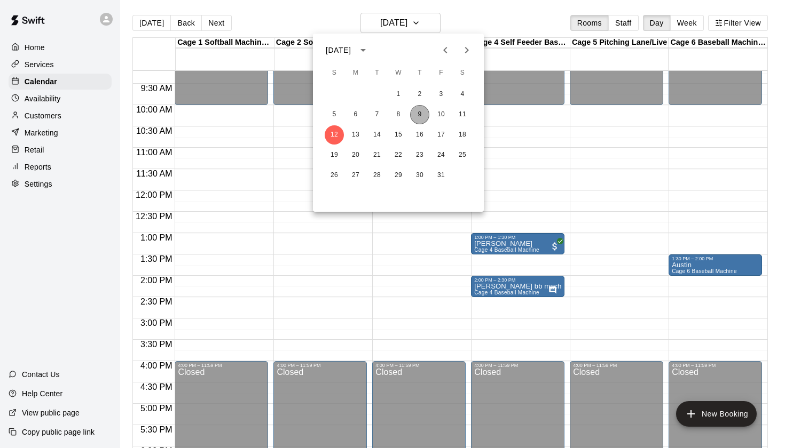
click at [419, 116] on button "9" at bounding box center [419, 114] width 19 height 19
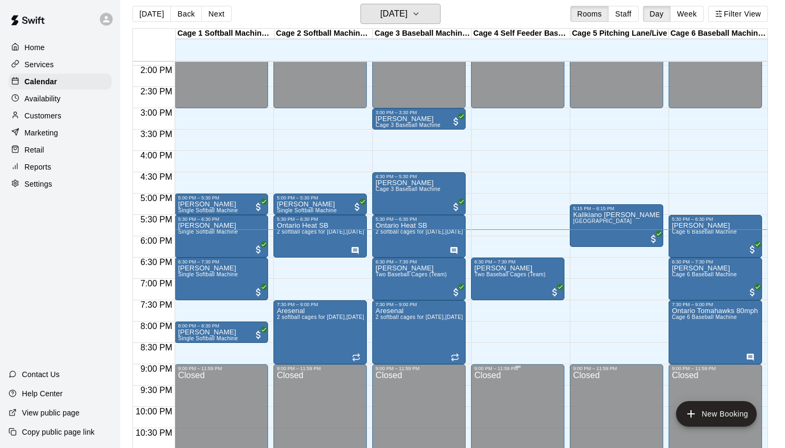
scroll to position [586, 0]
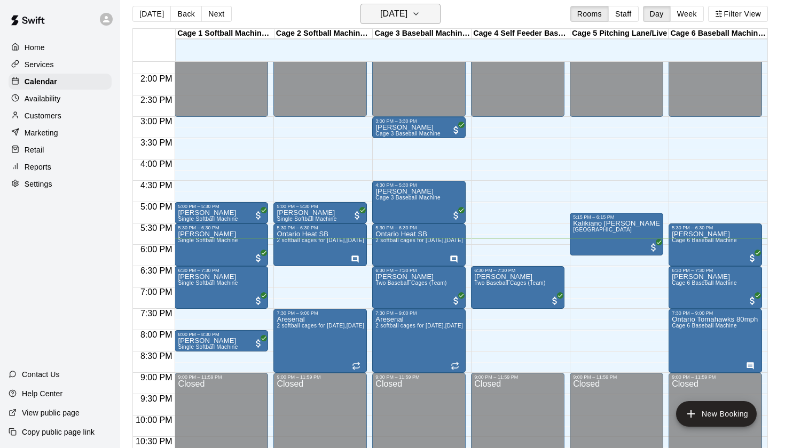
click at [420, 19] on icon "button" at bounding box center [416, 13] width 9 height 13
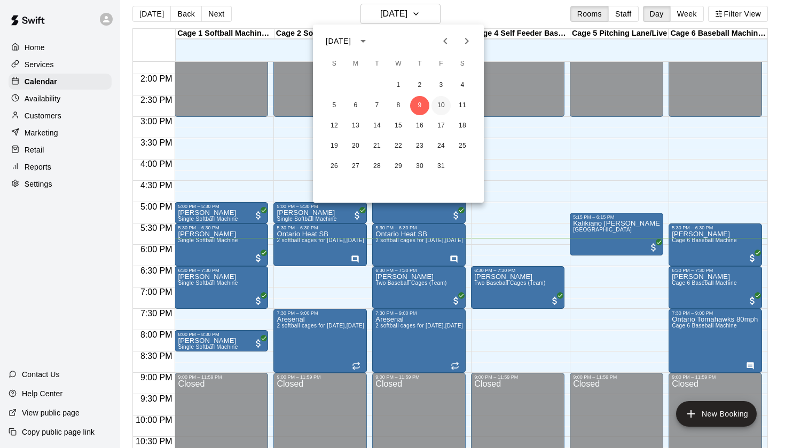
click at [440, 108] on button "10" at bounding box center [440, 105] width 19 height 19
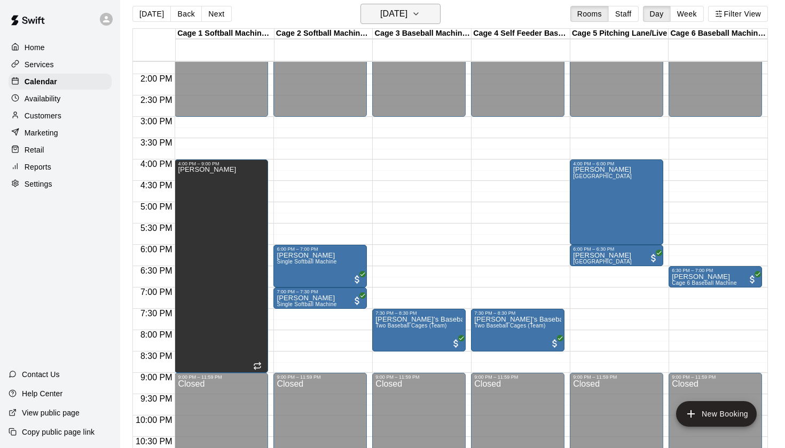
click at [433, 20] on button "Friday Oct 10" at bounding box center [400, 14] width 80 height 20
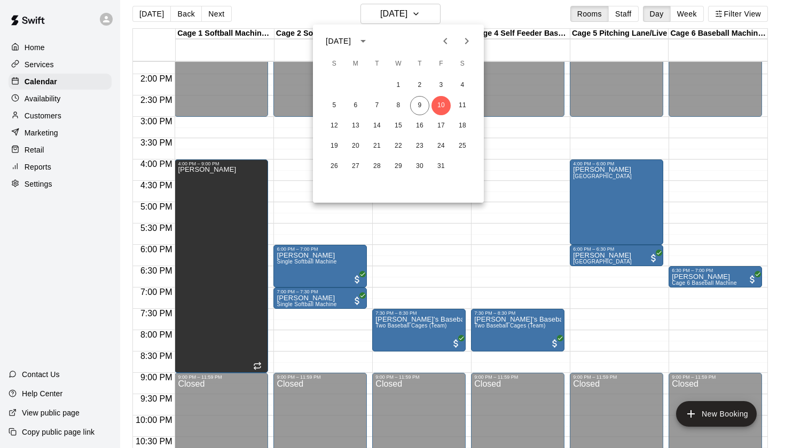
click at [530, 19] on div at bounding box center [392, 224] width 785 height 448
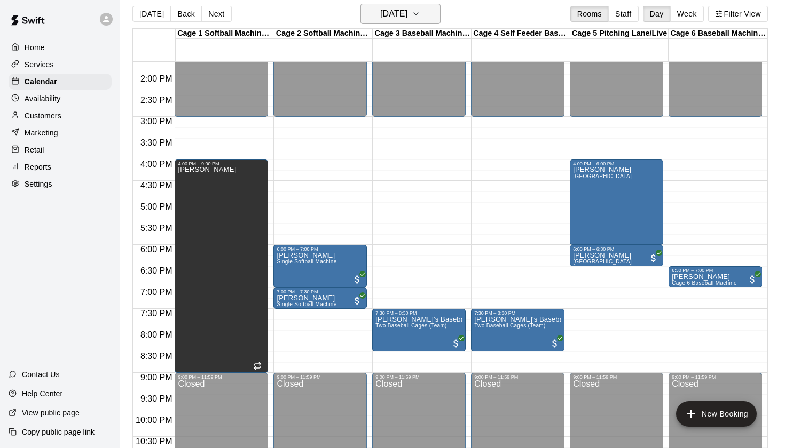
click at [412, 21] on button "Friday Oct 10" at bounding box center [400, 14] width 80 height 20
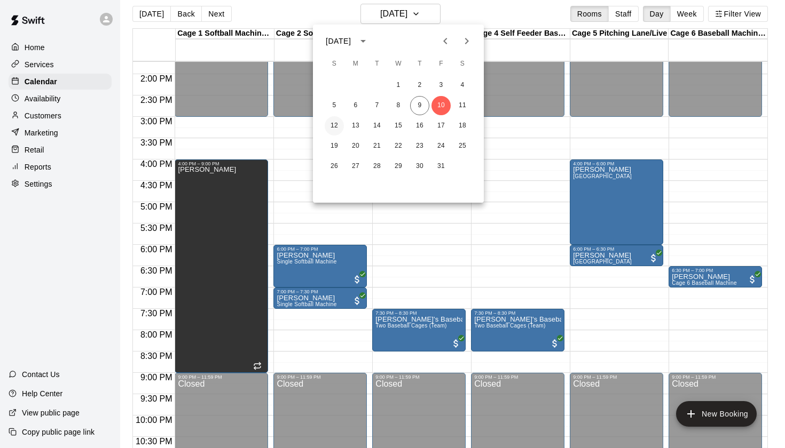
click at [339, 124] on button "12" at bounding box center [334, 125] width 19 height 19
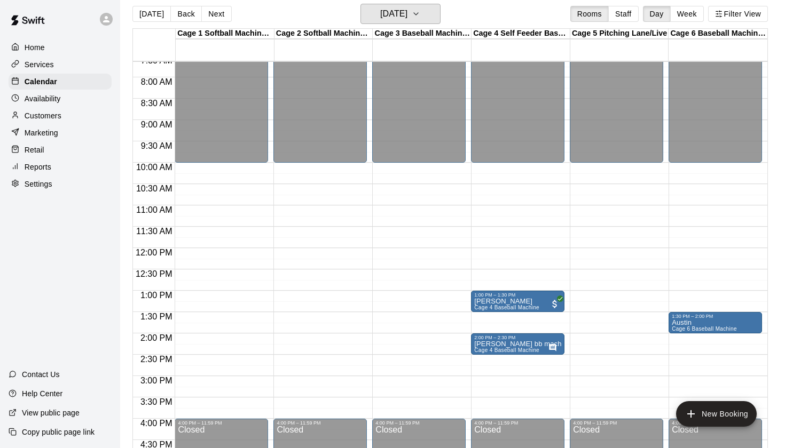
scroll to position [324, 0]
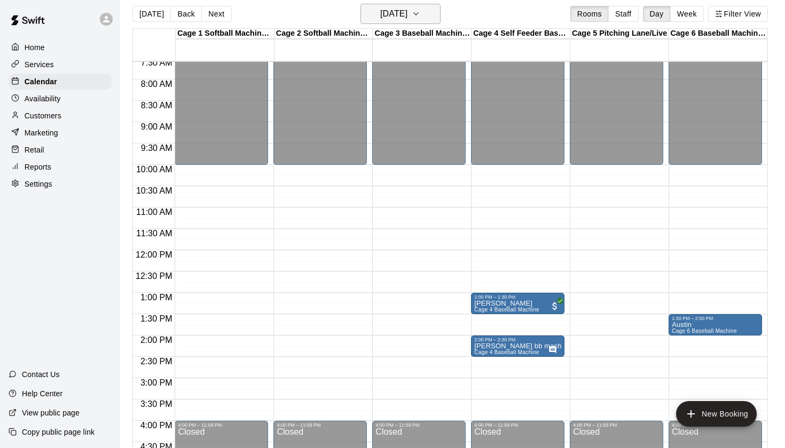
click at [422, 20] on button "Sunday Oct 12" at bounding box center [400, 14] width 80 height 20
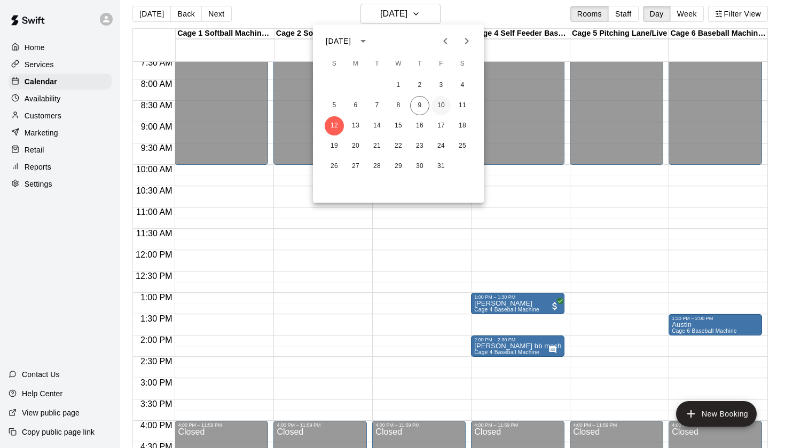
click at [440, 105] on button "10" at bounding box center [440, 105] width 19 height 19
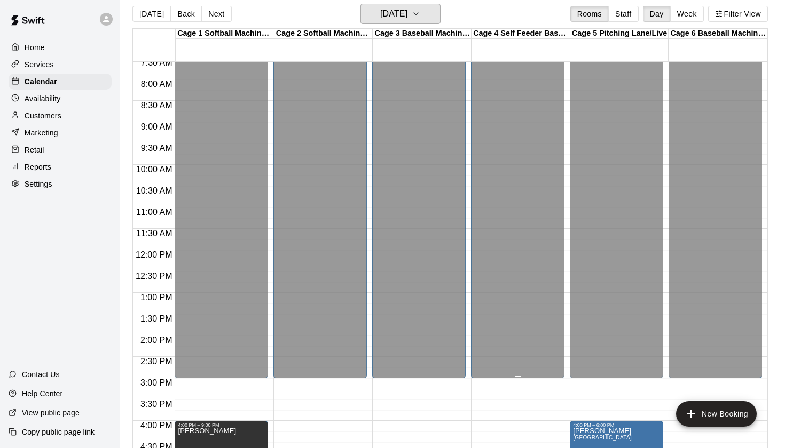
scroll to position [362, 0]
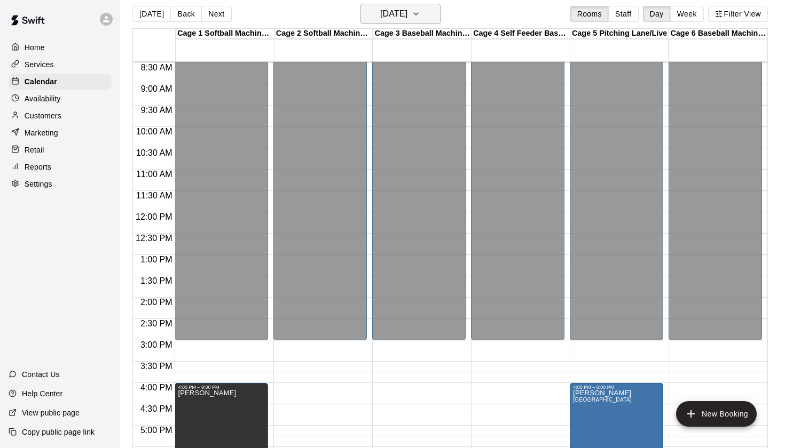
click at [395, 14] on h6 "Friday Oct 10" at bounding box center [393, 13] width 27 height 15
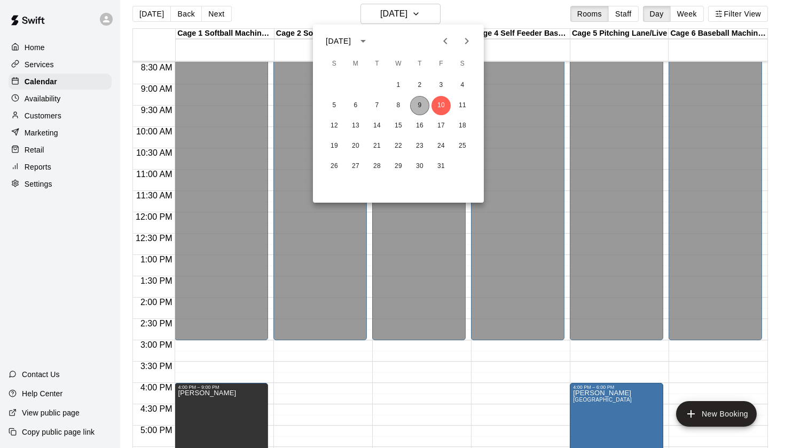
click at [417, 106] on button "9" at bounding box center [419, 105] width 19 height 19
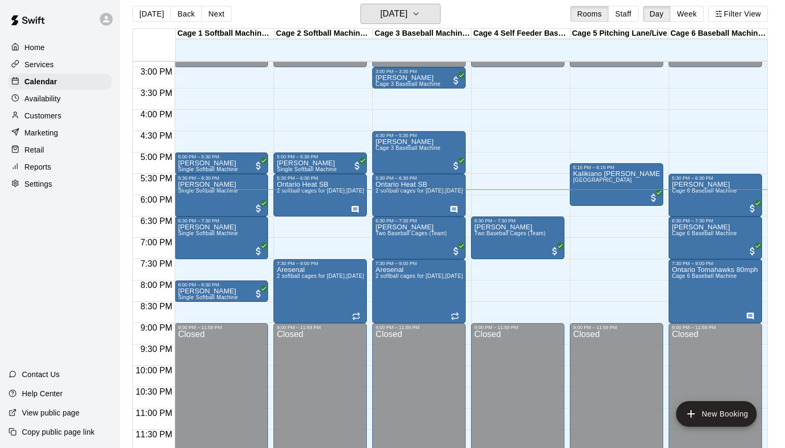
scroll to position [636, 0]
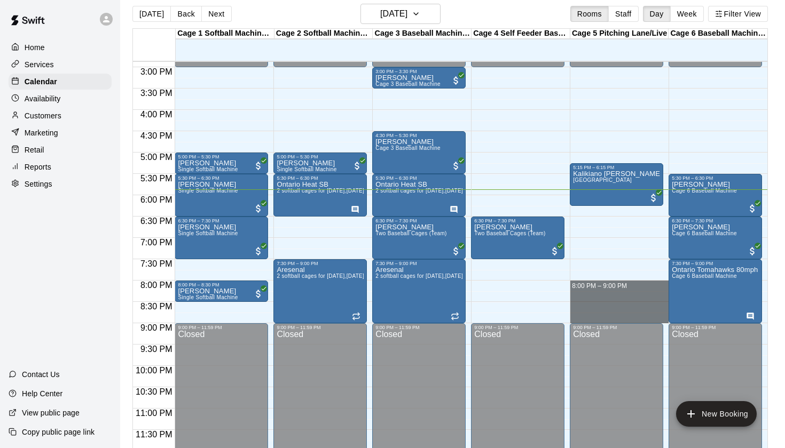
drag, startPoint x: 574, startPoint y: 283, endPoint x: 575, endPoint y: 320, distance: 36.8
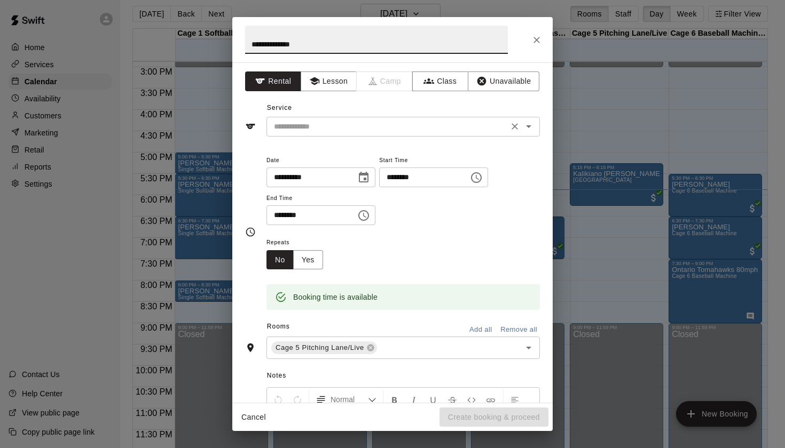
click at [531, 121] on icon "Open" at bounding box center [528, 126] width 13 height 13
type input "**********"
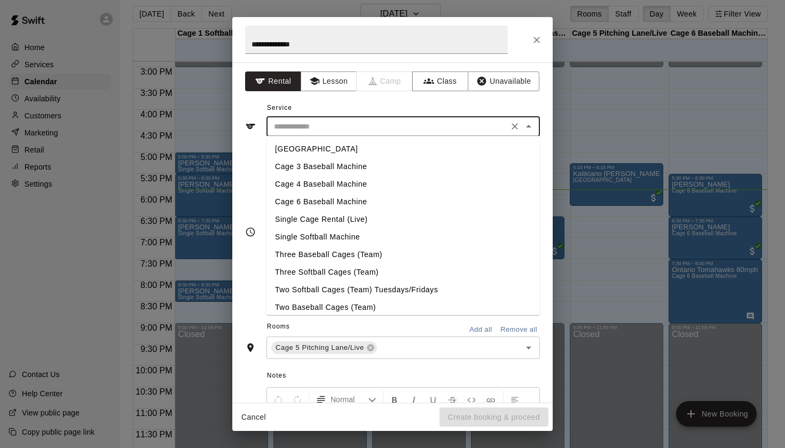
click at [331, 218] on li "Single Cage Rental (Live)" at bounding box center [402, 220] width 273 height 18
type input "**********"
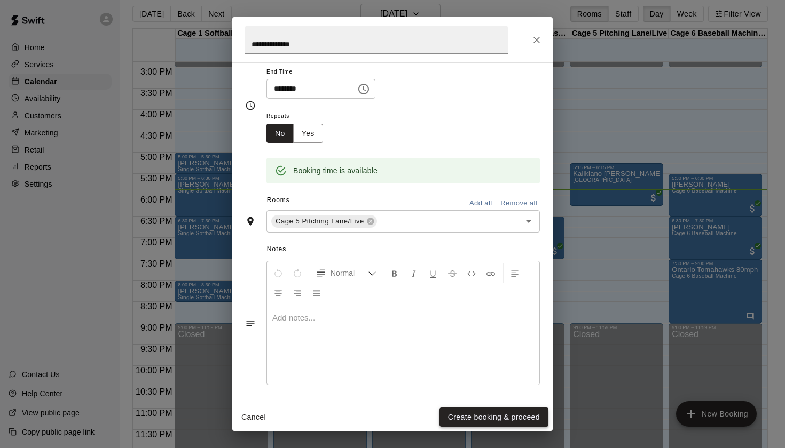
click at [467, 418] on button "Create booking & proceed" at bounding box center [493, 418] width 109 height 20
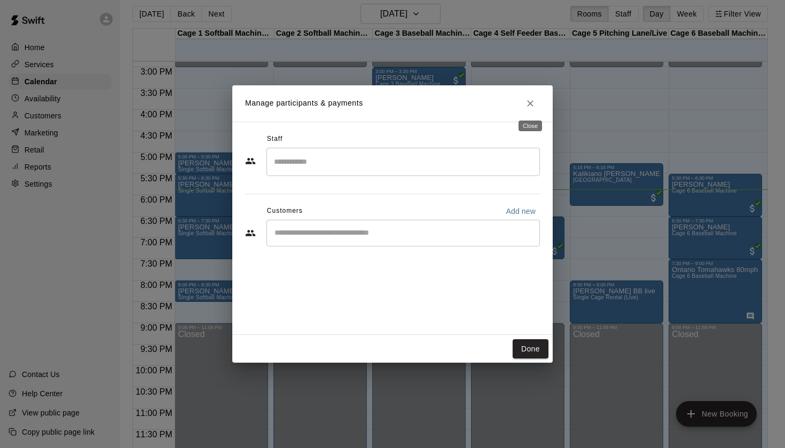
click at [531, 98] on button "Close" at bounding box center [529, 103] width 19 height 19
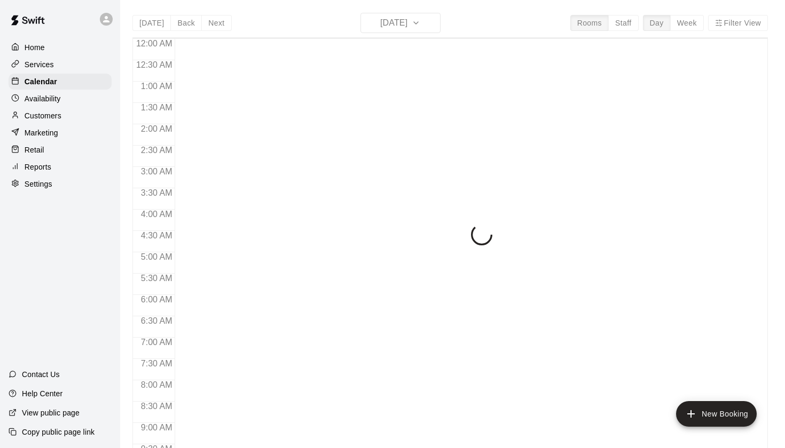
scroll to position [604, 0]
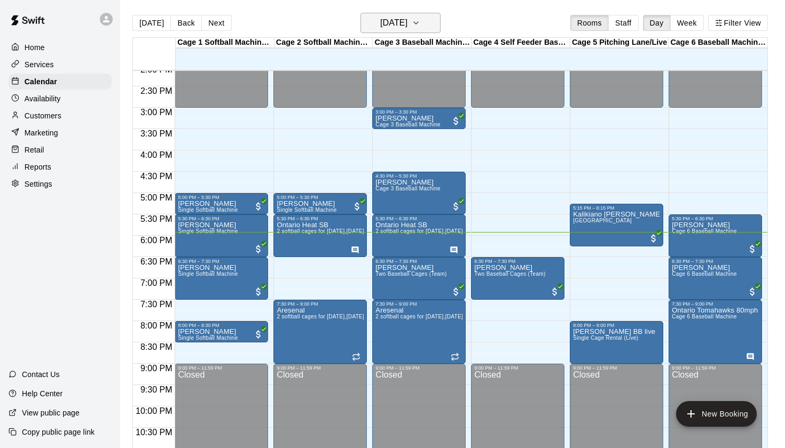
click at [407, 27] on h6 "[DATE]" at bounding box center [393, 22] width 27 height 15
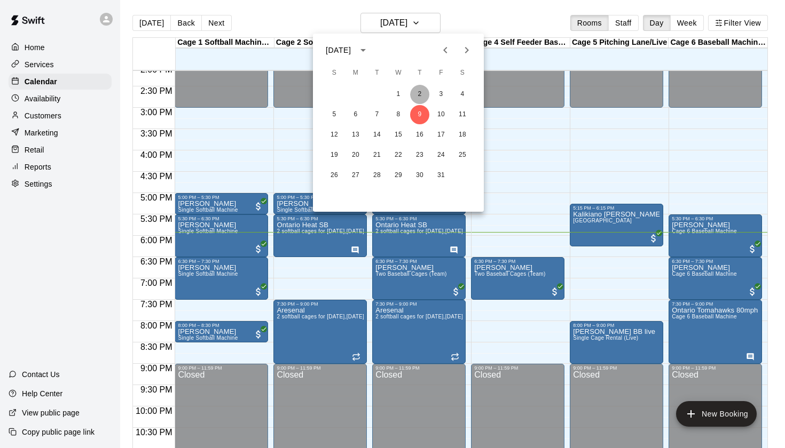
click at [423, 98] on button "2" at bounding box center [419, 94] width 19 height 19
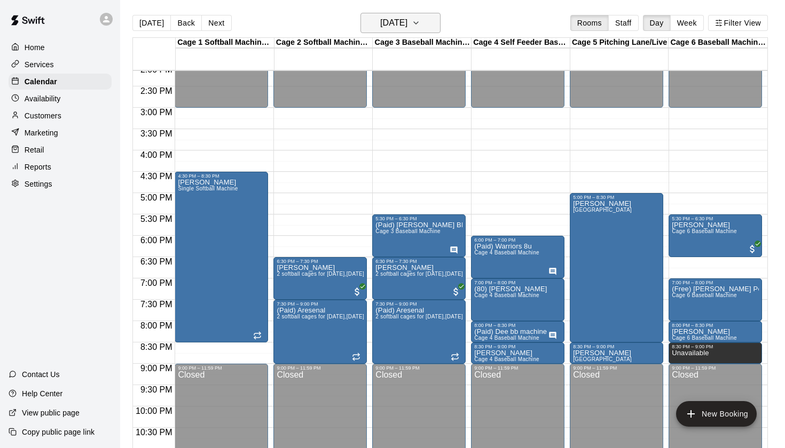
click at [438, 20] on button "Thursday Oct 02" at bounding box center [400, 23] width 80 height 20
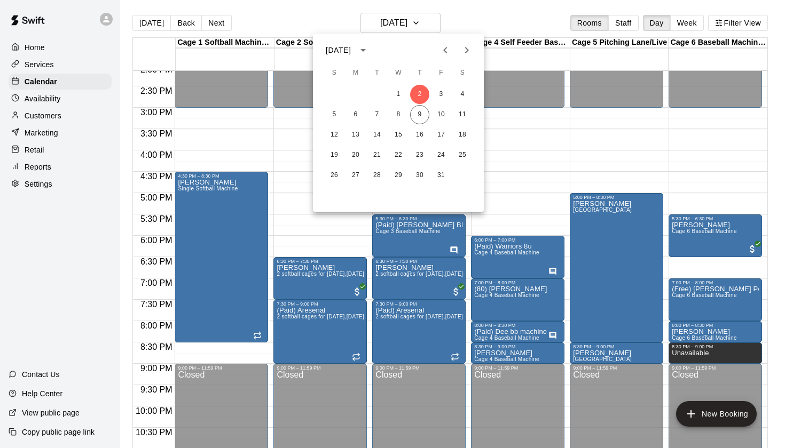
click at [445, 45] on icon "Previous month" at bounding box center [445, 50] width 13 height 13
click at [420, 156] on button "25" at bounding box center [419, 155] width 19 height 19
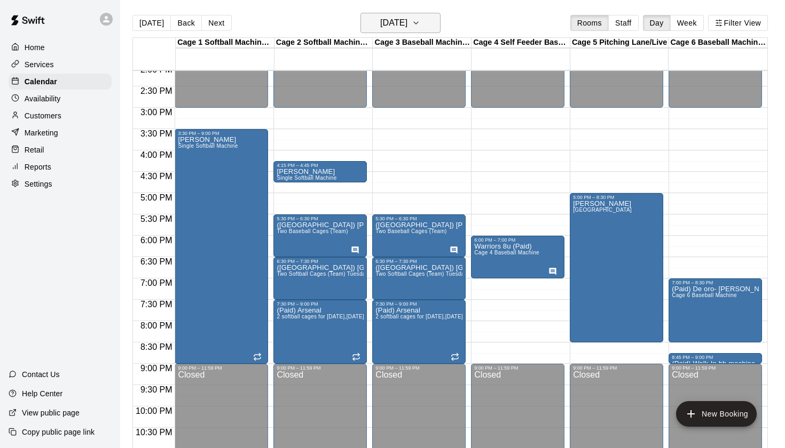
click at [407, 27] on h6 "Thursday Sep 25" at bounding box center [393, 22] width 27 height 15
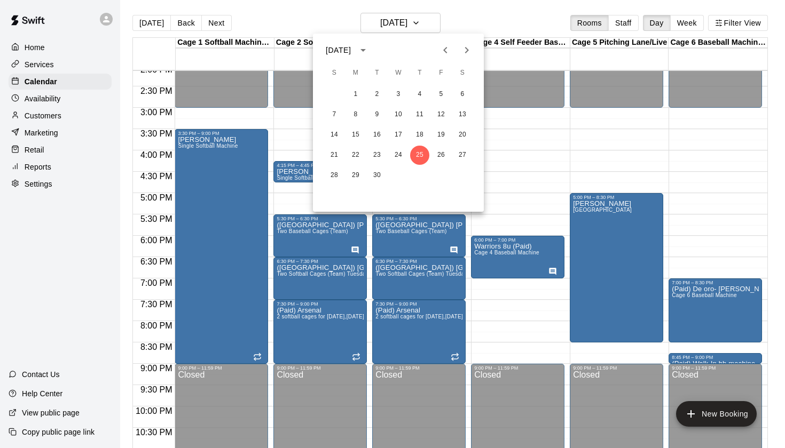
click at [464, 49] on icon "Next month" at bounding box center [466, 50] width 13 height 13
click at [439, 49] on icon "Previous month" at bounding box center [445, 50] width 13 height 13
click at [420, 111] on button "9" at bounding box center [419, 114] width 19 height 19
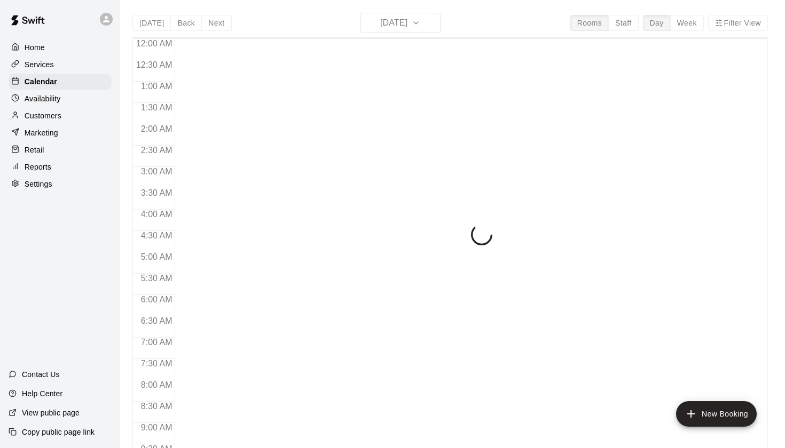
scroll to position [604, 0]
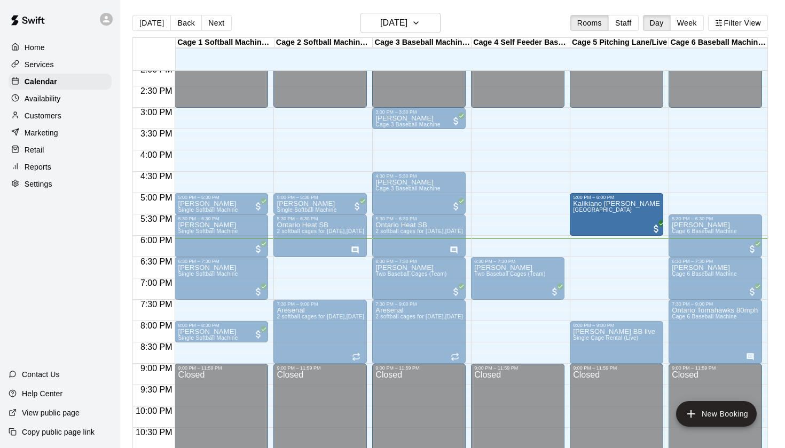
drag, startPoint x: 588, startPoint y: 226, endPoint x: 588, endPoint y: 218, distance: 7.5
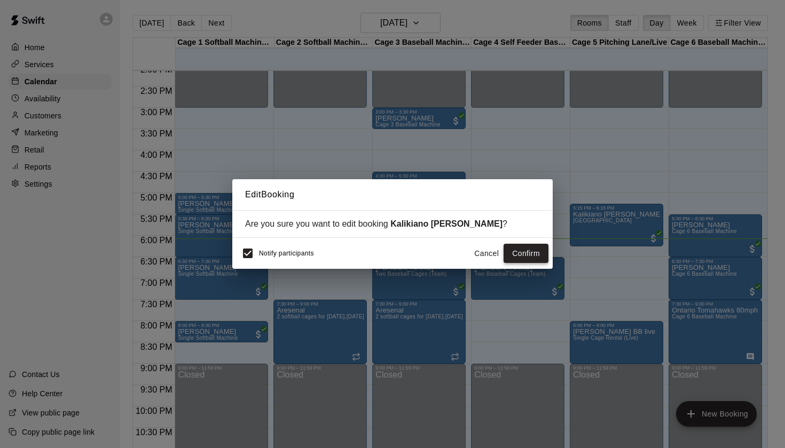
click at [532, 253] on button "Confirm" at bounding box center [525, 254] width 45 height 20
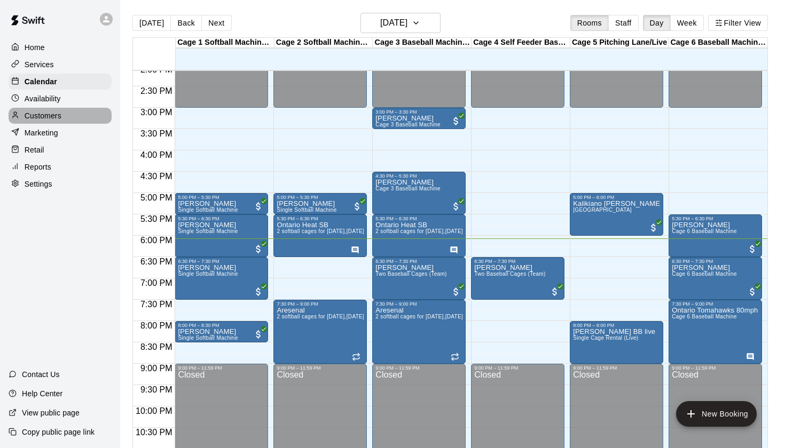
click at [55, 121] on div "Customers" at bounding box center [60, 116] width 103 height 16
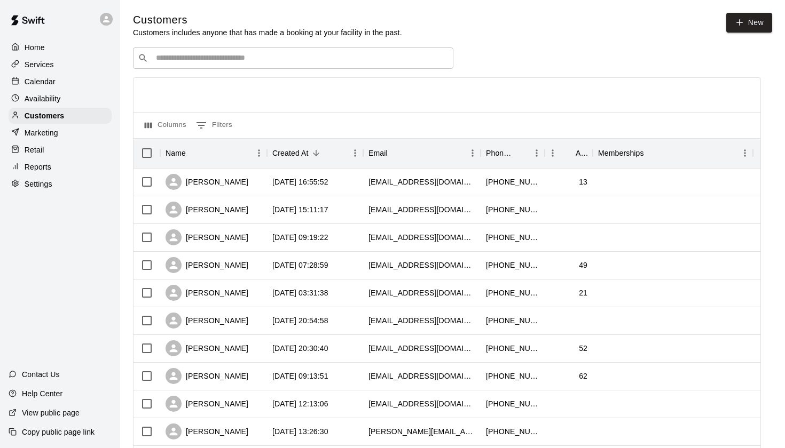
click at [58, 69] on div "Services" at bounding box center [60, 65] width 103 height 16
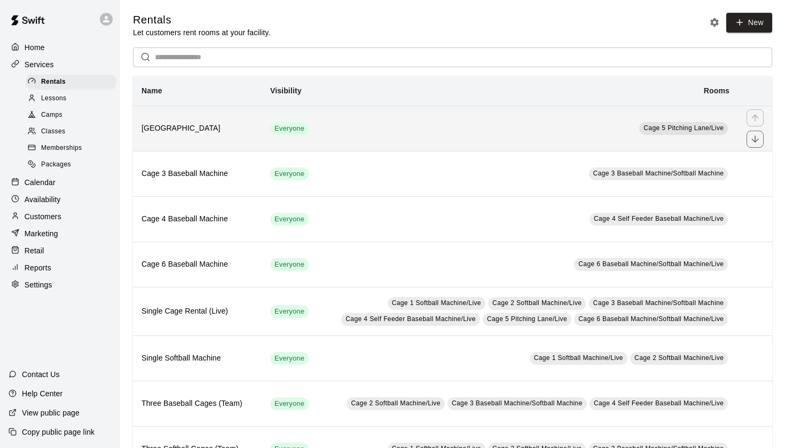
click at [370, 139] on td "Cage 5 Pitching Lane/Live" at bounding box center [527, 128] width 421 height 45
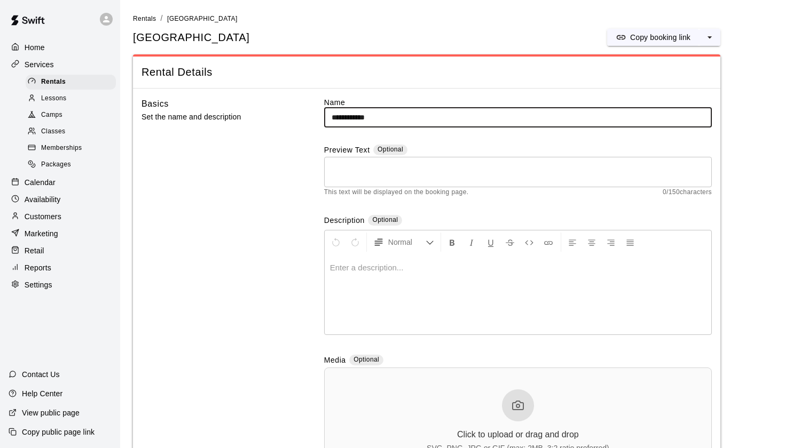
click at [58, 50] on div "Home" at bounding box center [60, 47] width 103 height 16
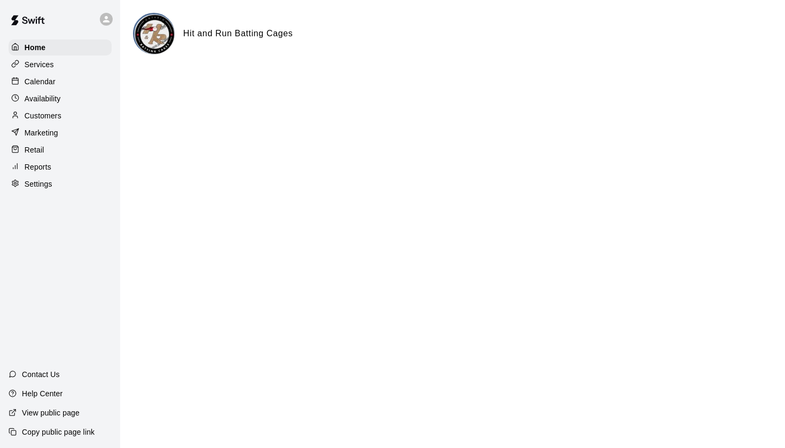
click at [96, 79] on div "Calendar" at bounding box center [60, 82] width 103 height 16
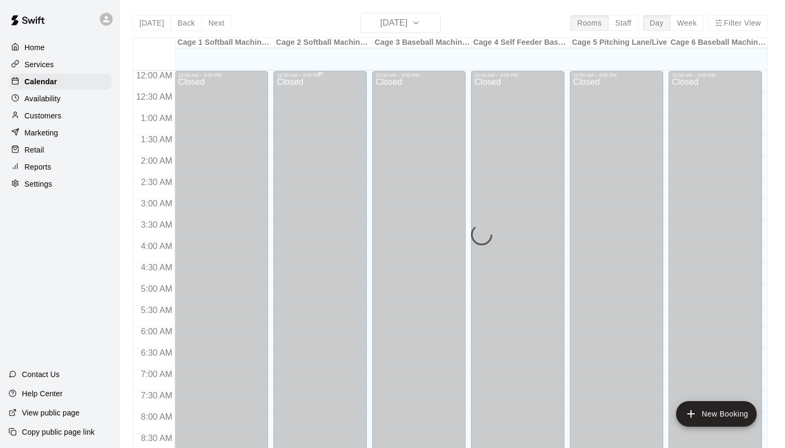
scroll to position [604, 0]
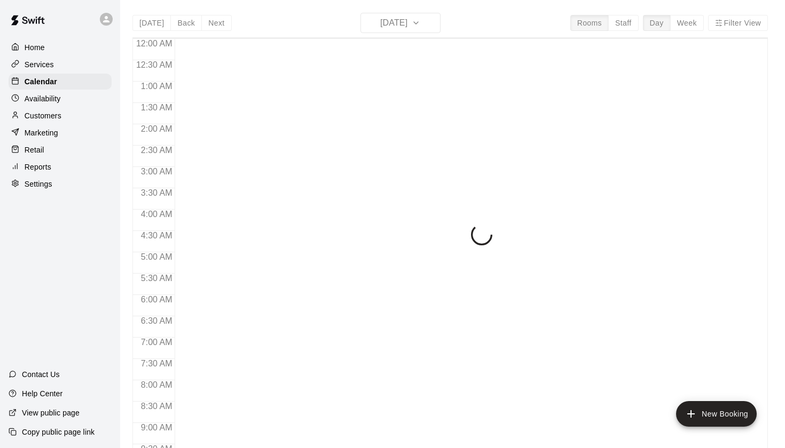
scroll to position [604, 0]
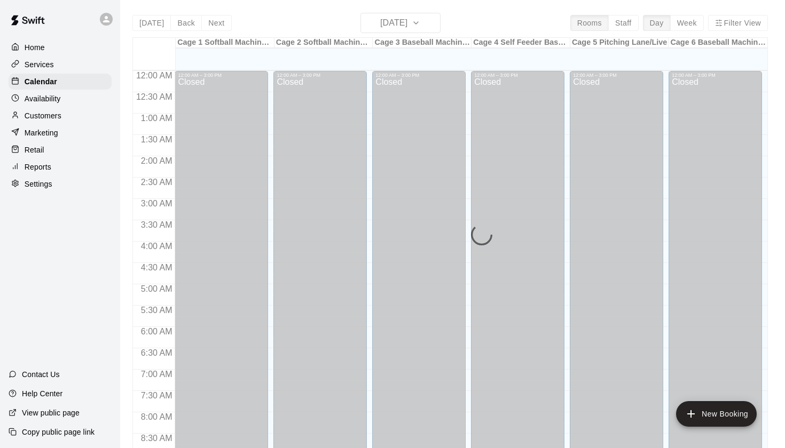
scroll to position [604, 0]
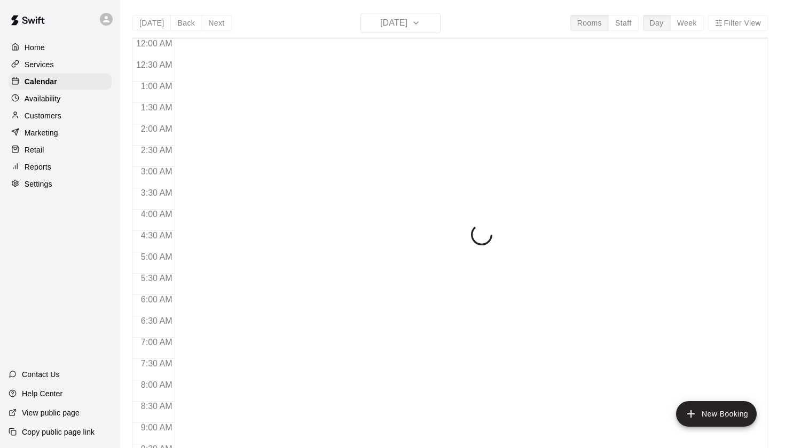
scroll to position [604, 0]
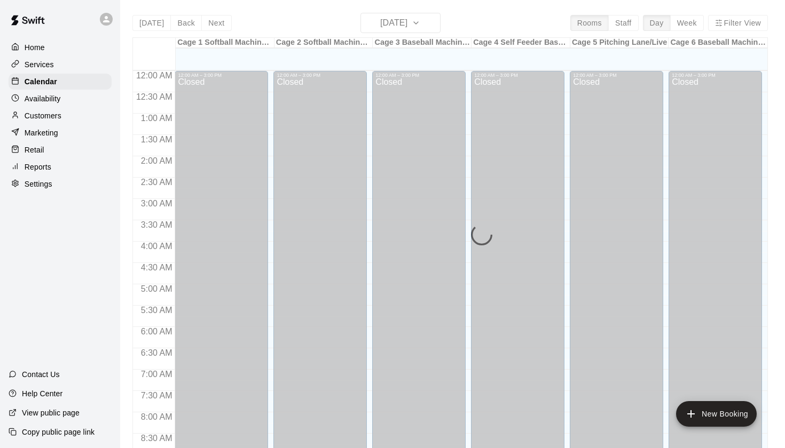
scroll to position [604, 0]
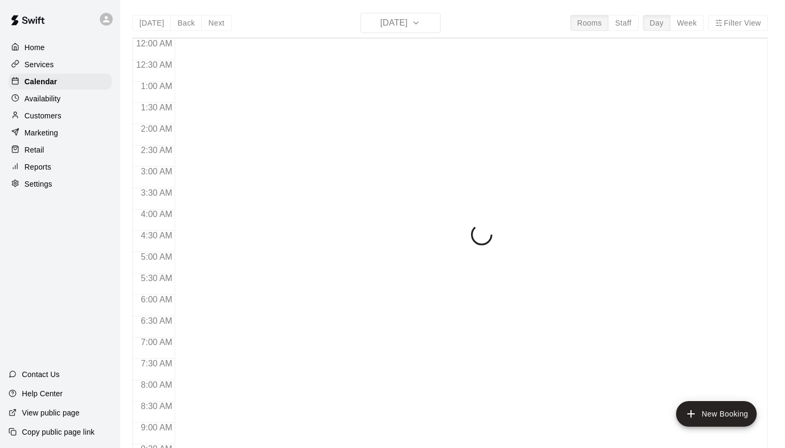
scroll to position [604, 0]
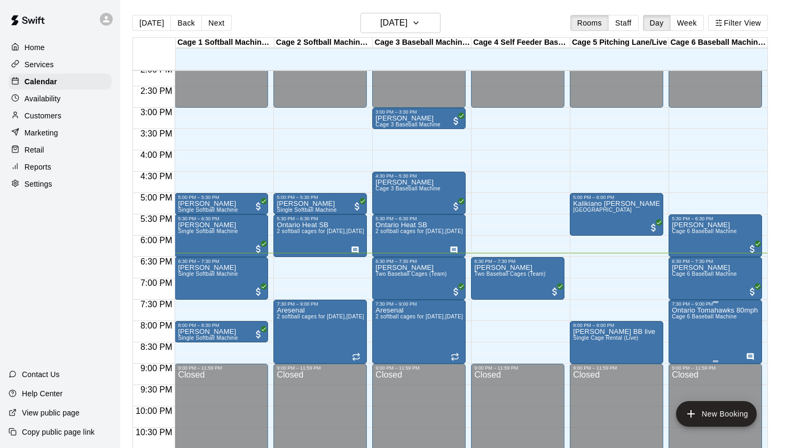
click at [711, 316] on span "Cage 6 Baseball Machine" at bounding box center [703, 317] width 65 height 6
click at [688, 315] on div at bounding box center [681, 351] width 21 height 72
click at [685, 319] on button "edit" at bounding box center [681, 325] width 21 height 21
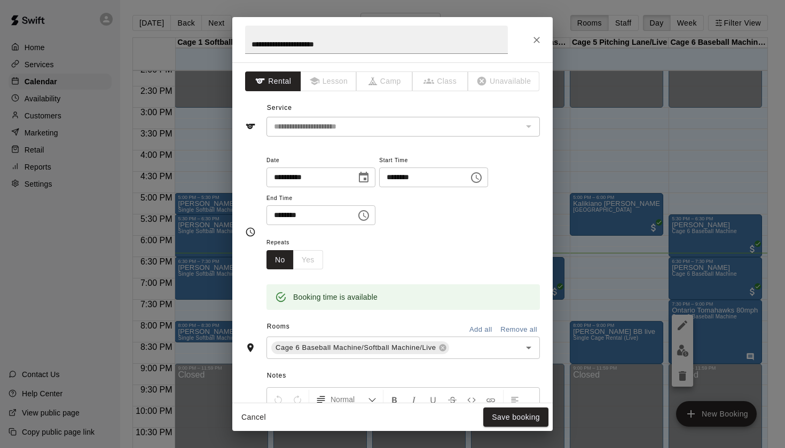
scroll to position [0, 0]
click at [535, 49] on button "Close" at bounding box center [536, 39] width 19 height 19
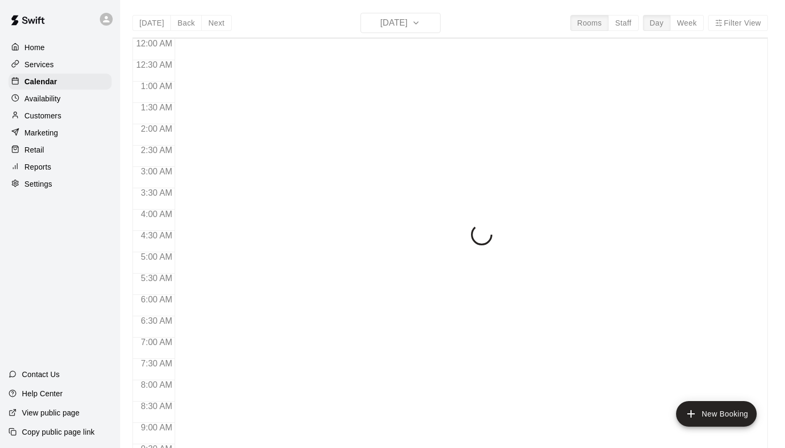
scroll to position [604, 0]
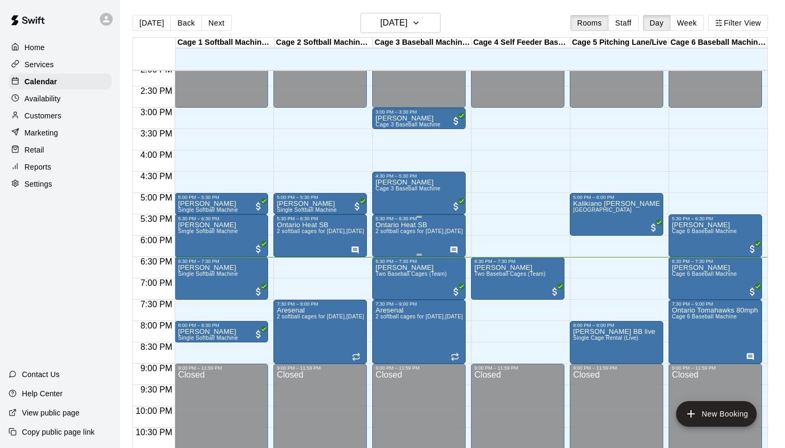
click at [413, 234] on span "2 softball cages for [DATE],[DATE], Thursdays" at bounding box center [433, 231] width 117 height 6
click at [394, 235] on button "edit" at bounding box center [386, 240] width 21 height 21
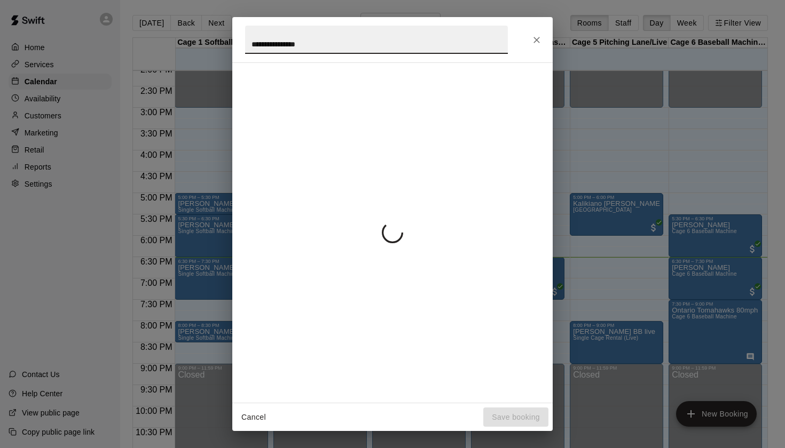
scroll to position [18, 0]
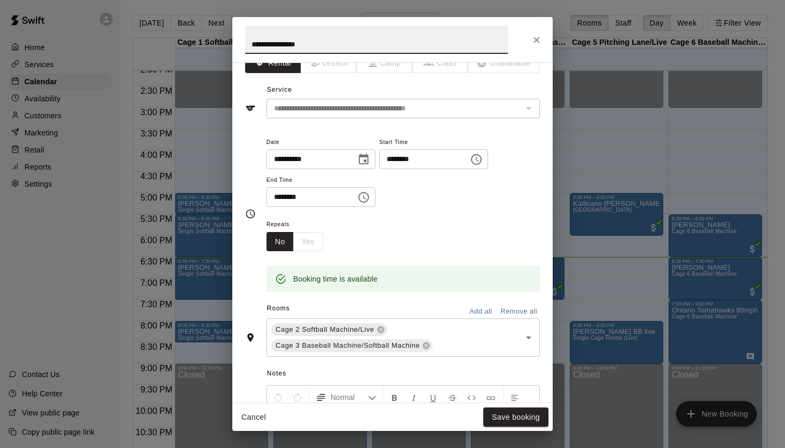
click at [250, 40] on input "**********" at bounding box center [376, 40] width 263 height 28
type input "**********"
click at [510, 420] on button "Save booking" at bounding box center [515, 418] width 65 height 20
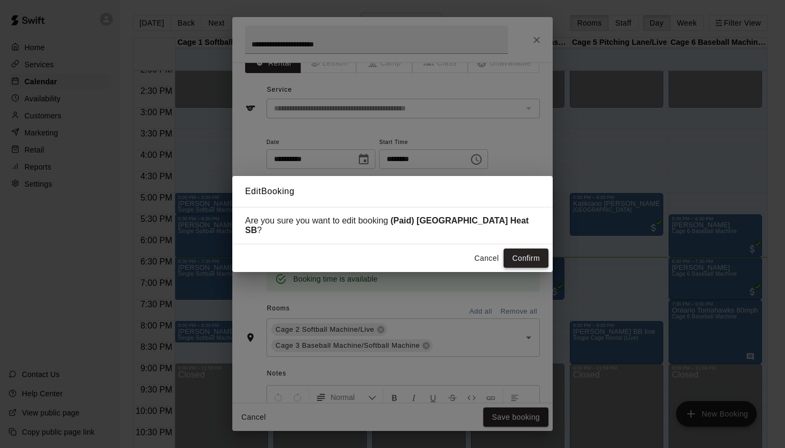
click at [526, 260] on button "Confirm" at bounding box center [525, 259] width 45 height 20
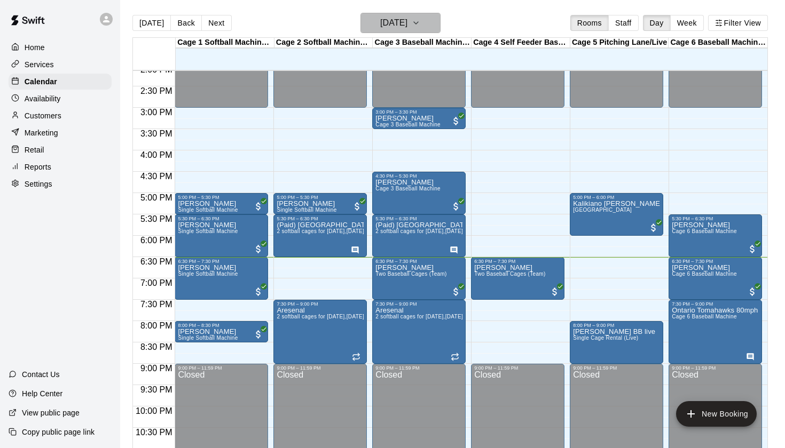
click at [422, 31] on button "[DATE]" at bounding box center [400, 23] width 80 height 20
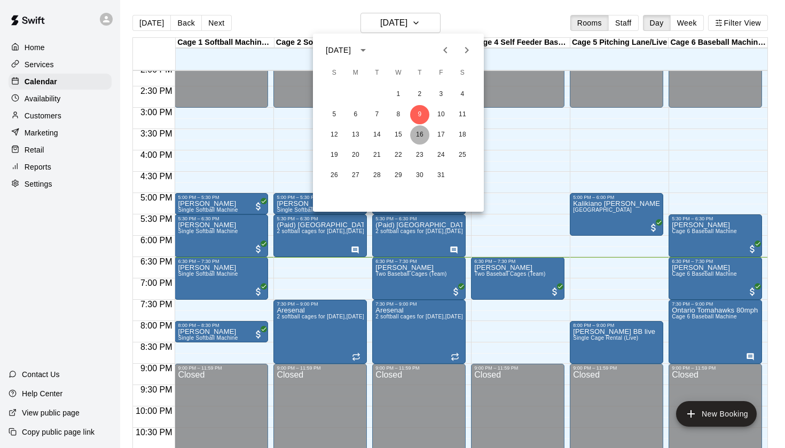
click at [419, 131] on button "16" at bounding box center [419, 134] width 19 height 19
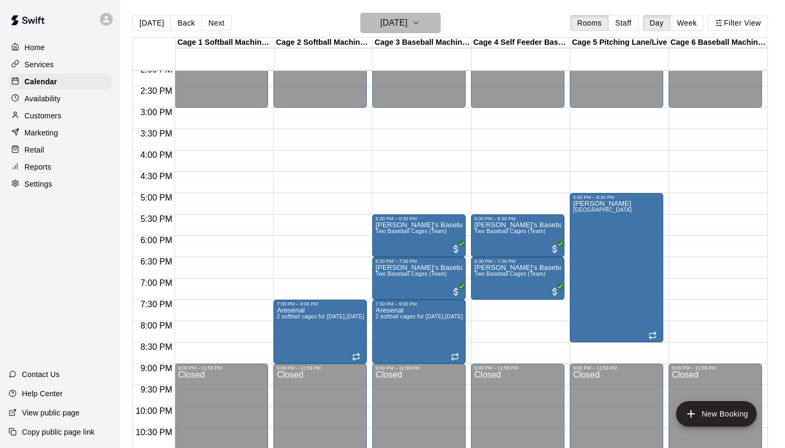
click at [407, 21] on h6 "[DATE]" at bounding box center [393, 22] width 27 height 15
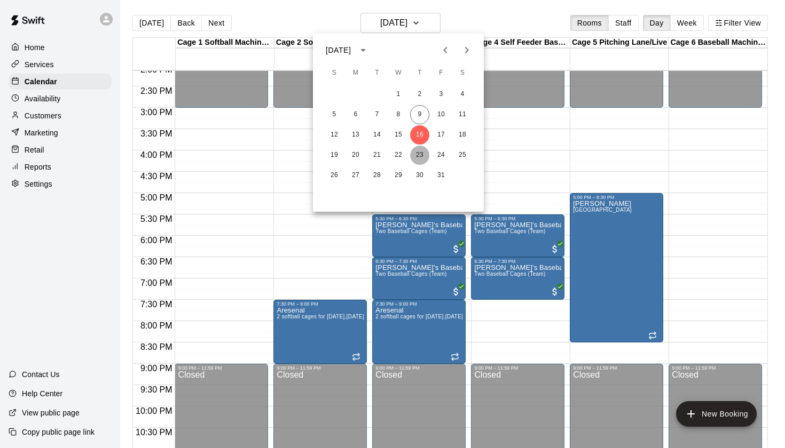
click at [421, 153] on button "23" at bounding box center [419, 155] width 19 height 19
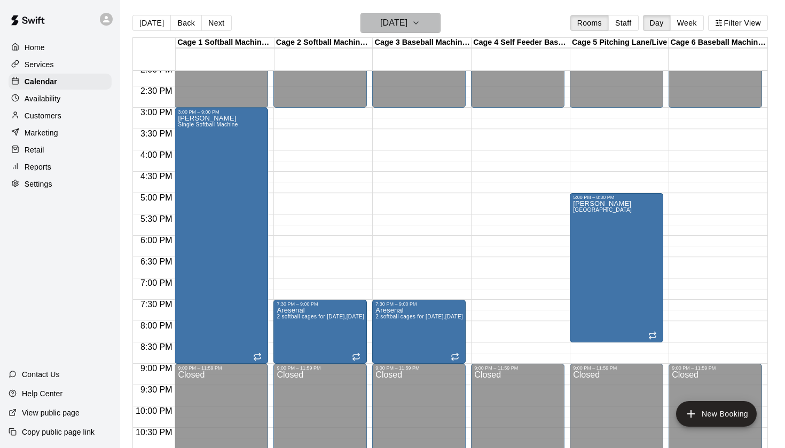
click at [407, 24] on h6 "[DATE]" at bounding box center [393, 22] width 27 height 15
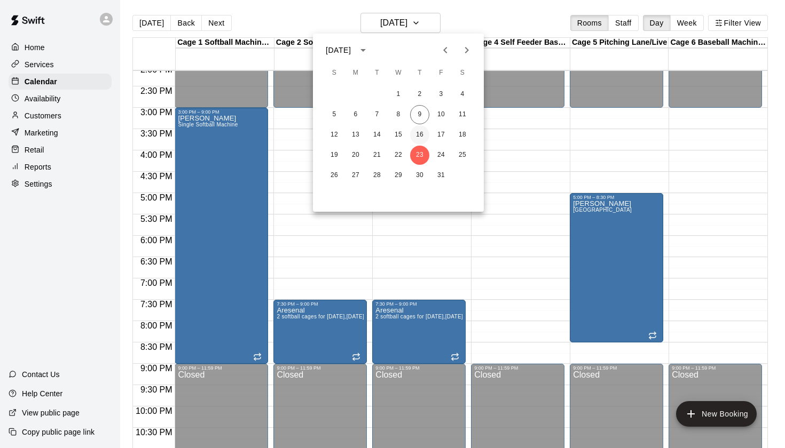
click at [420, 134] on button "16" at bounding box center [419, 134] width 19 height 19
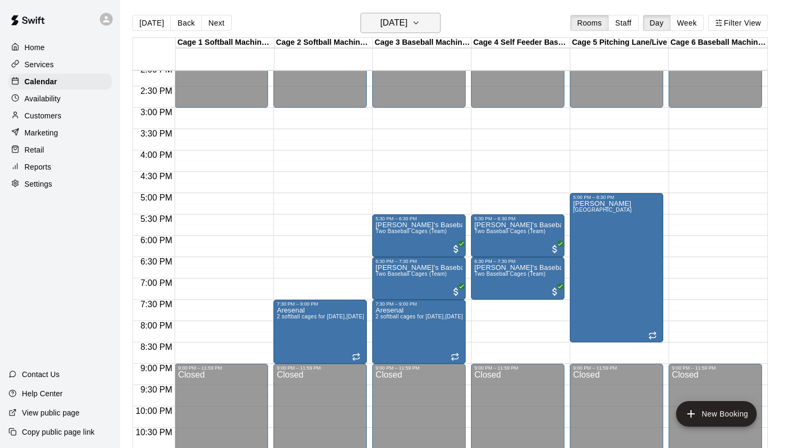
click at [424, 22] on button "Thursday Oct 16" at bounding box center [400, 23] width 80 height 20
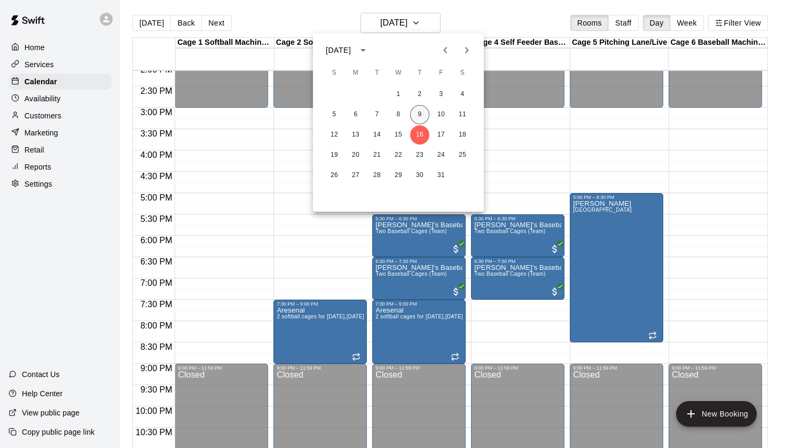
click at [417, 122] on button "9" at bounding box center [419, 114] width 19 height 19
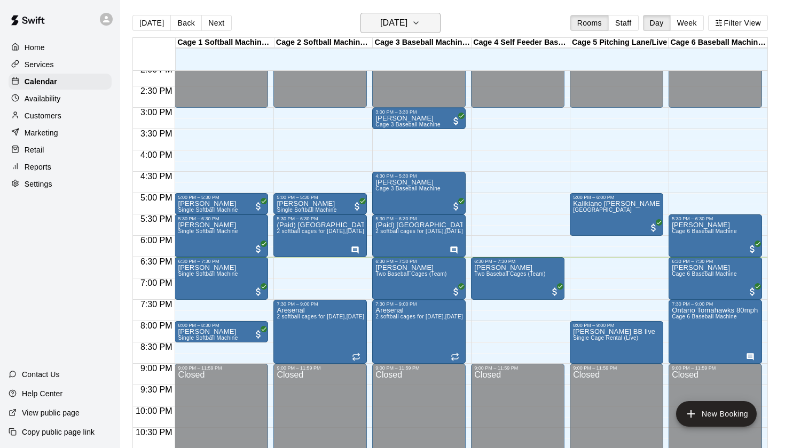
click at [407, 27] on h6 "[DATE]" at bounding box center [393, 22] width 27 height 15
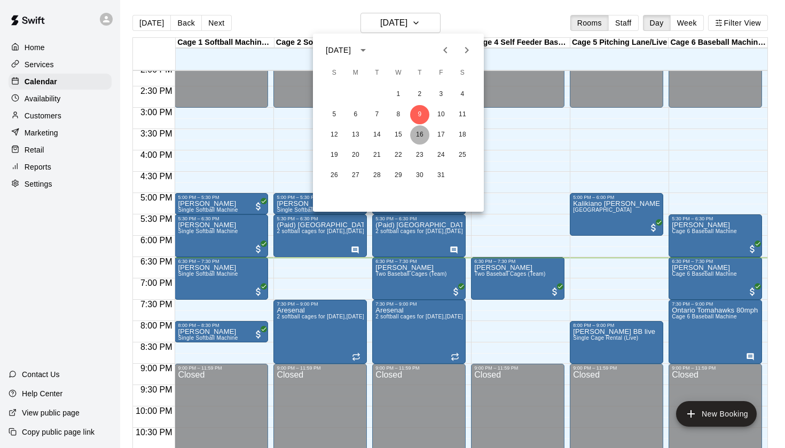
click at [418, 129] on button "16" at bounding box center [419, 134] width 19 height 19
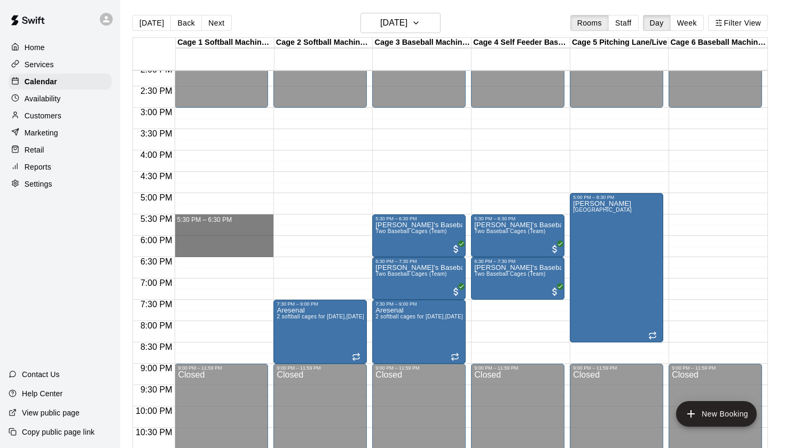
drag, startPoint x: 195, startPoint y: 215, endPoint x: 198, endPoint y: 251, distance: 35.9
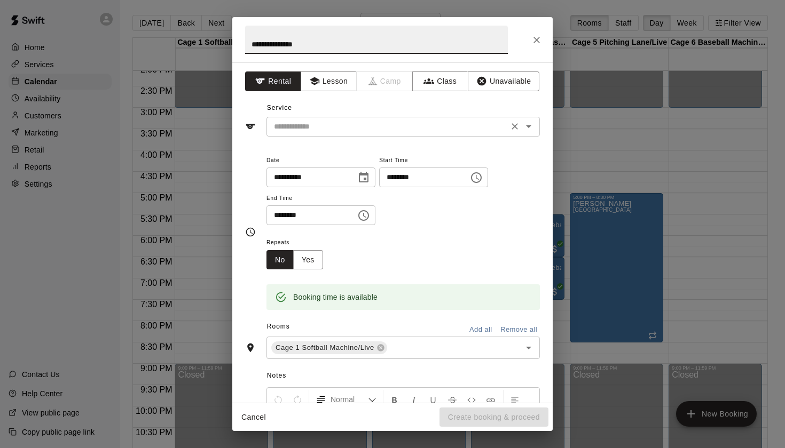
click at [531, 120] on icon "Open" at bounding box center [528, 126] width 13 height 13
type input "**********"
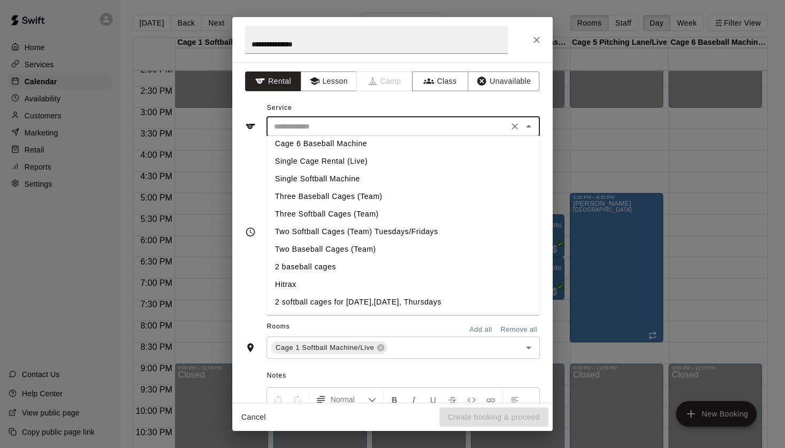
scroll to position [58, 0]
click at [401, 302] on li "2 softball cages for [DATE],[DATE], Thursdays" at bounding box center [402, 303] width 273 height 18
type input "**********"
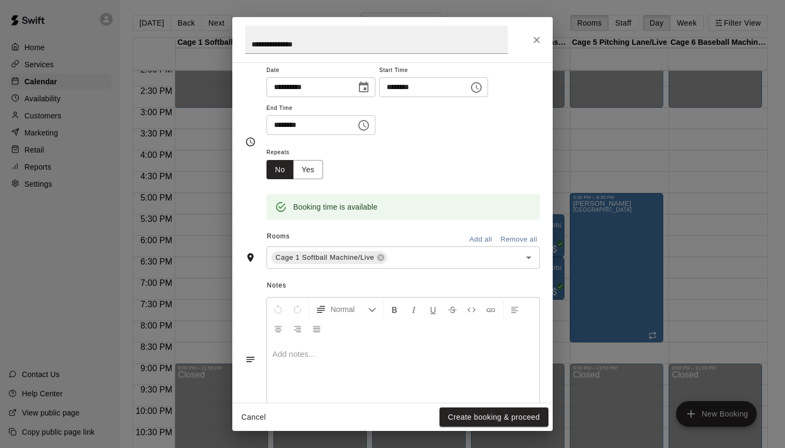
scroll to position [99, 0]
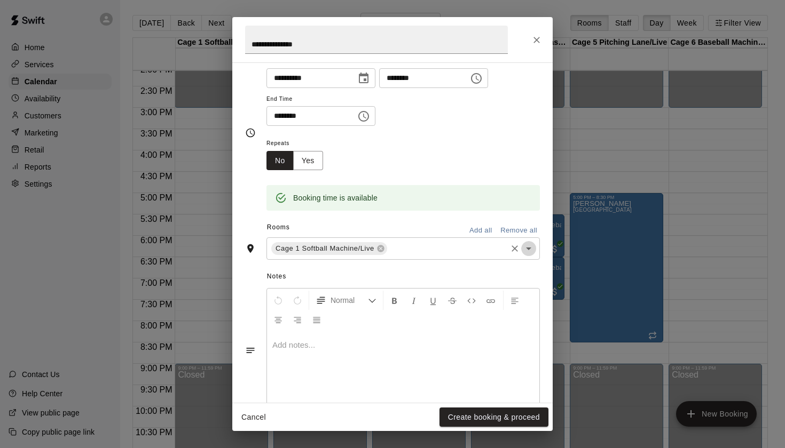
click at [531, 252] on icon "Open" at bounding box center [528, 248] width 13 height 13
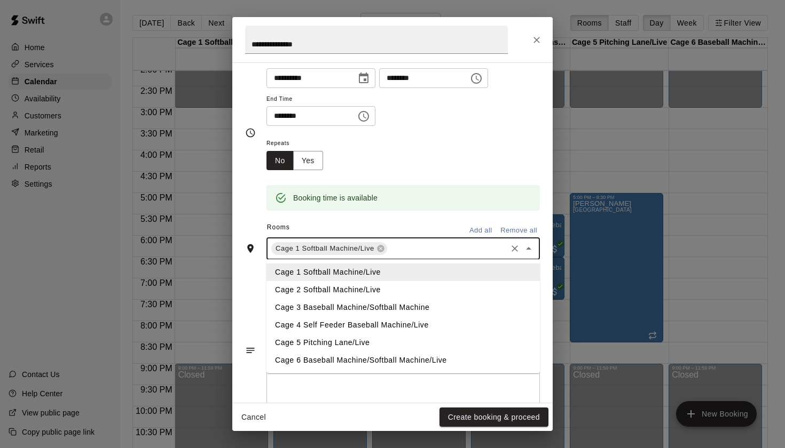
click at [385, 288] on li "Cage 2 Softball Machine/Live" at bounding box center [402, 290] width 273 height 18
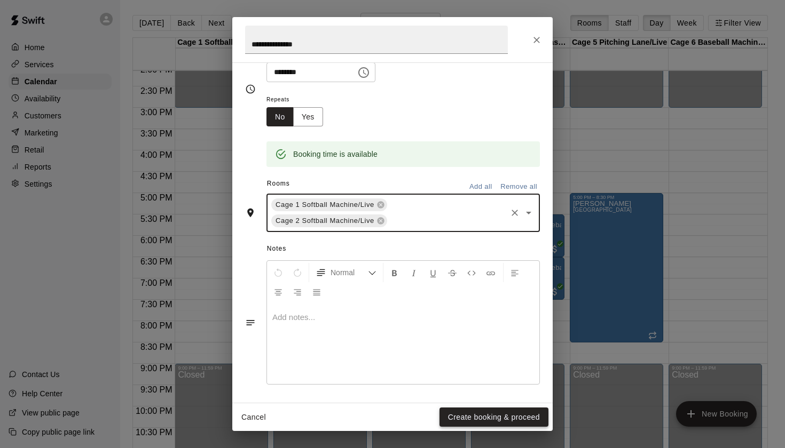
scroll to position [142, 0]
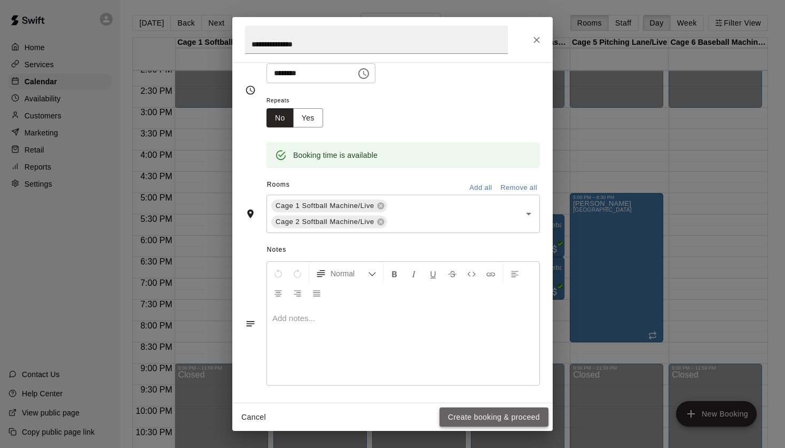
click at [503, 418] on button "Create booking & proceed" at bounding box center [493, 418] width 109 height 20
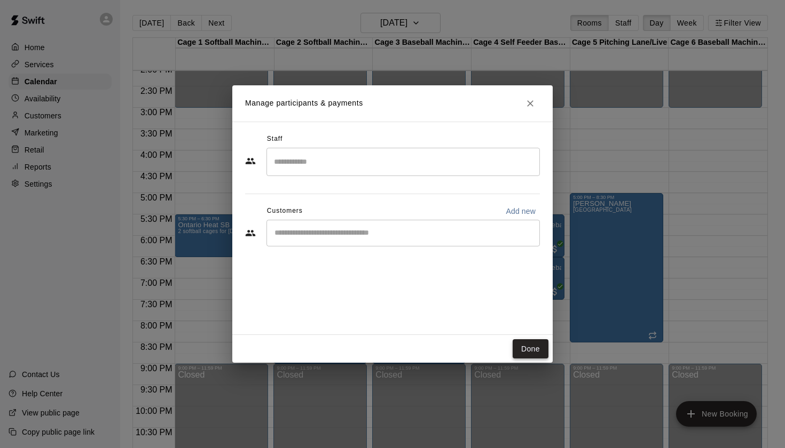
click at [533, 344] on button "Done" at bounding box center [530, 349] width 36 height 20
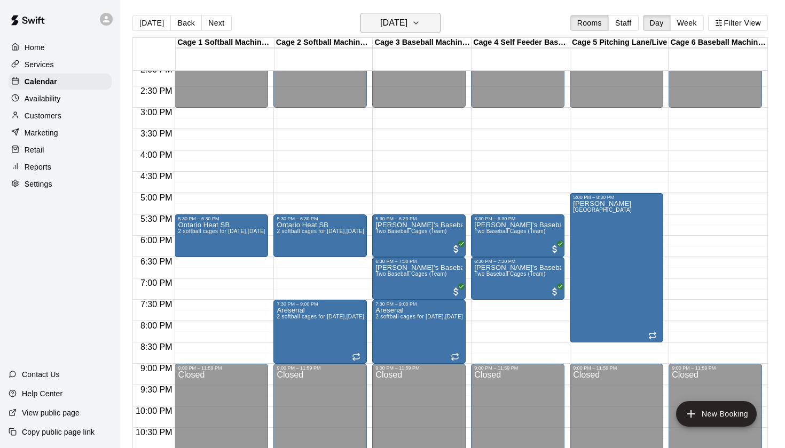
click at [394, 18] on h6 "Thursday Oct 16" at bounding box center [393, 22] width 27 height 15
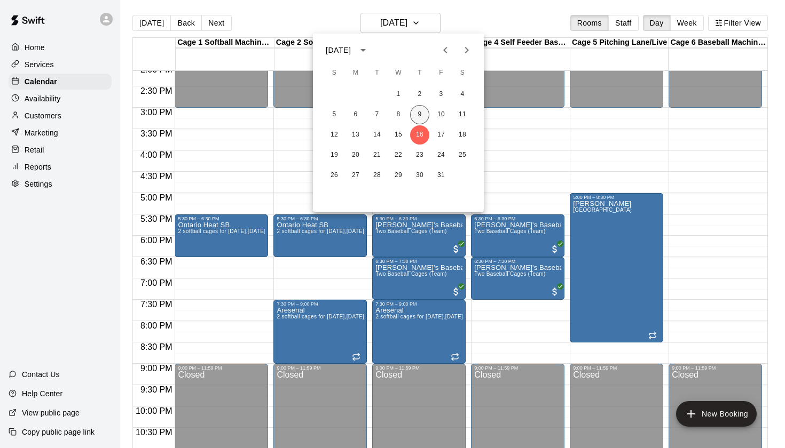
click at [418, 113] on button "9" at bounding box center [419, 114] width 19 height 19
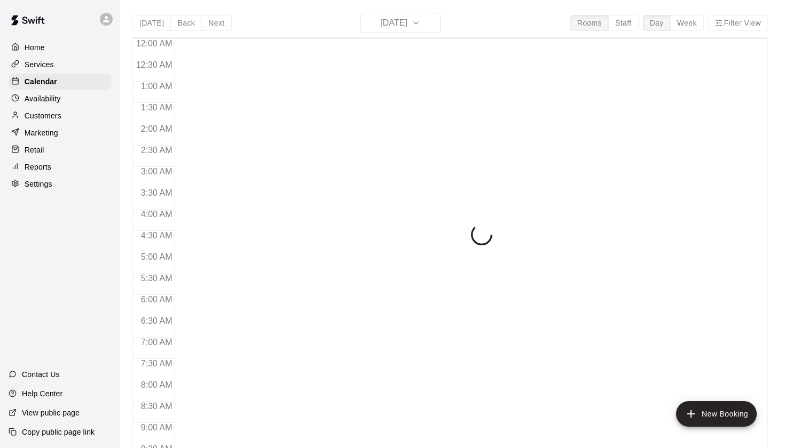
scroll to position [604, 0]
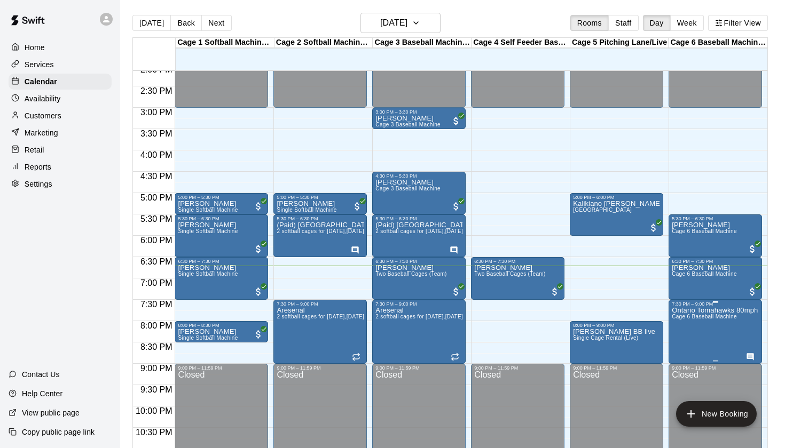
click at [699, 318] on span "Cage 6 Baseball Machine" at bounding box center [703, 317] width 65 height 6
click at [684, 321] on icon "edit" at bounding box center [682, 325] width 13 height 13
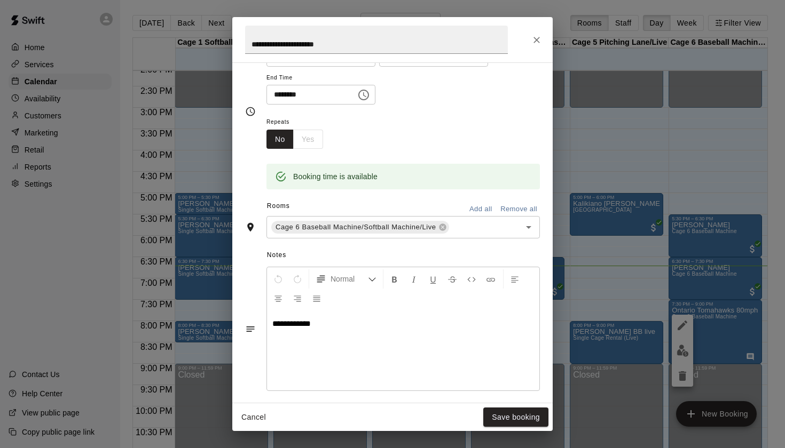
scroll to position [137, 0]
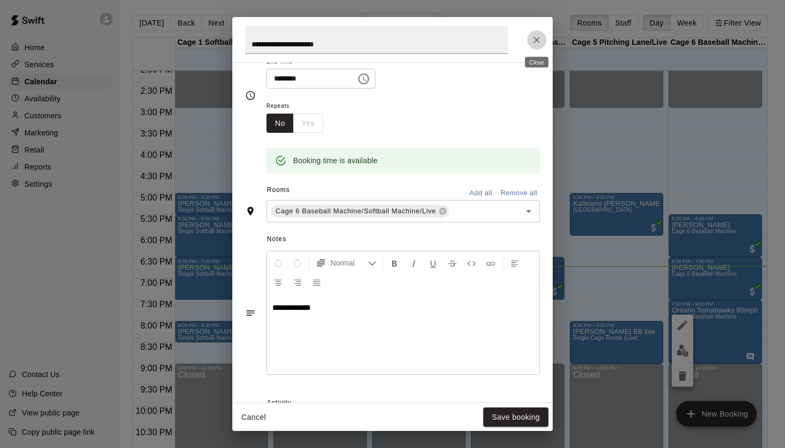
click at [535, 39] on icon "Close" at bounding box center [536, 40] width 11 height 11
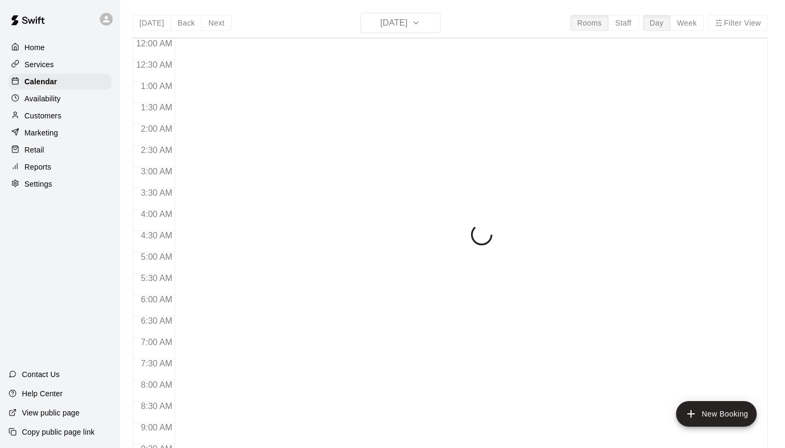
scroll to position [604, 0]
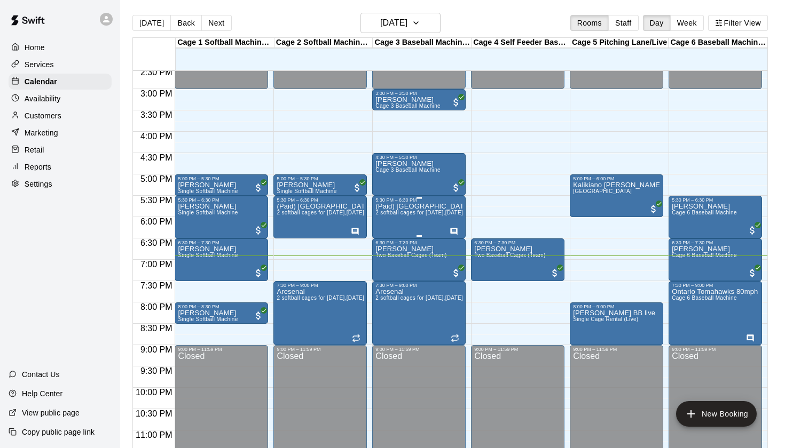
scroll to position [623, 0]
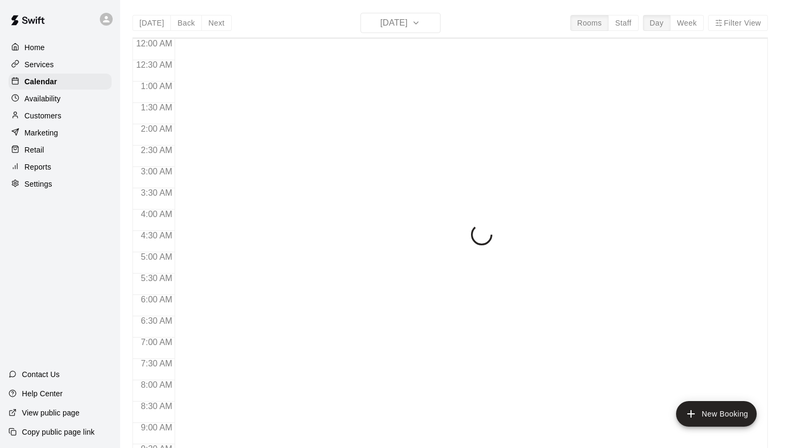
scroll to position [604, 0]
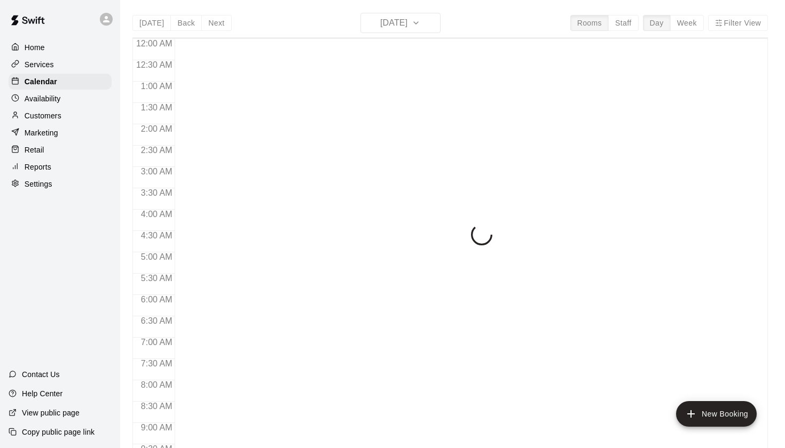
scroll to position [604, 0]
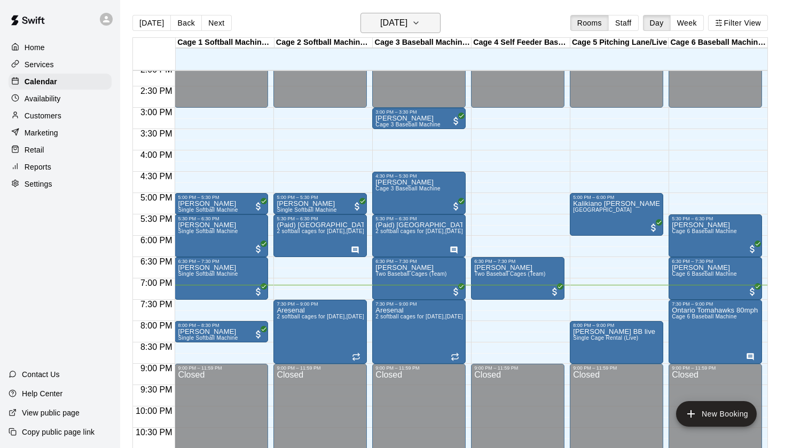
click at [407, 30] on h6 "[DATE]" at bounding box center [393, 22] width 27 height 15
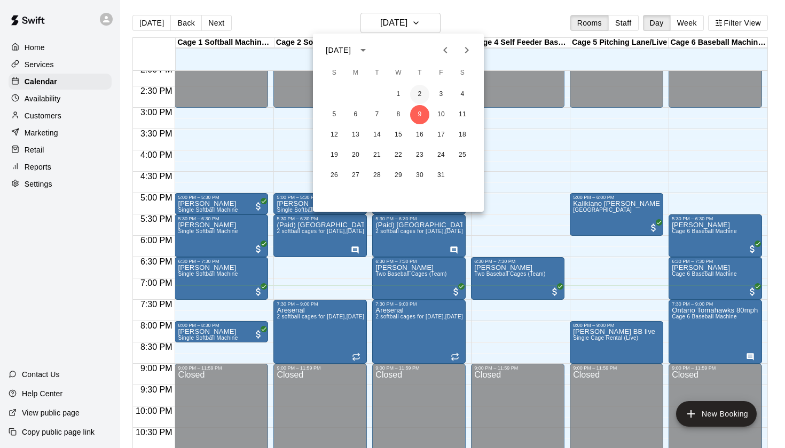
click at [422, 100] on button "2" at bounding box center [419, 94] width 19 height 19
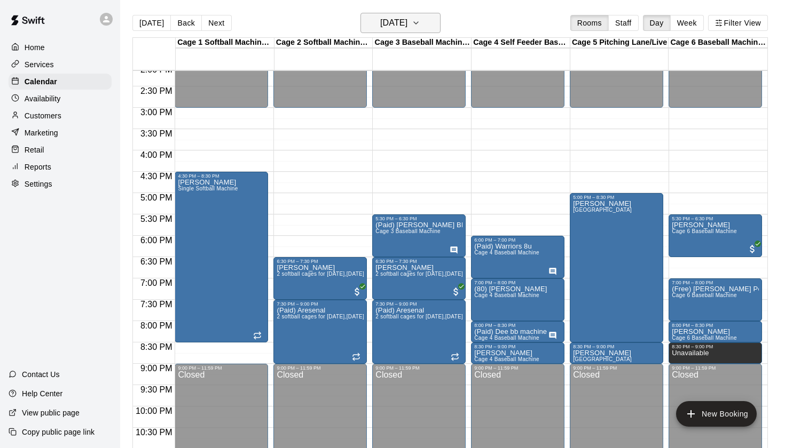
click at [420, 28] on icon "button" at bounding box center [416, 23] width 9 height 13
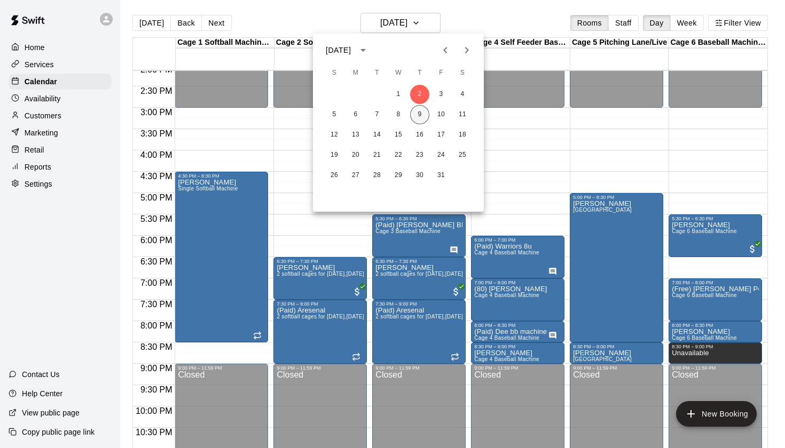
click at [418, 116] on button "9" at bounding box center [419, 114] width 19 height 19
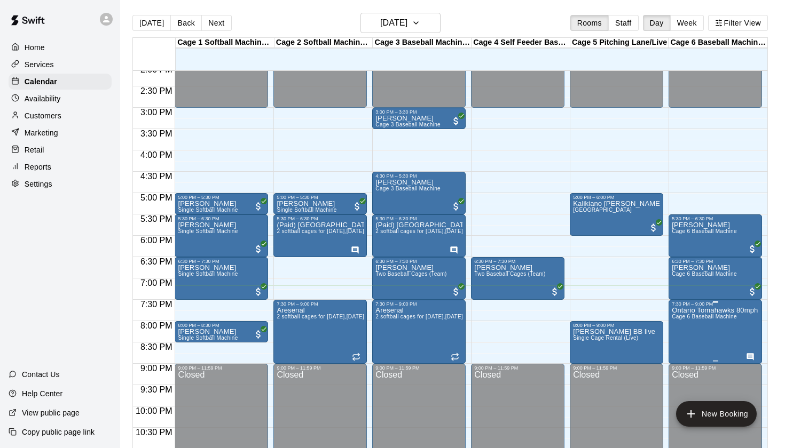
click at [688, 320] on icon "edit" at bounding box center [682, 318] width 13 height 13
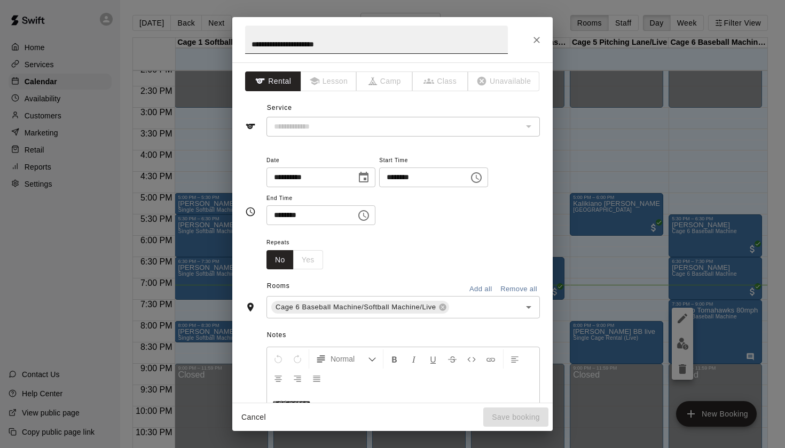
type input "**********"
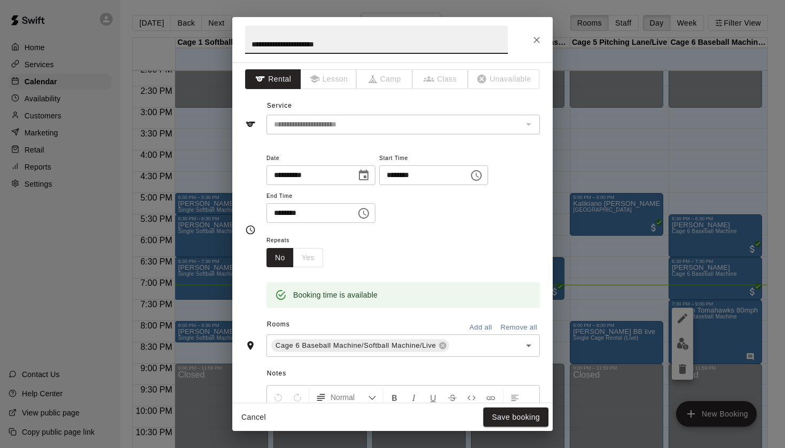
click at [247, 46] on input "**********" at bounding box center [376, 40] width 263 height 28
type input "**********"
click at [538, 413] on button "Save booking" at bounding box center [515, 418] width 65 height 20
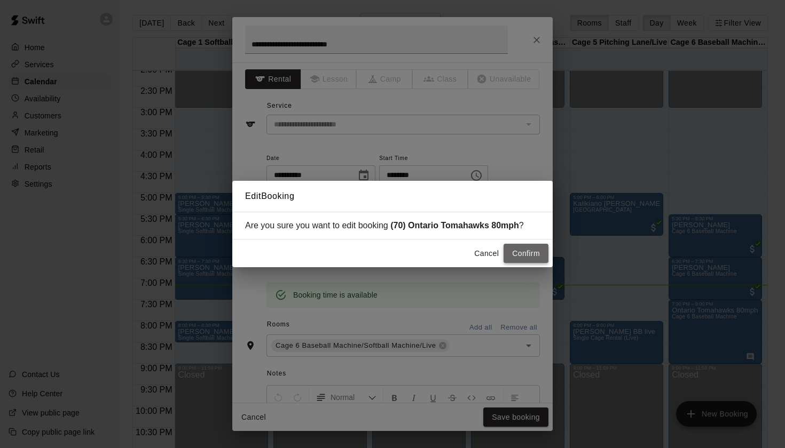
click at [541, 247] on button "Confirm" at bounding box center [525, 254] width 45 height 20
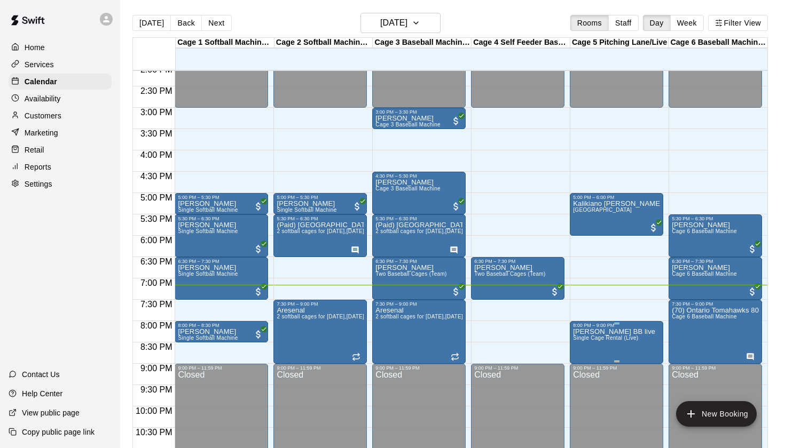
click at [604, 332] on p "Victor BB live" at bounding box center [614, 332] width 82 height 0
click at [589, 339] on icon "edit" at bounding box center [583, 343] width 13 height 13
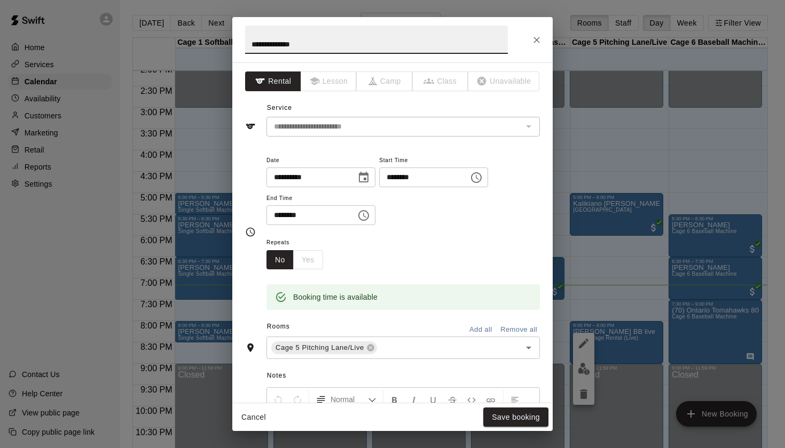
click at [249, 46] on input "**********" at bounding box center [376, 40] width 263 height 28
type input "**********"
click at [512, 424] on button "Save booking" at bounding box center [515, 418] width 65 height 20
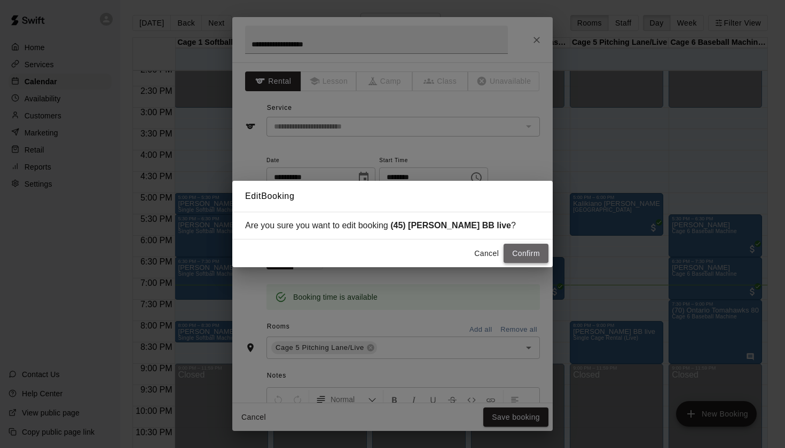
click at [536, 254] on button "Confirm" at bounding box center [525, 254] width 45 height 20
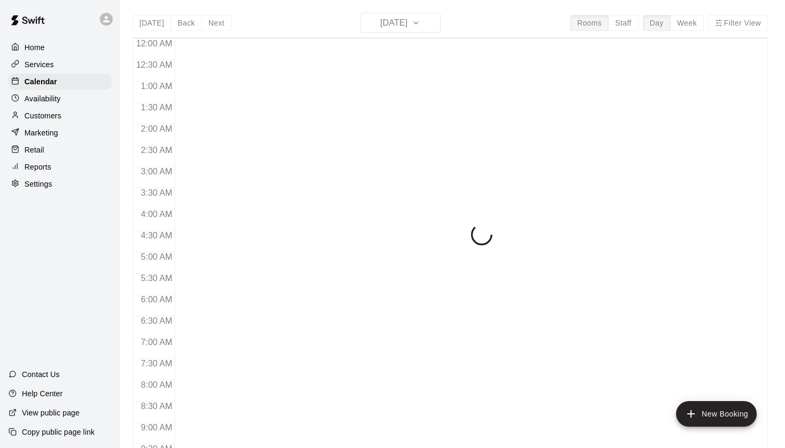
scroll to position [604, 0]
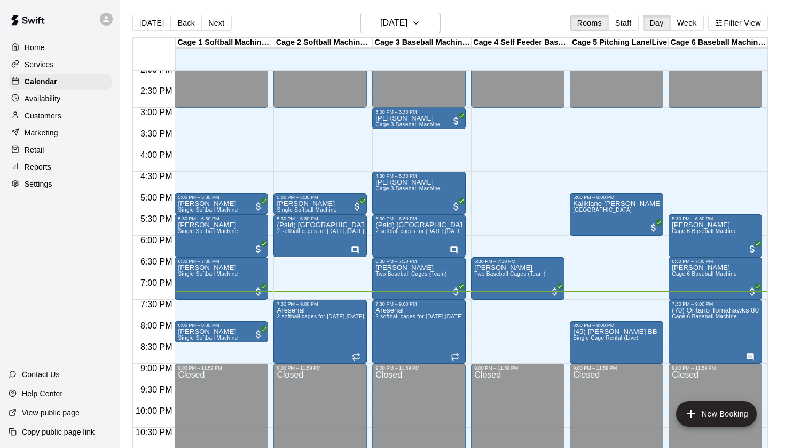
scroll to position [580, 0]
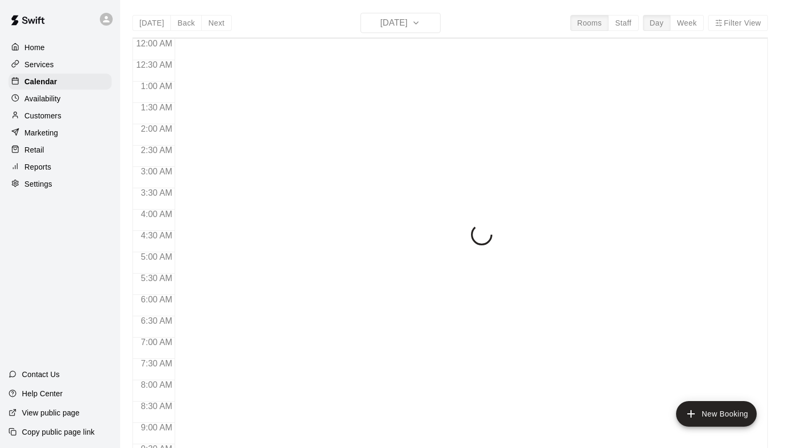
scroll to position [604, 0]
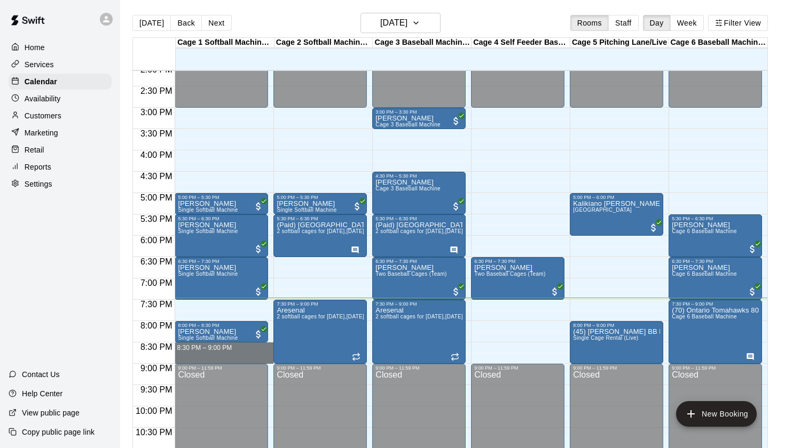
drag, startPoint x: 189, startPoint y: 346, endPoint x: 190, endPoint y: 357, distance: 10.7
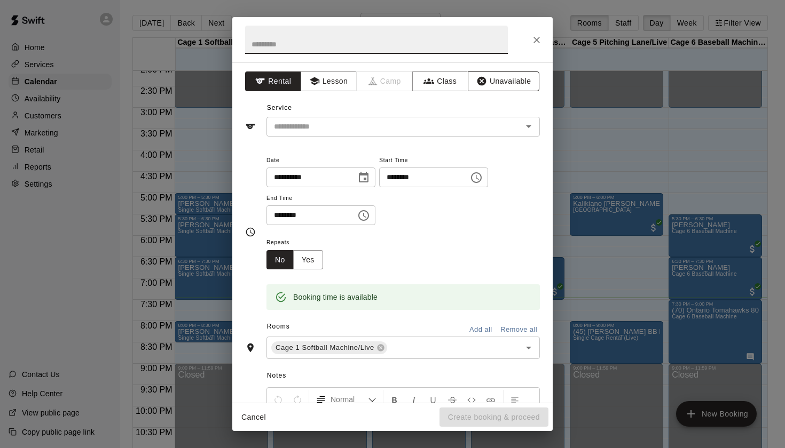
click at [496, 81] on button "Unavailable" at bounding box center [504, 82] width 72 height 20
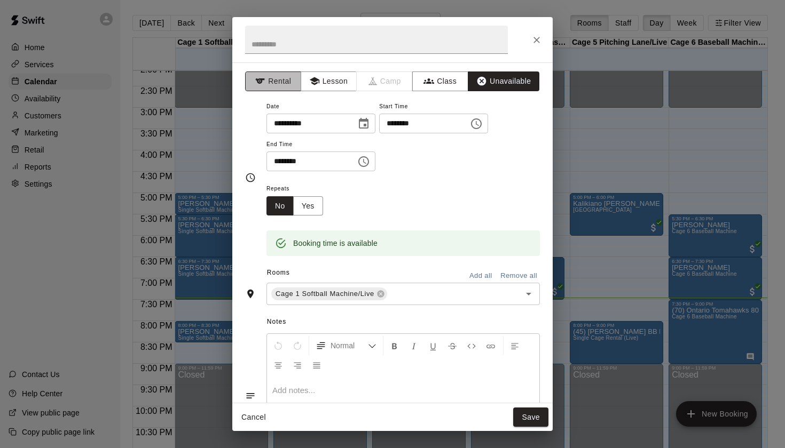
click at [285, 80] on button "Rental" at bounding box center [273, 82] width 56 height 20
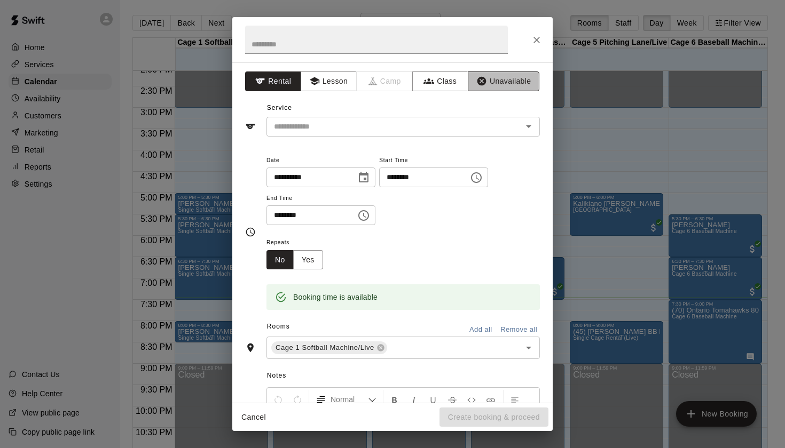
click at [518, 89] on button "Unavailable" at bounding box center [504, 82] width 72 height 20
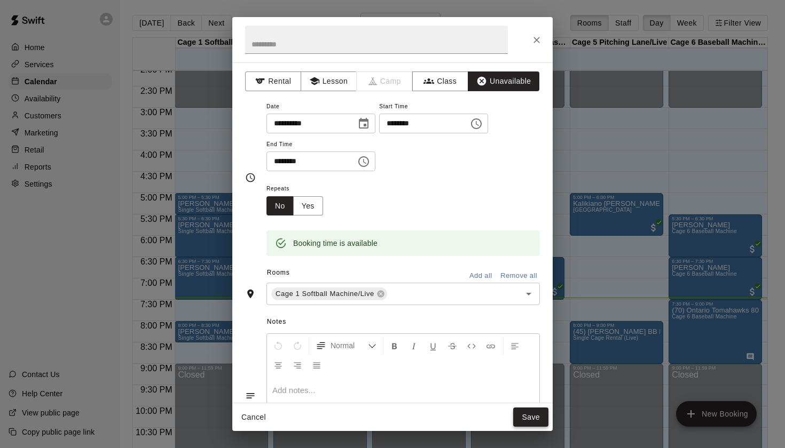
click at [530, 414] on button "Save" at bounding box center [530, 418] width 35 height 20
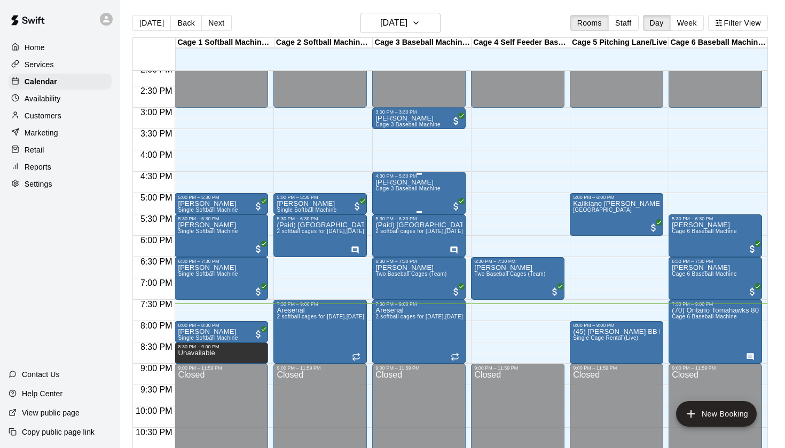
scroll to position [630, 0]
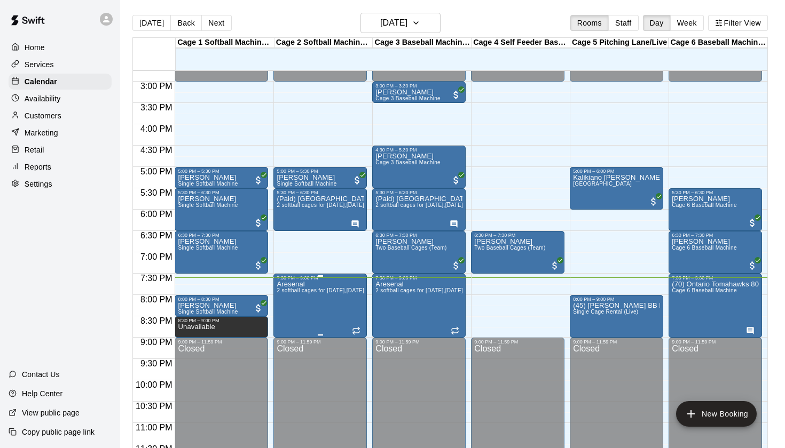
click at [289, 289] on icon "edit" at bounding box center [287, 292] width 13 height 13
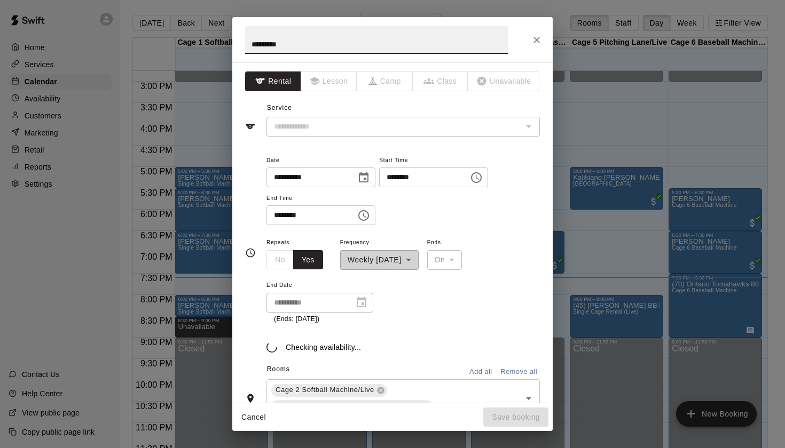
type input "**********"
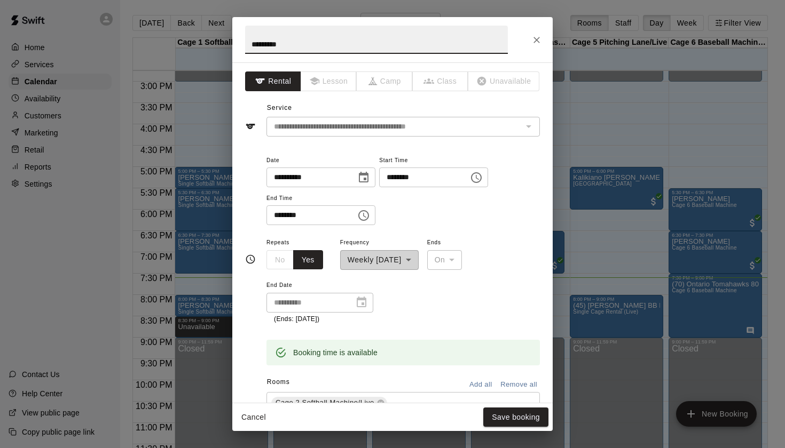
click at [250, 44] on input "********" at bounding box center [376, 40] width 263 height 28
type input "**********"
click at [540, 416] on button "Save booking" at bounding box center [515, 418] width 65 height 20
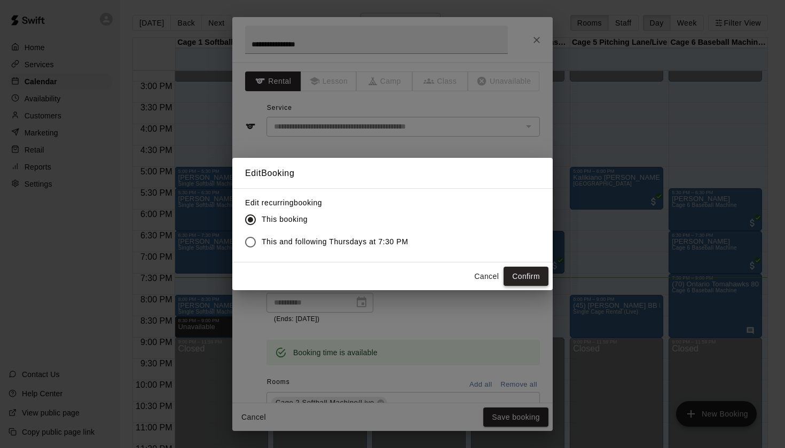
click at [531, 281] on button "Confirm" at bounding box center [525, 277] width 45 height 20
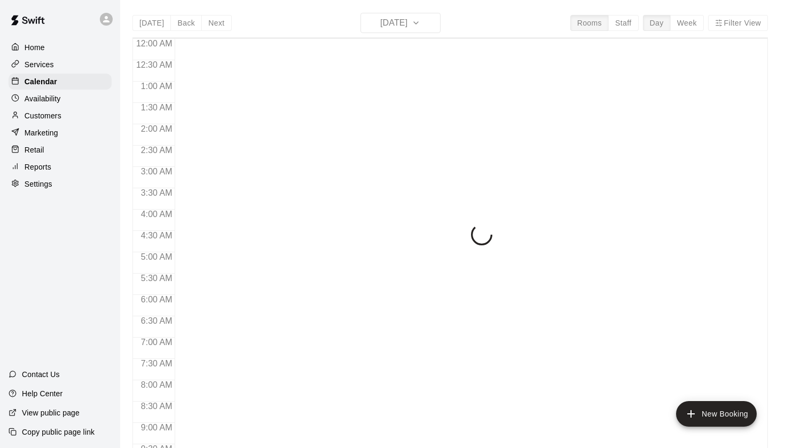
scroll to position [604, 0]
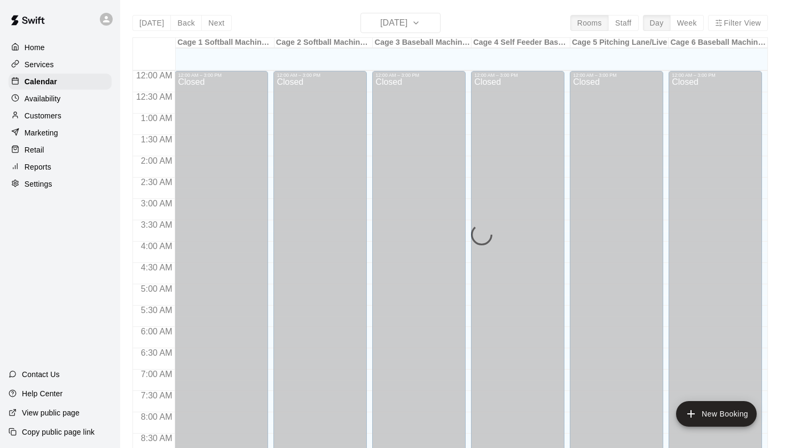
scroll to position [604, 0]
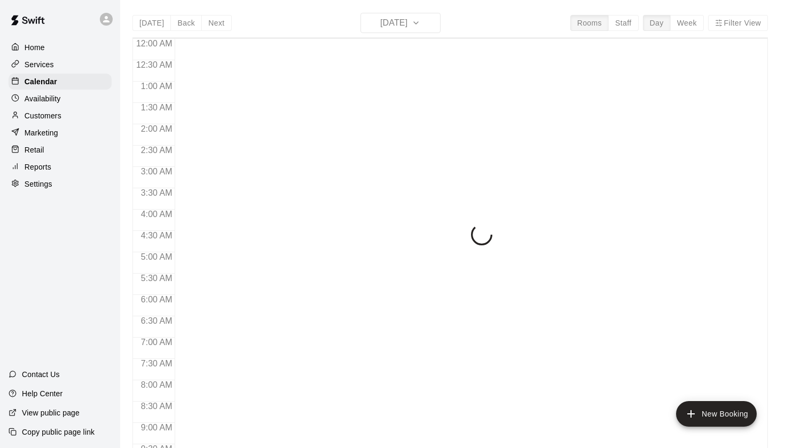
scroll to position [604, 0]
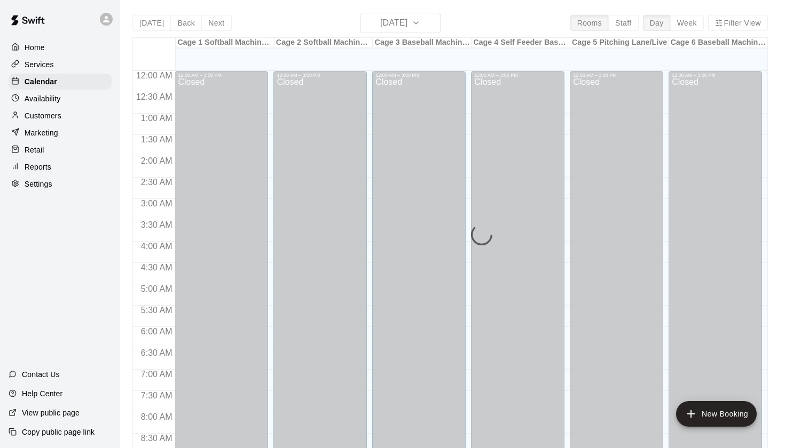
scroll to position [604, 0]
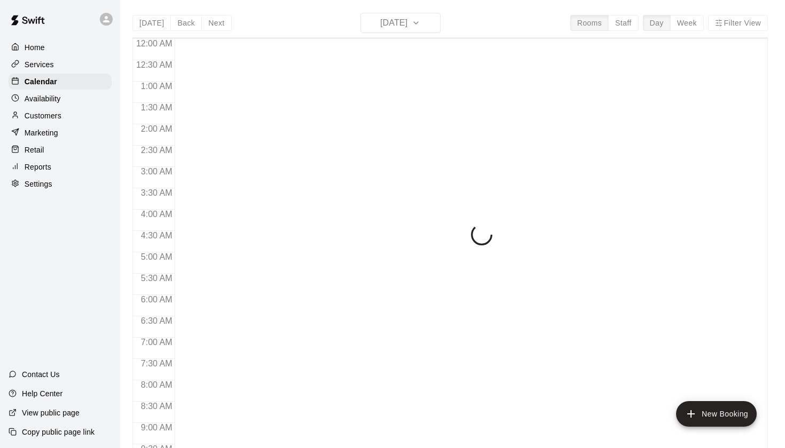
scroll to position [604, 0]
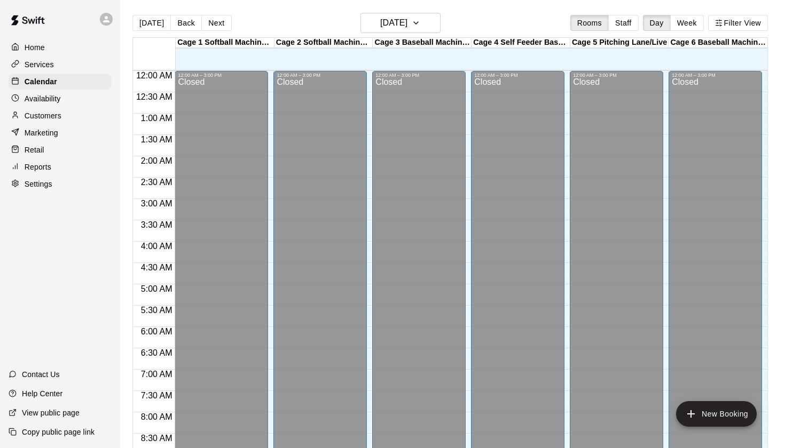
scroll to position [604, 0]
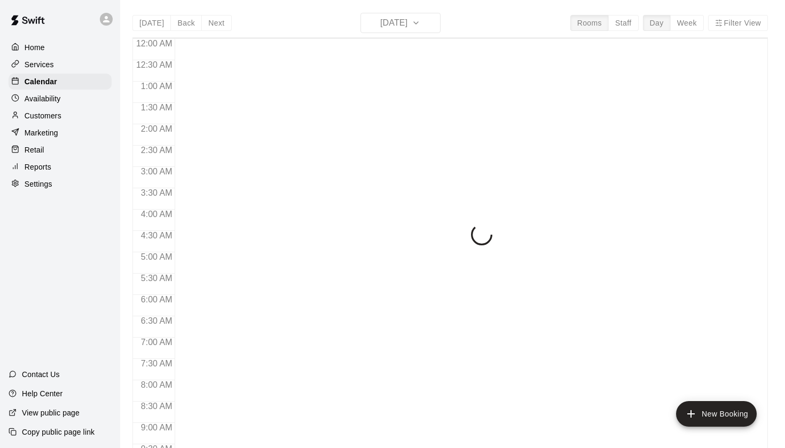
scroll to position [604, 0]
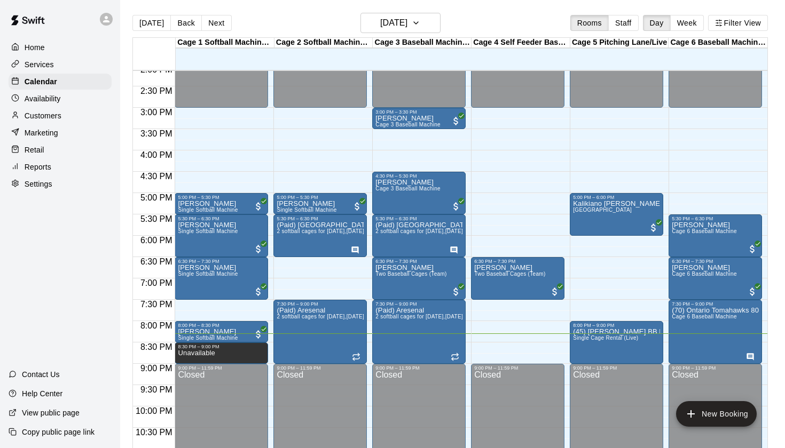
click at [236, 2] on main "Today Back Next Thursday Oct 09 Rooms Staff Day Week Filter View Cage 1 Softbal…" at bounding box center [452, 232] width 665 height 465
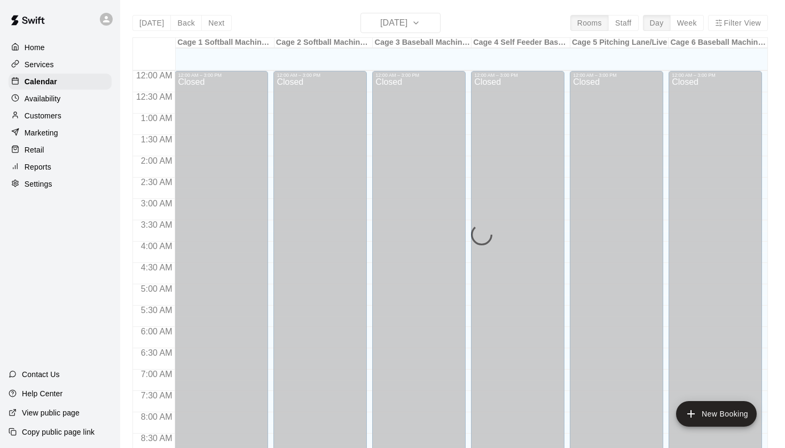
scroll to position [604, 0]
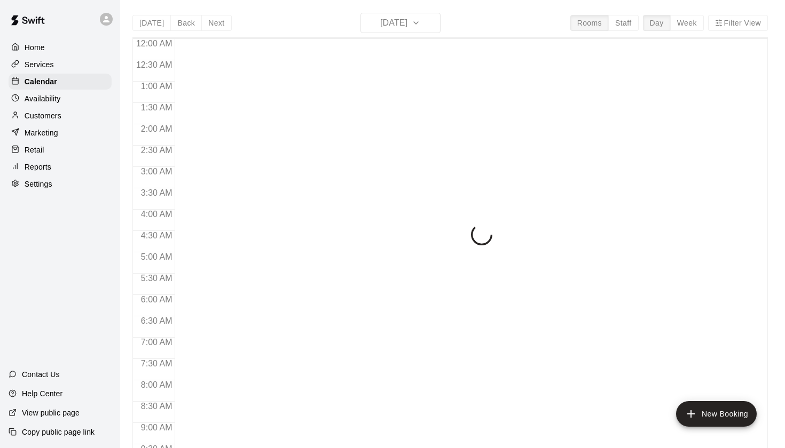
scroll to position [604, 0]
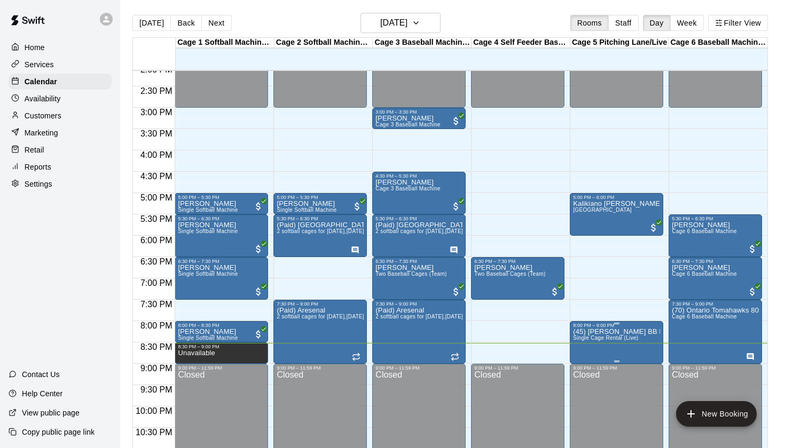
click at [622, 323] on div "8:00 PM – 9:00 PM (45) Victor BB live Single Cage Rental (Live)" at bounding box center [616, 342] width 93 height 43
click at [622, 323] on div at bounding box center [392, 224] width 785 height 448
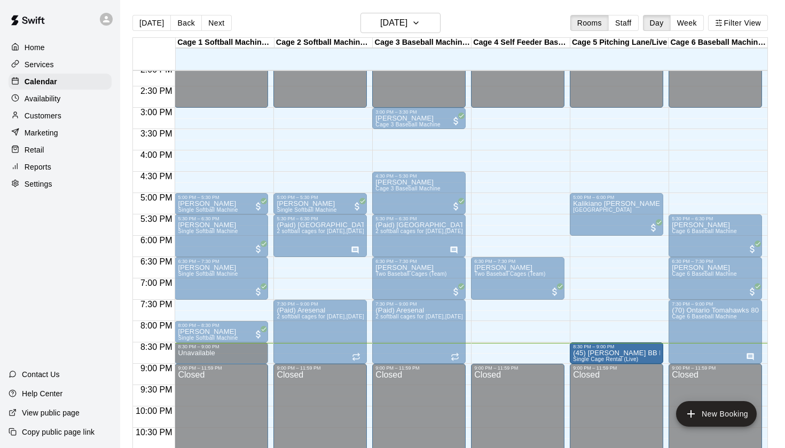
drag, startPoint x: 617, startPoint y: 324, endPoint x: 616, endPoint y: 344, distance: 19.8
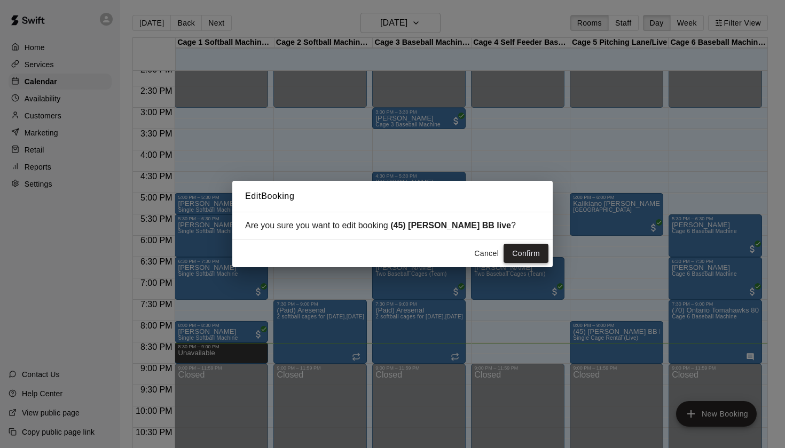
click at [527, 248] on button "Confirm" at bounding box center [525, 254] width 45 height 20
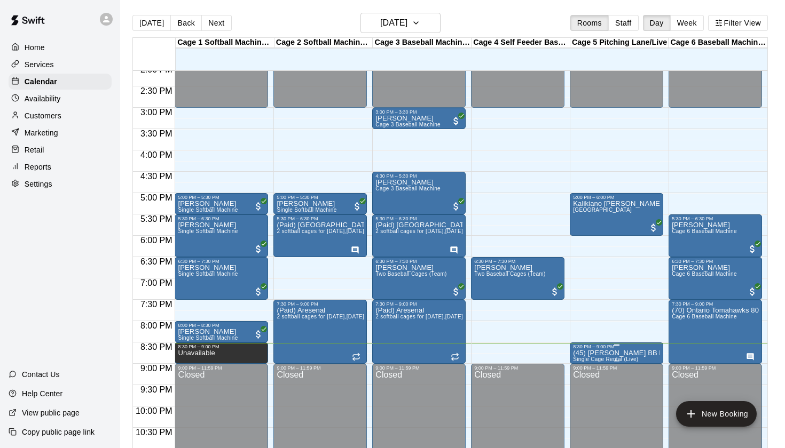
click at [605, 353] on p "(45) Victor BB live" at bounding box center [616, 353] width 87 height 0
click at [589, 360] on icon "edit" at bounding box center [583, 365] width 13 height 13
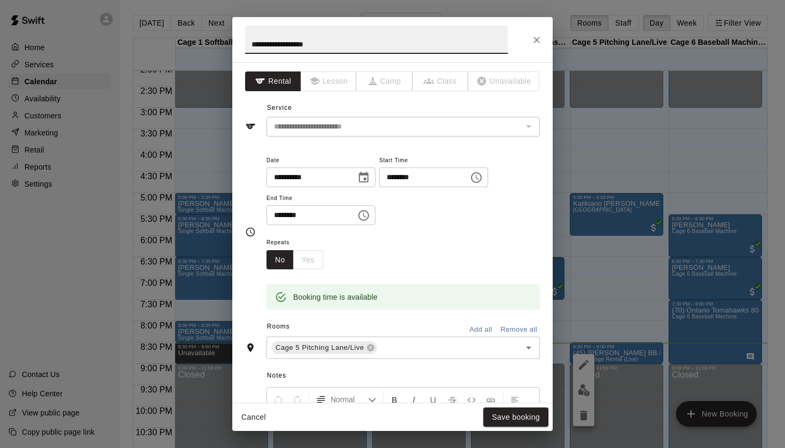
drag, startPoint x: 265, startPoint y: 46, endPoint x: 239, endPoint y: 46, distance: 26.7
click at [239, 46] on h2 "**********" at bounding box center [376, 39] width 288 height 45
type input "**********"
click at [512, 424] on button "Save booking" at bounding box center [515, 418] width 65 height 20
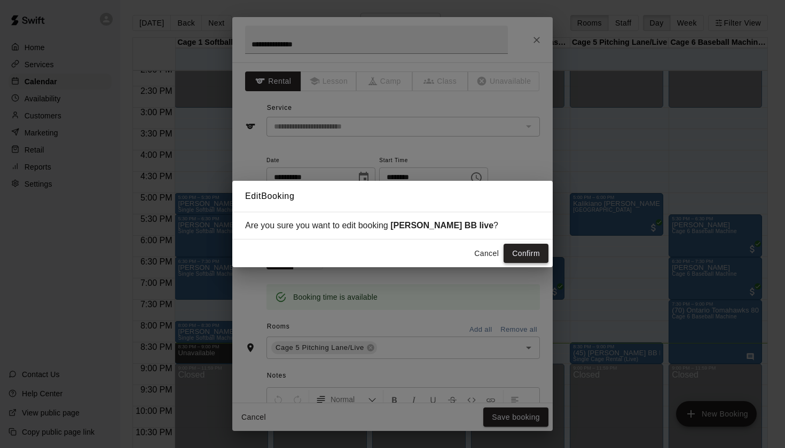
click at [528, 258] on button "Confirm" at bounding box center [525, 254] width 45 height 20
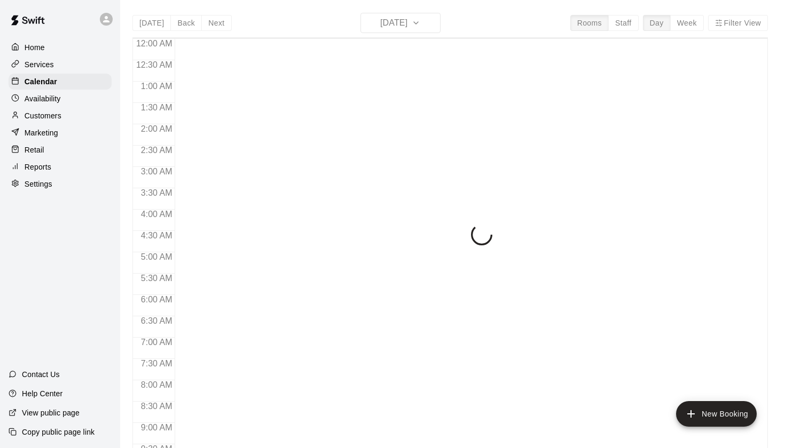
scroll to position [604, 0]
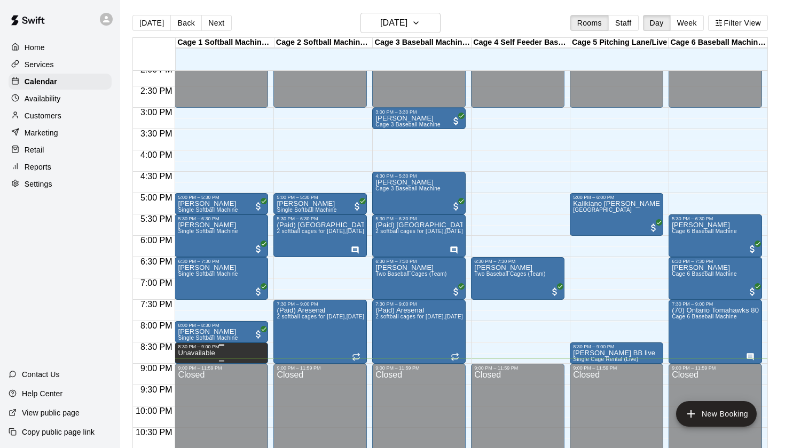
click at [192, 391] on icon "delete" at bounding box center [188, 387] width 7 height 10
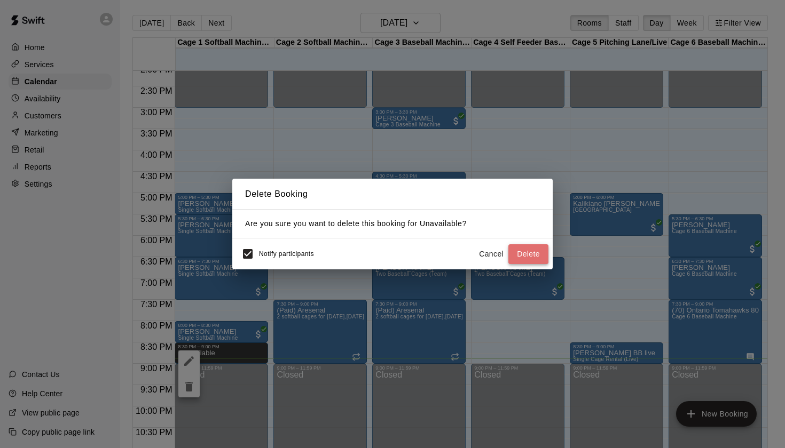
click at [540, 255] on button "Delete" at bounding box center [528, 254] width 40 height 20
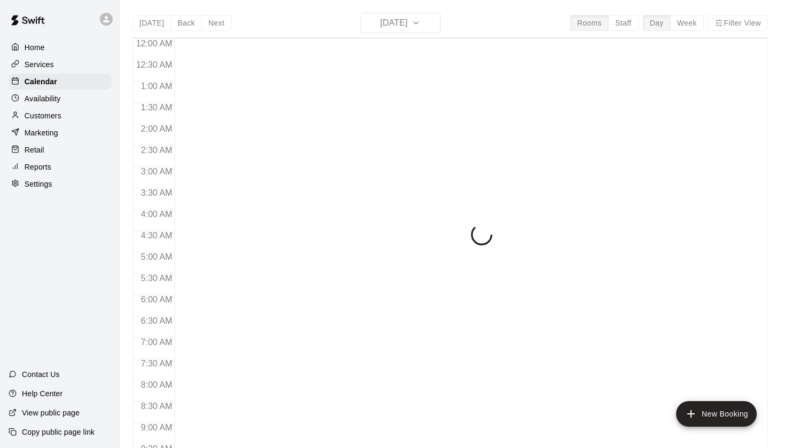
scroll to position [604, 0]
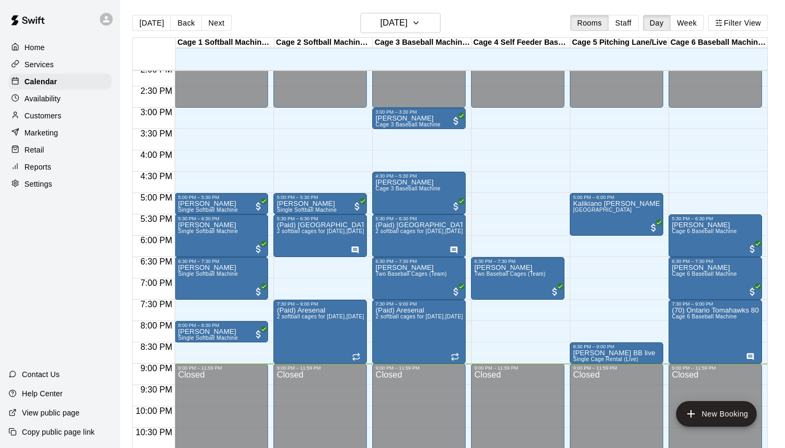
click at [746, 1] on main "[DATE] Back [DATE][DATE] Rooms Staff Day Week Filter View Cage 1 Softball Machi…" at bounding box center [452, 232] width 665 height 465
click at [587, 353] on button "edit" at bounding box center [583, 361] width 21 height 21
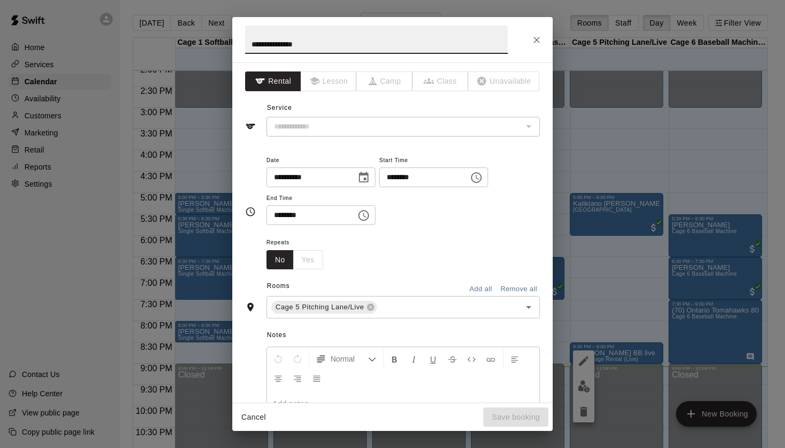
type input "**********"
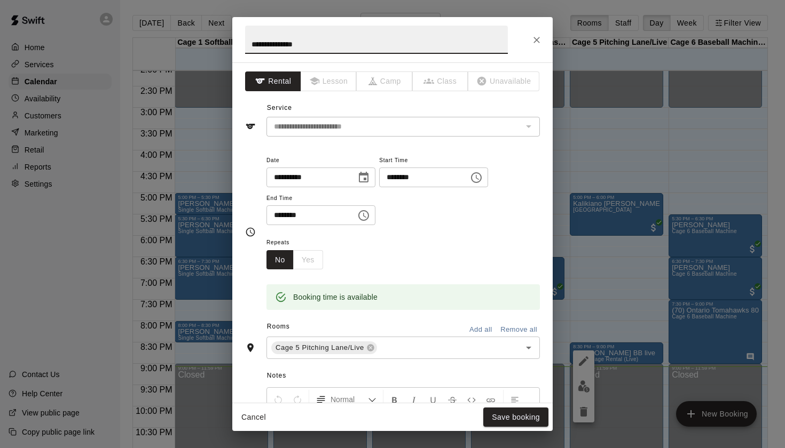
click at [251, 47] on input "**********" at bounding box center [376, 40] width 263 height 28
type input "**********"
click at [533, 421] on button "Save booking" at bounding box center [515, 418] width 65 height 20
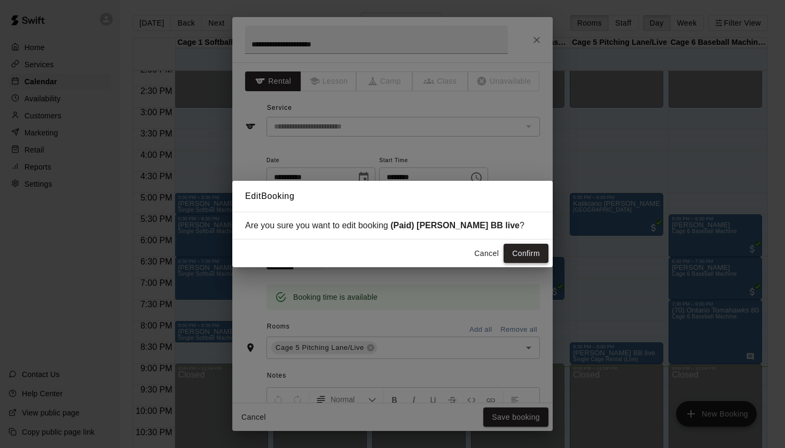
click at [519, 252] on button "Confirm" at bounding box center [525, 254] width 45 height 20
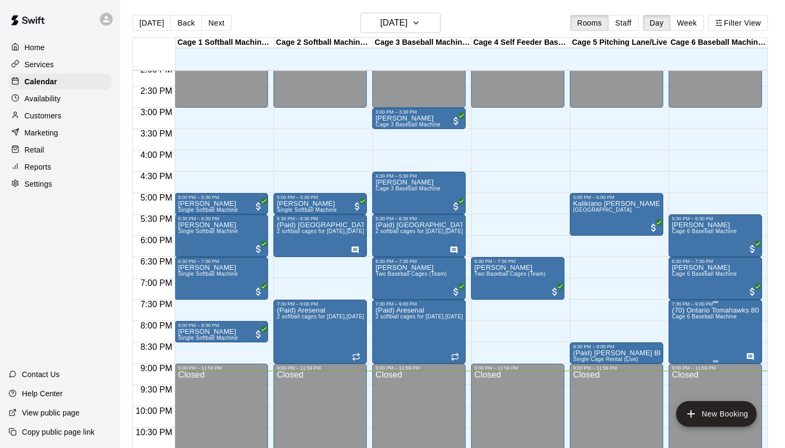
click at [690, 317] on span "Cage 6 Baseball Machine" at bounding box center [703, 317] width 65 height 6
click at [682, 320] on icon "edit" at bounding box center [682, 325] width 13 height 13
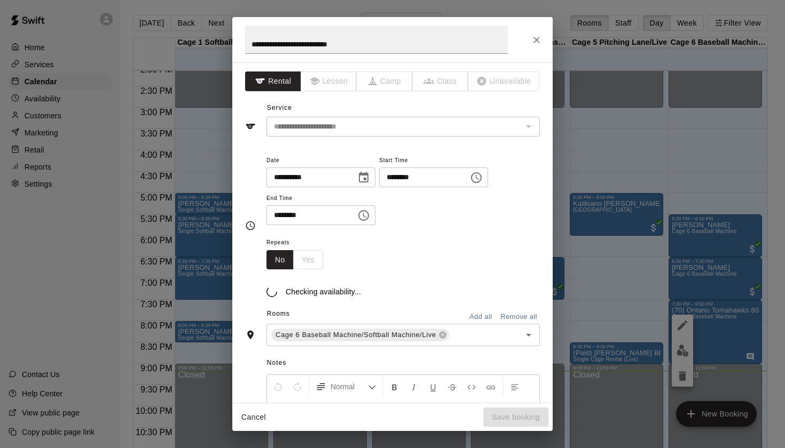
scroll to position [2, 0]
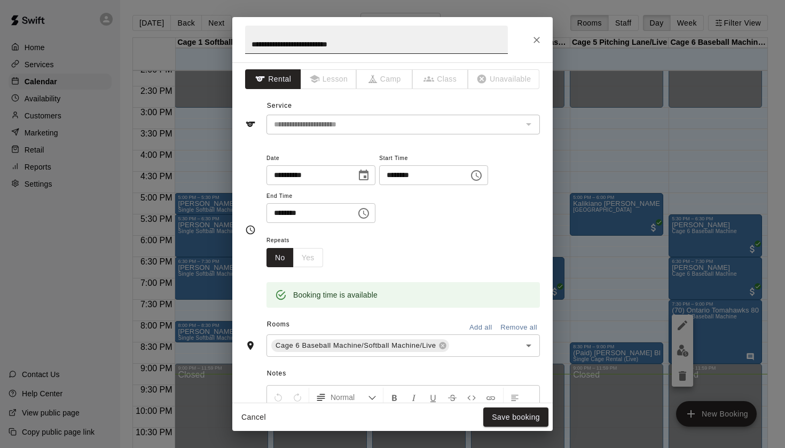
click at [262, 46] on input "**********" at bounding box center [376, 40] width 263 height 28
type input "**********"
click at [524, 419] on button "Save booking" at bounding box center [515, 418] width 65 height 20
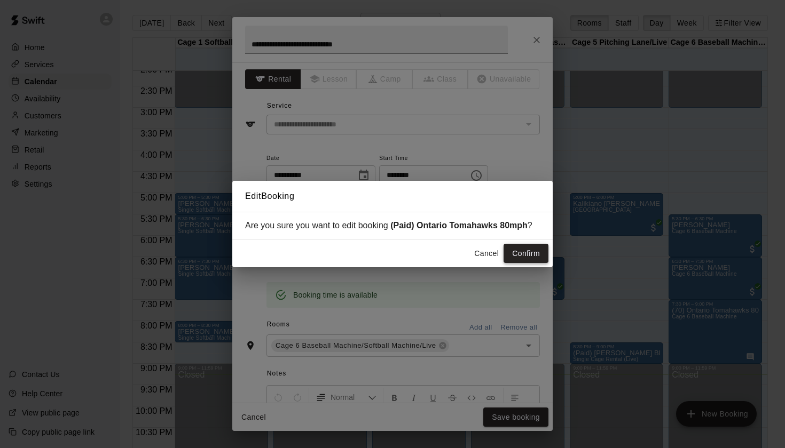
click at [516, 252] on button "Confirm" at bounding box center [525, 254] width 45 height 20
